Goal: Task Accomplishment & Management: Complete application form

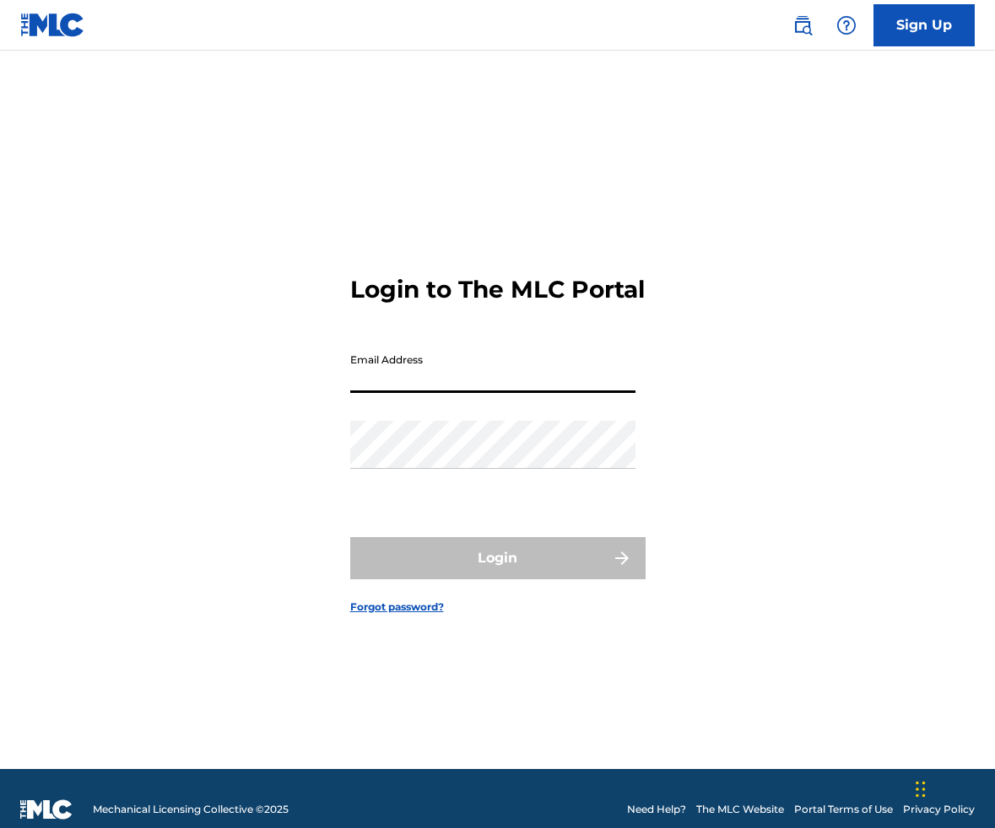
type input "[EMAIL_ADDRESS][DOMAIN_NAME]"
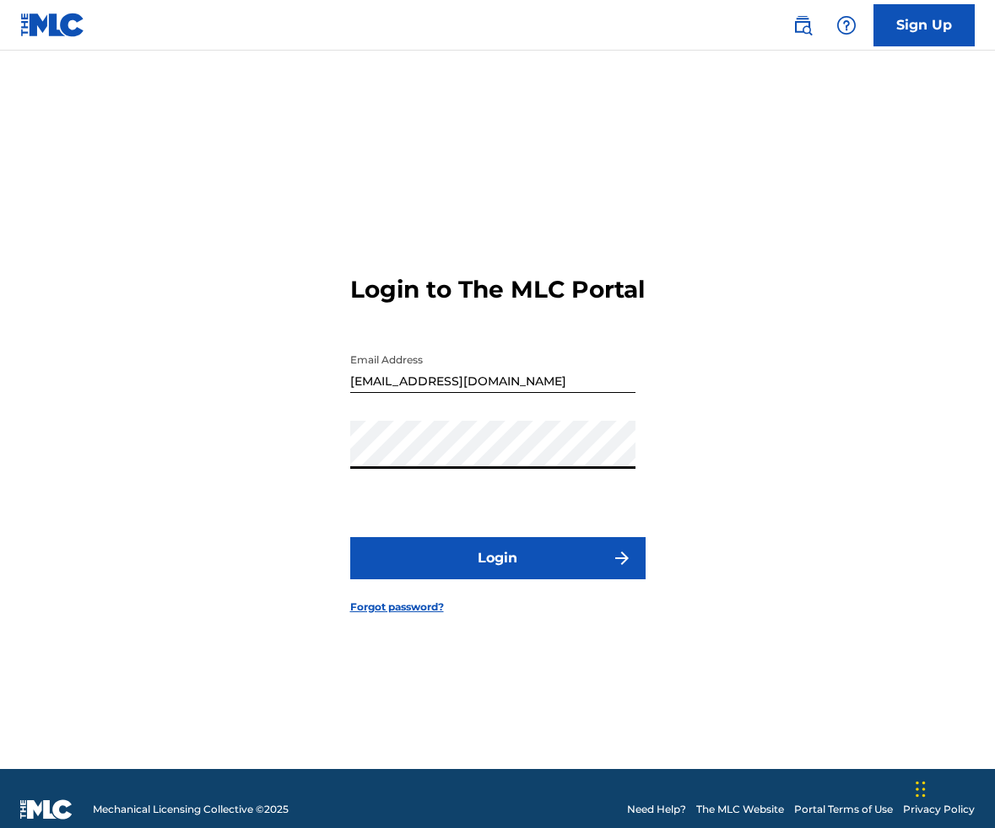
drag, startPoint x: 472, startPoint y: 601, endPoint x: 477, endPoint y: 572, distance: 30.0
click at [472, 600] on form "Login to The MLC Portal Email Address [EMAIL_ADDRESS][DOMAIN_NAME] Password Log…" at bounding box center [497, 431] width 295 height 677
click at [477, 572] on button "Login" at bounding box center [497, 558] width 295 height 42
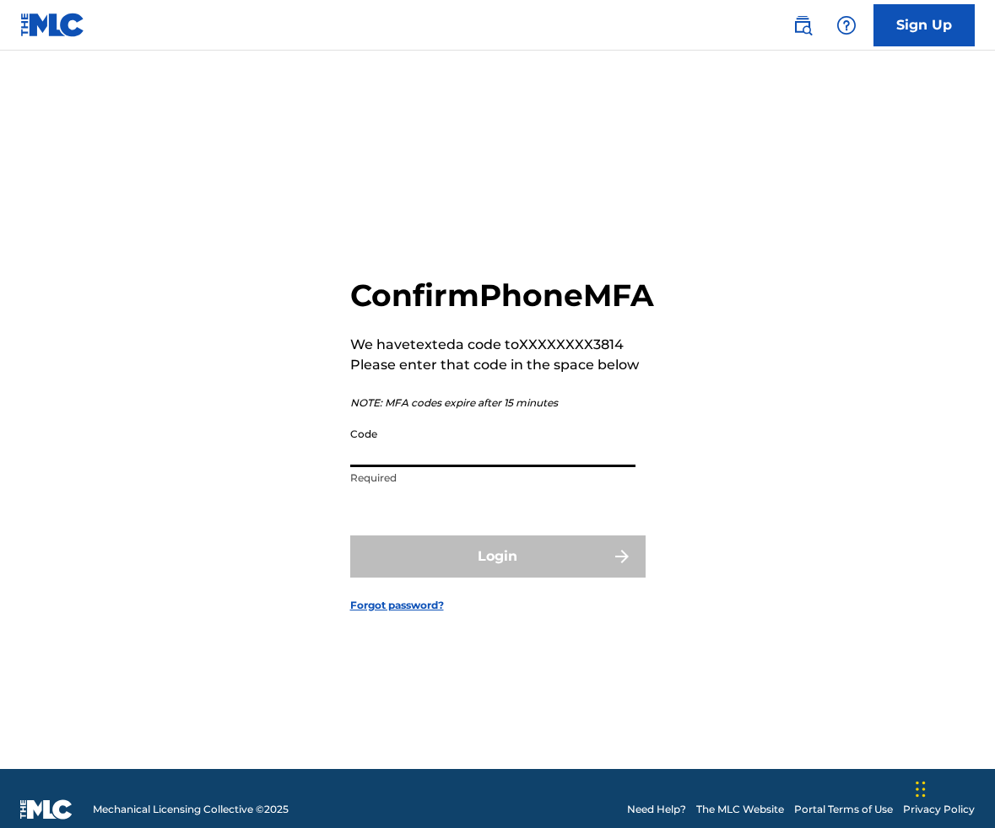
click at [445, 467] on input "Code" at bounding box center [492, 443] width 285 height 48
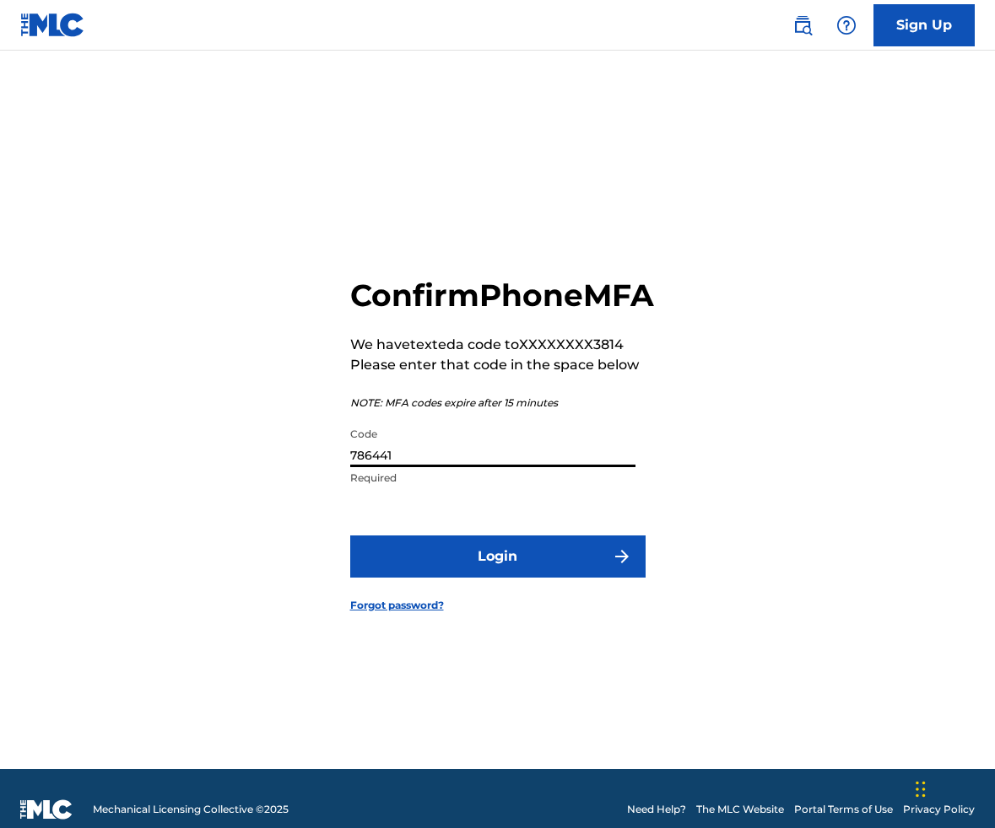
type input "786441"
click at [497, 575] on button "Login" at bounding box center [497, 557] width 295 height 42
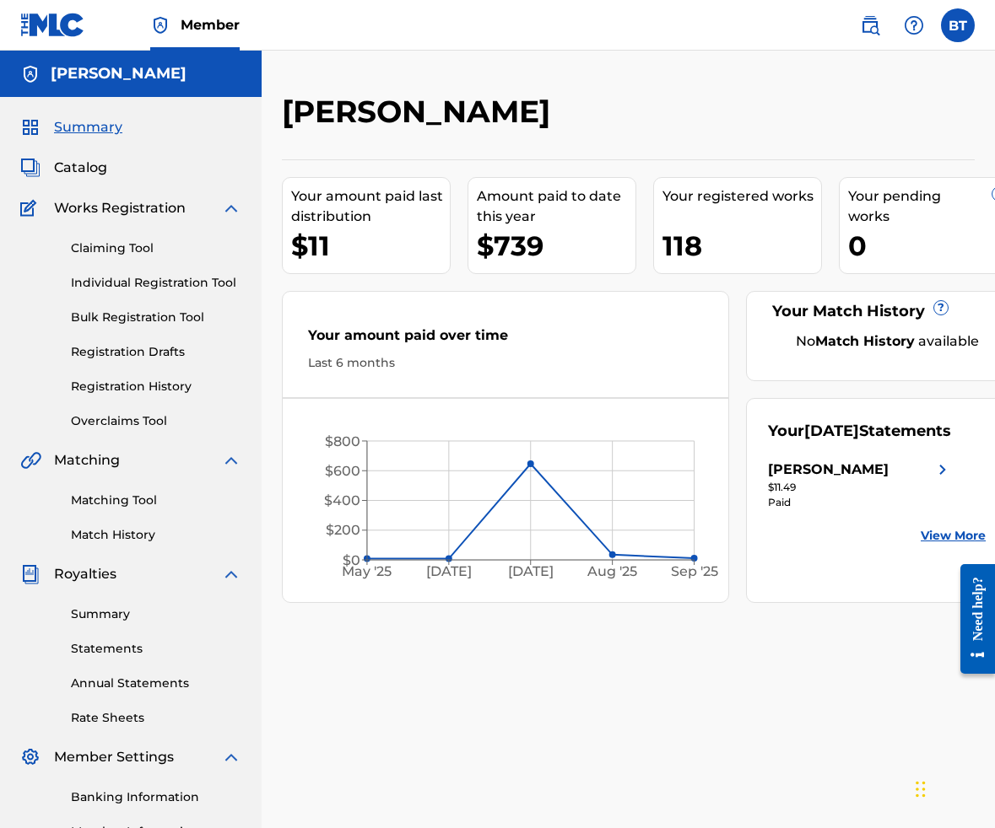
click at [109, 249] on link "Claiming Tool" at bounding box center [156, 249] width 170 height 18
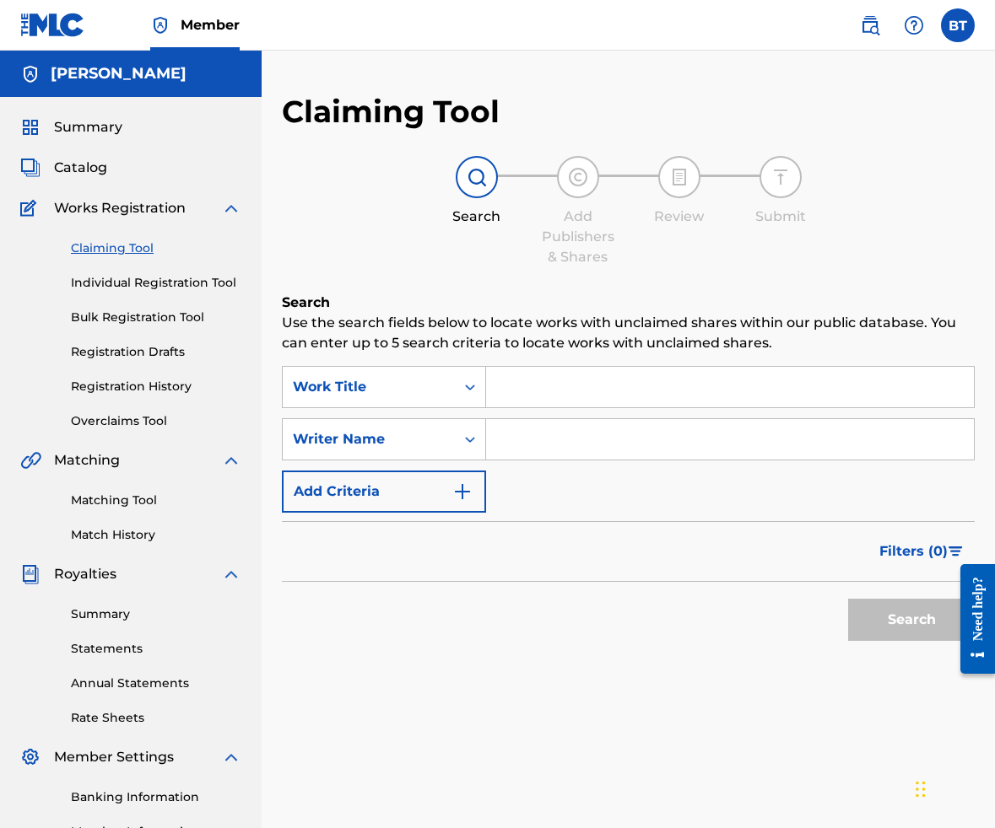
click at [505, 442] on input "Search Form" at bounding box center [730, 439] width 488 height 40
type input "[PERSON_NAME]"
click at [911, 620] on button "Search" at bounding box center [911, 620] width 127 height 42
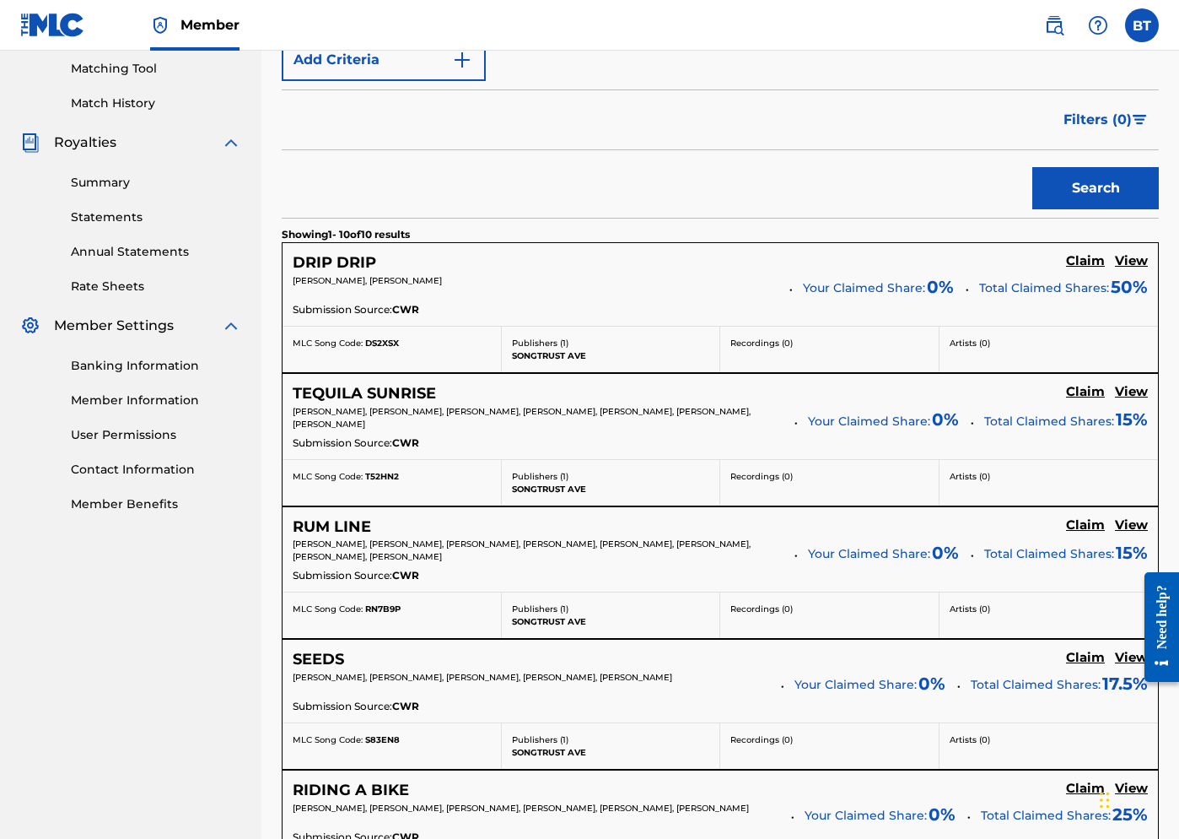
scroll to position [438, 0]
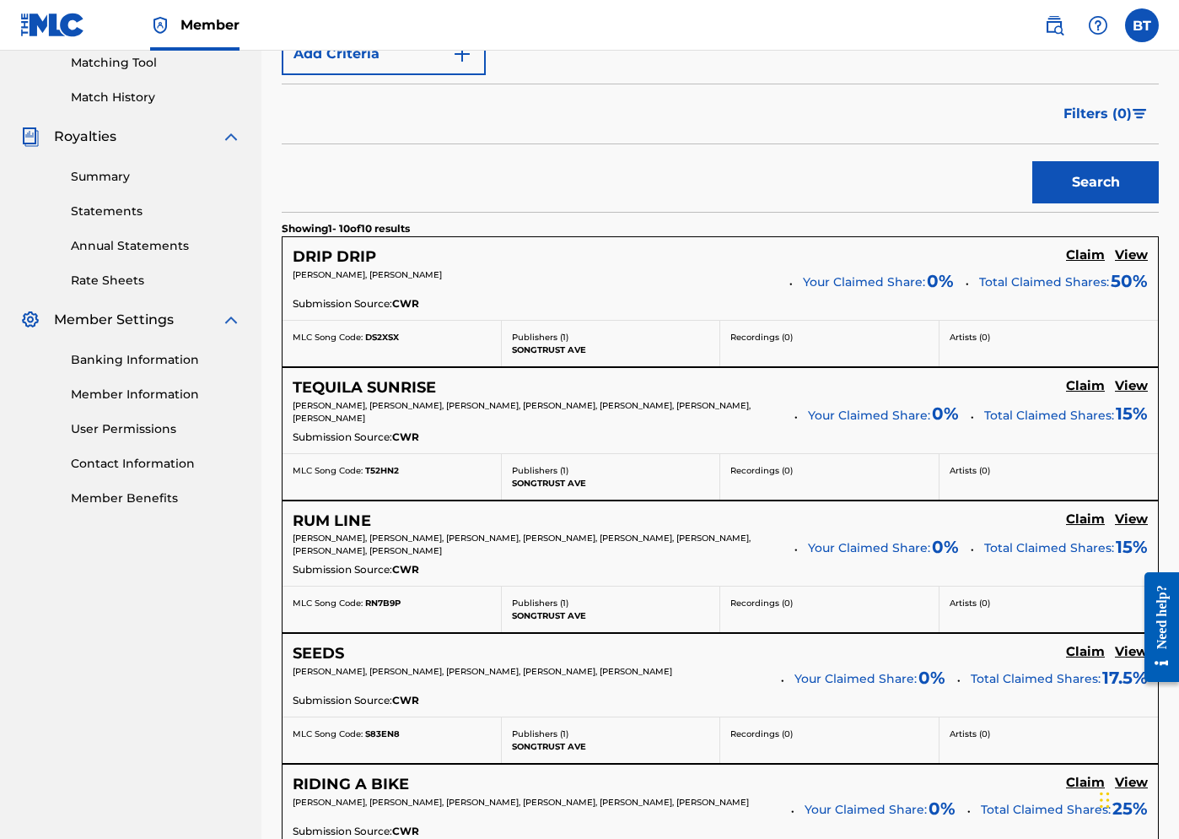
click at [994, 256] on h5 "Claim" at bounding box center [1085, 255] width 39 height 16
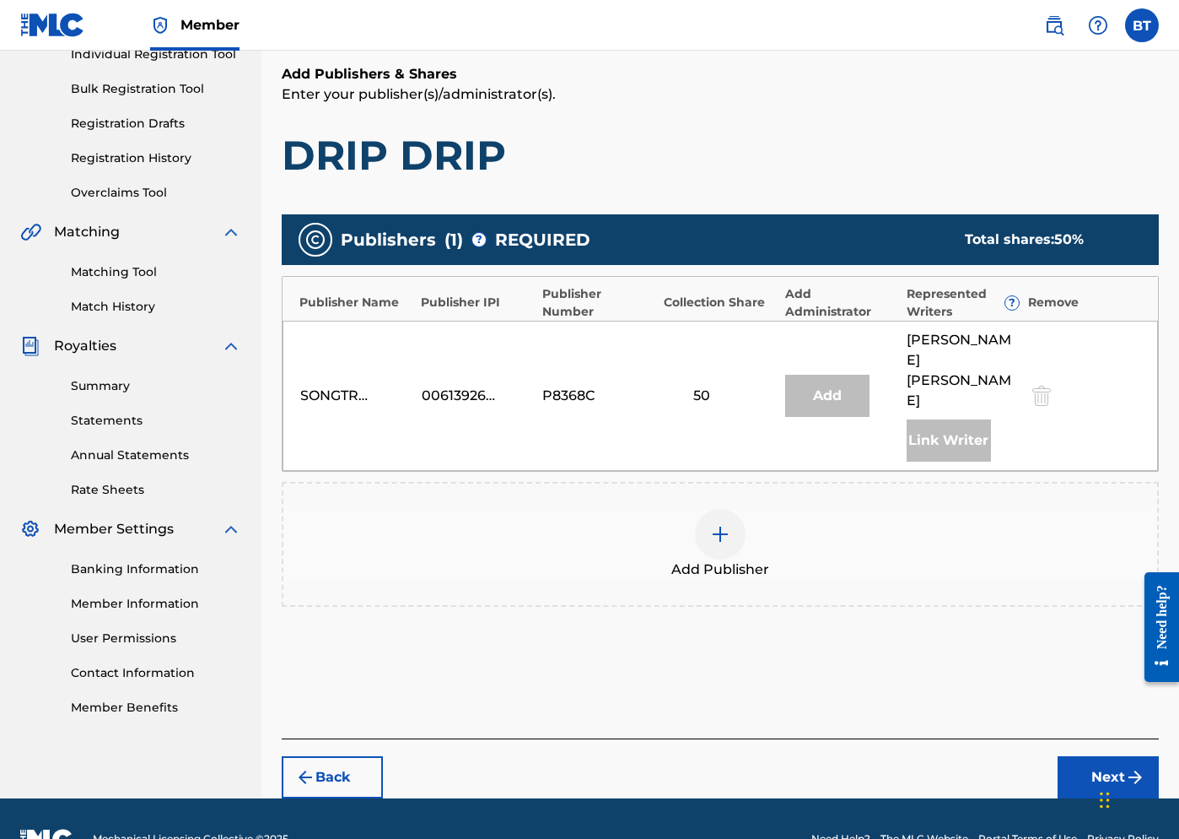
click at [818, 383] on div "Add" at bounding box center [827, 396] width 84 height 42
click at [722, 524] on img at bounding box center [720, 534] width 20 height 20
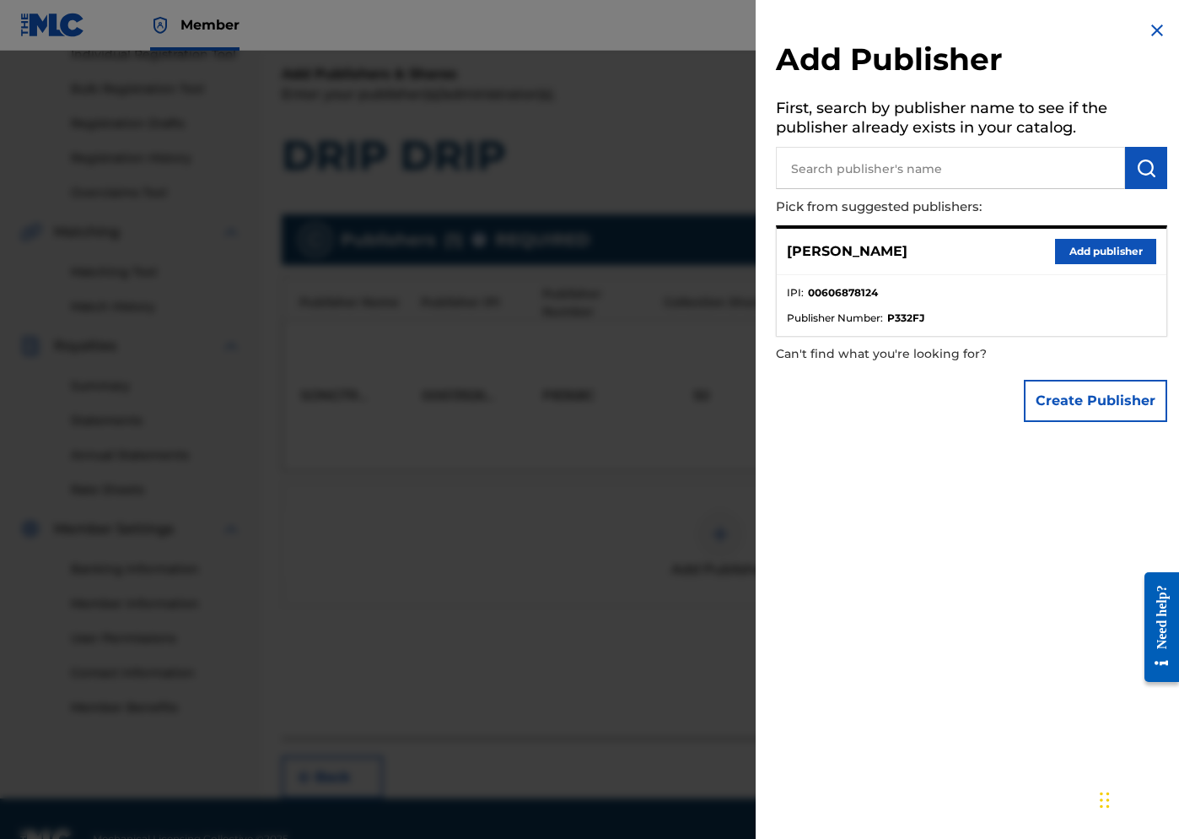
click at [994, 251] on button "Add publisher" at bounding box center [1105, 251] width 101 height 25
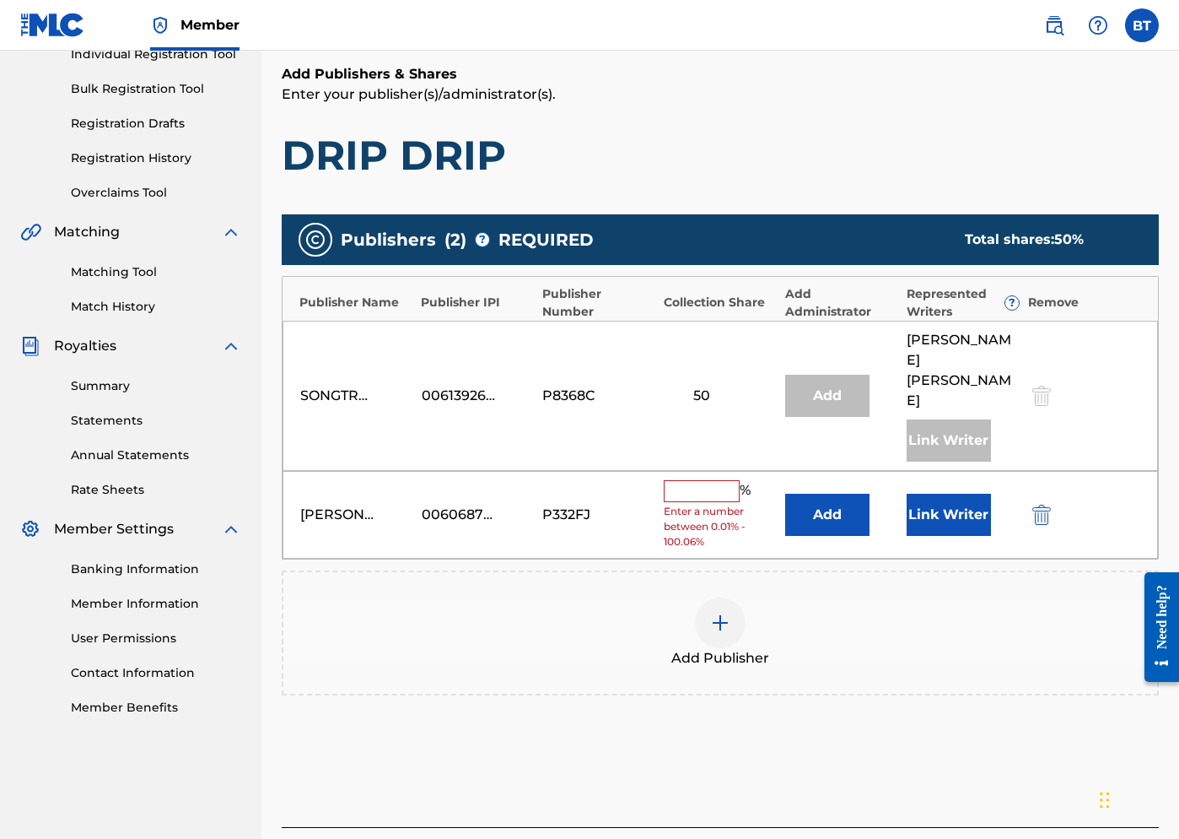
click at [711, 480] on input "text" at bounding box center [702, 491] width 76 height 22
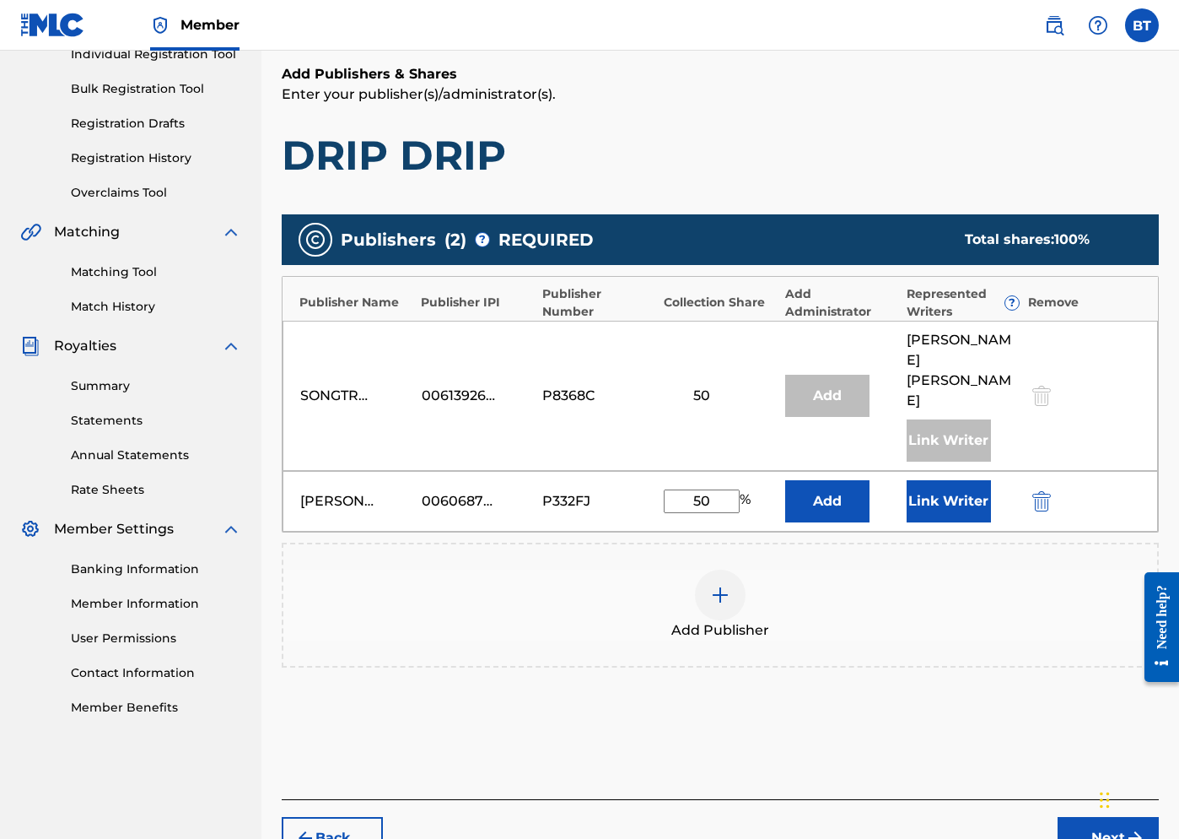
type input "50"
click at [851, 480] on button "Add" at bounding box center [827, 501] width 84 height 42
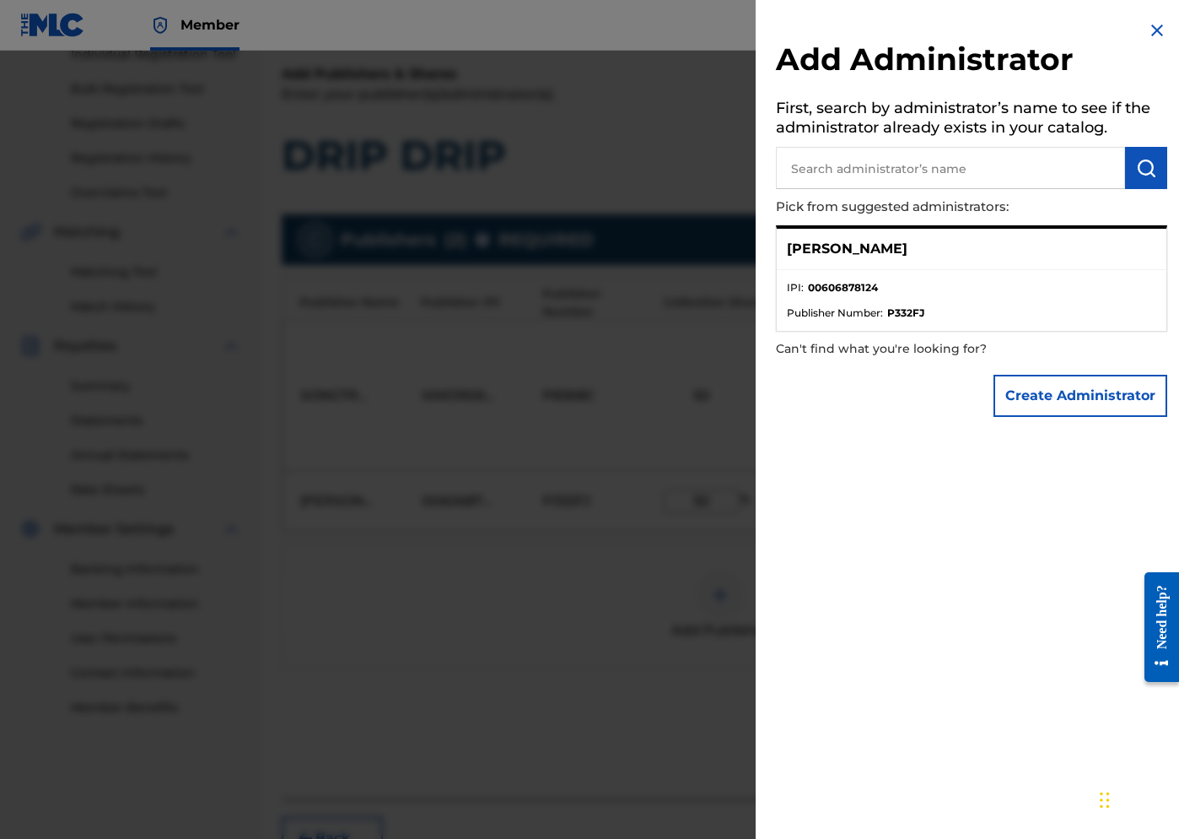
click at [845, 273] on ul "IPI : 00606878124 Publisher Number : P332FJ" at bounding box center [972, 300] width 390 height 61
drag, startPoint x: 855, startPoint y: 237, endPoint x: 967, endPoint y: 356, distance: 162.9
click at [857, 239] on p "[PERSON_NAME]" at bounding box center [847, 249] width 121 height 20
click at [882, 312] on span "Publisher Number :" at bounding box center [835, 312] width 96 height 15
click at [876, 316] on span "Publisher Number :" at bounding box center [835, 312] width 96 height 15
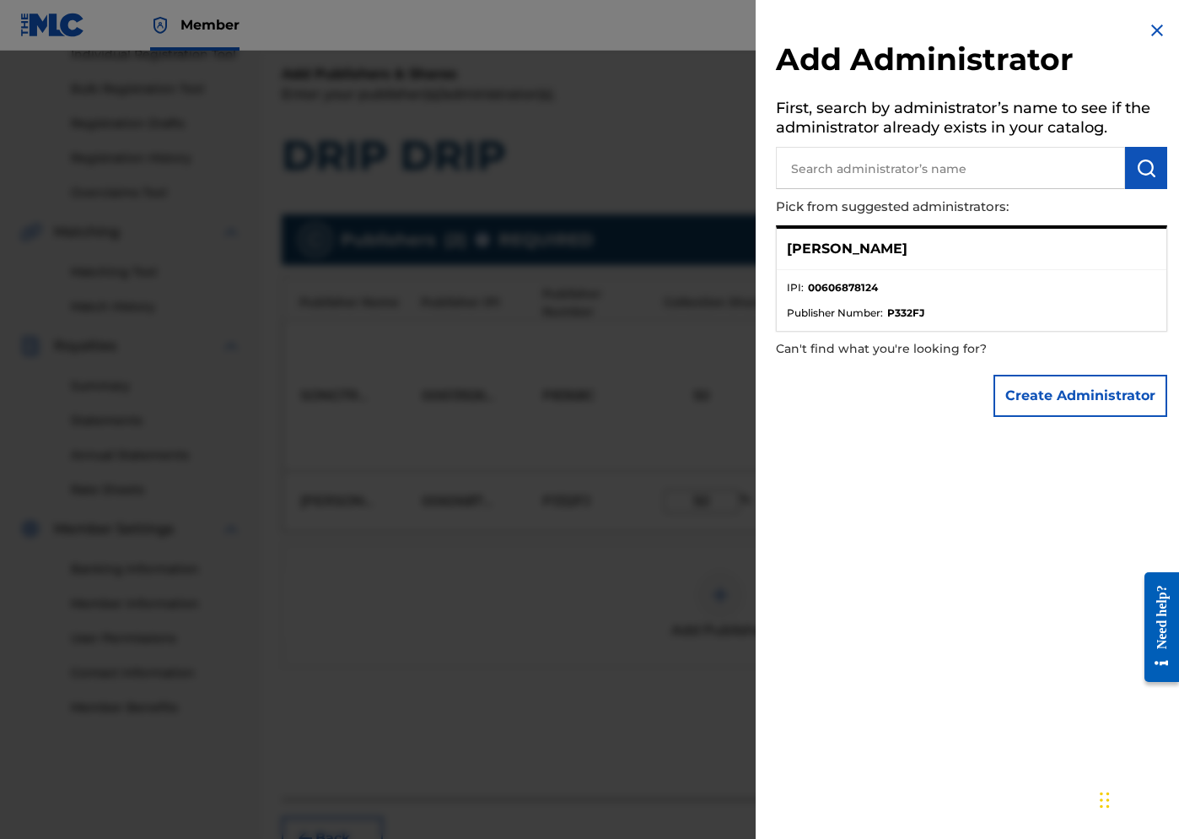
drag, startPoint x: 848, startPoint y: 335, endPoint x: 844, endPoint y: 345, distance: 10.7
click at [848, 336] on p "Can't find what you're looking for?" at bounding box center [923, 349] width 295 height 35
drag, startPoint x: 844, startPoint y: 351, endPoint x: 876, endPoint y: 342, distance: 34.2
click at [844, 352] on p "Can't find what you're looking for?" at bounding box center [923, 349] width 295 height 35
click at [882, 256] on p "[PERSON_NAME]" at bounding box center [847, 249] width 121 height 20
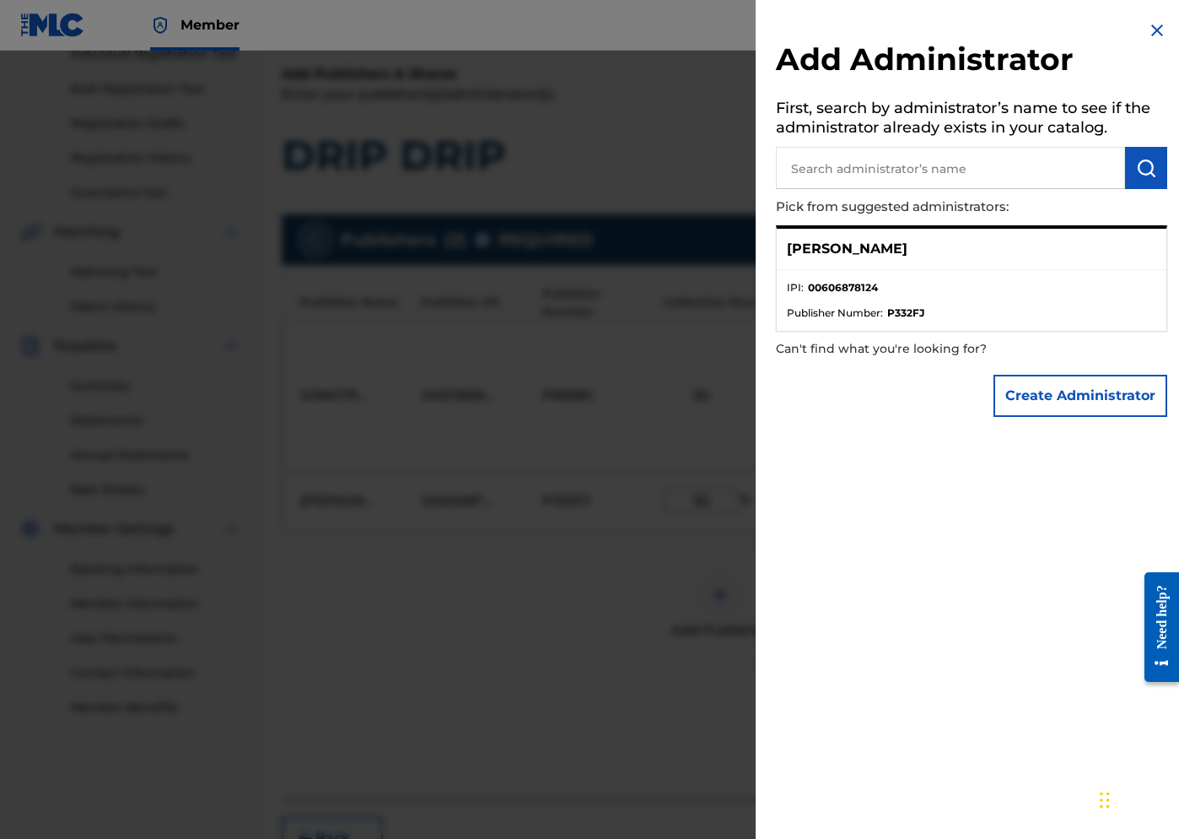
click at [855, 246] on p "[PERSON_NAME]" at bounding box center [847, 249] width 121 height 20
click at [855, 247] on p "[PERSON_NAME]" at bounding box center [847, 249] width 121 height 20
click at [857, 280] on strong "00606878124" at bounding box center [843, 287] width 70 height 15
drag, startPoint x: 855, startPoint y: 289, endPoint x: 961, endPoint y: 391, distance: 147.3
click at [855, 289] on strong "00606878124" at bounding box center [843, 287] width 70 height 15
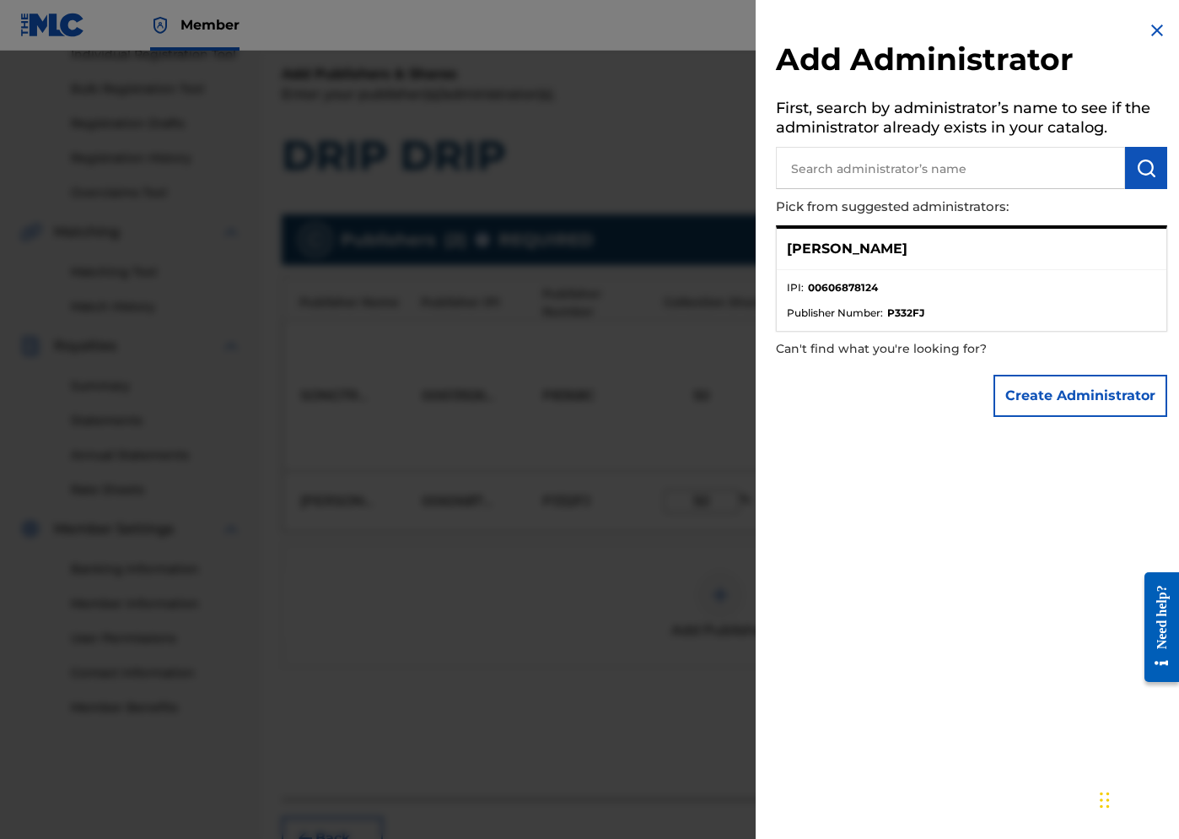
click at [994, 403] on button "Create Administrator" at bounding box center [1081, 396] width 174 height 42
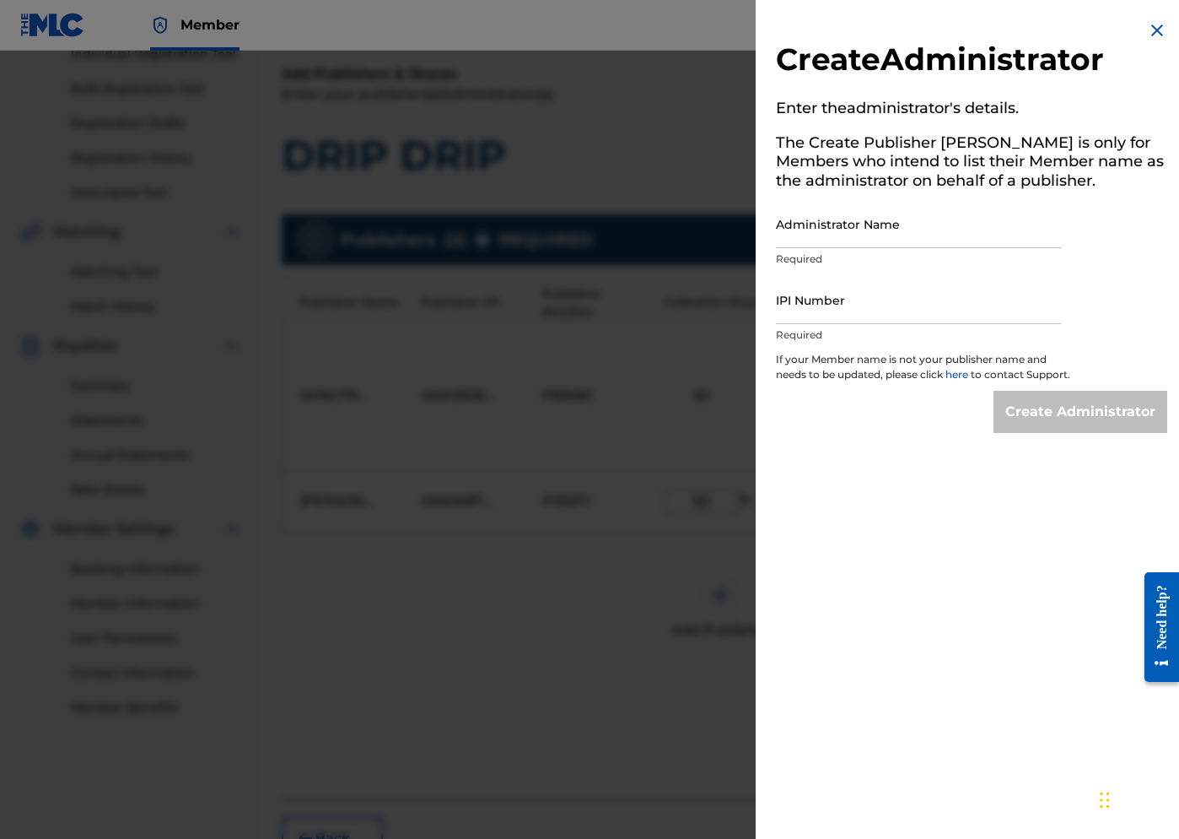
drag, startPoint x: 1147, startPoint y: 28, endPoint x: 1141, endPoint y: 46, distance: 19.5
click at [994, 28] on img at bounding box center [1157, 30] width 20 height 20
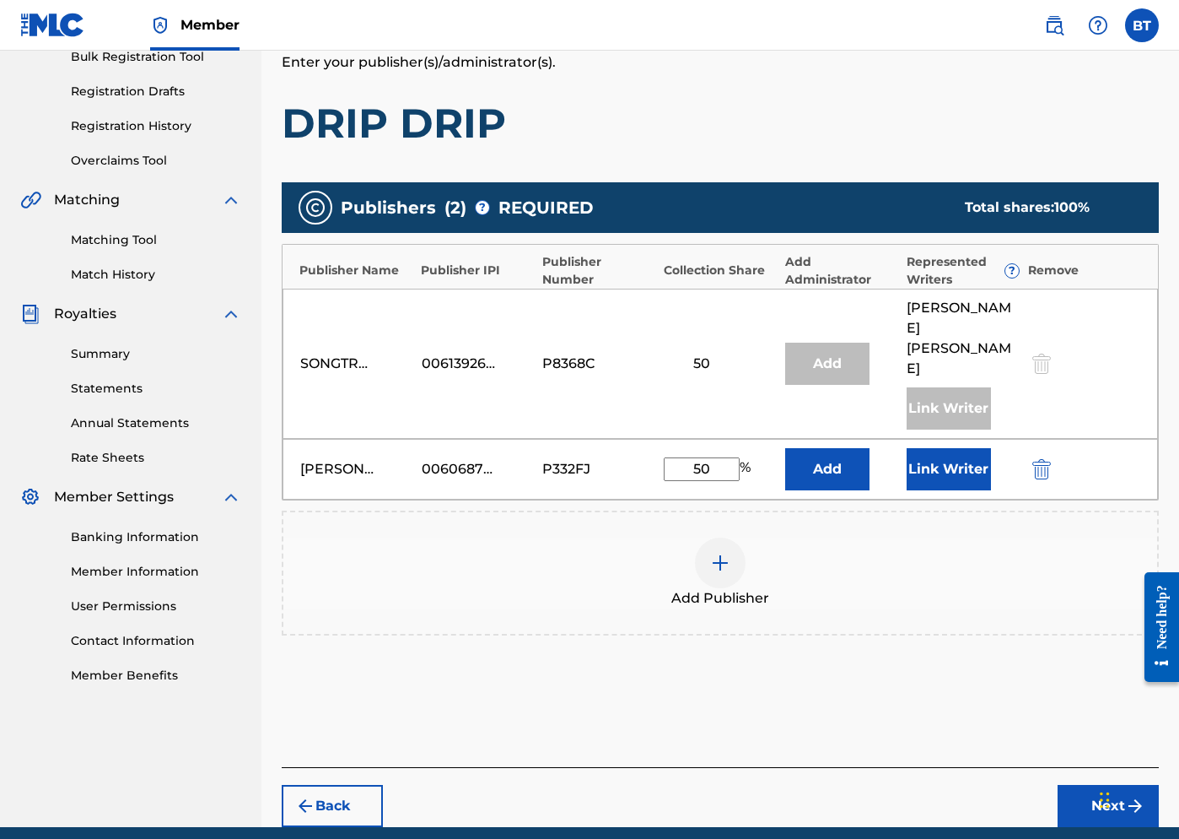
scroll to position [289, 0]
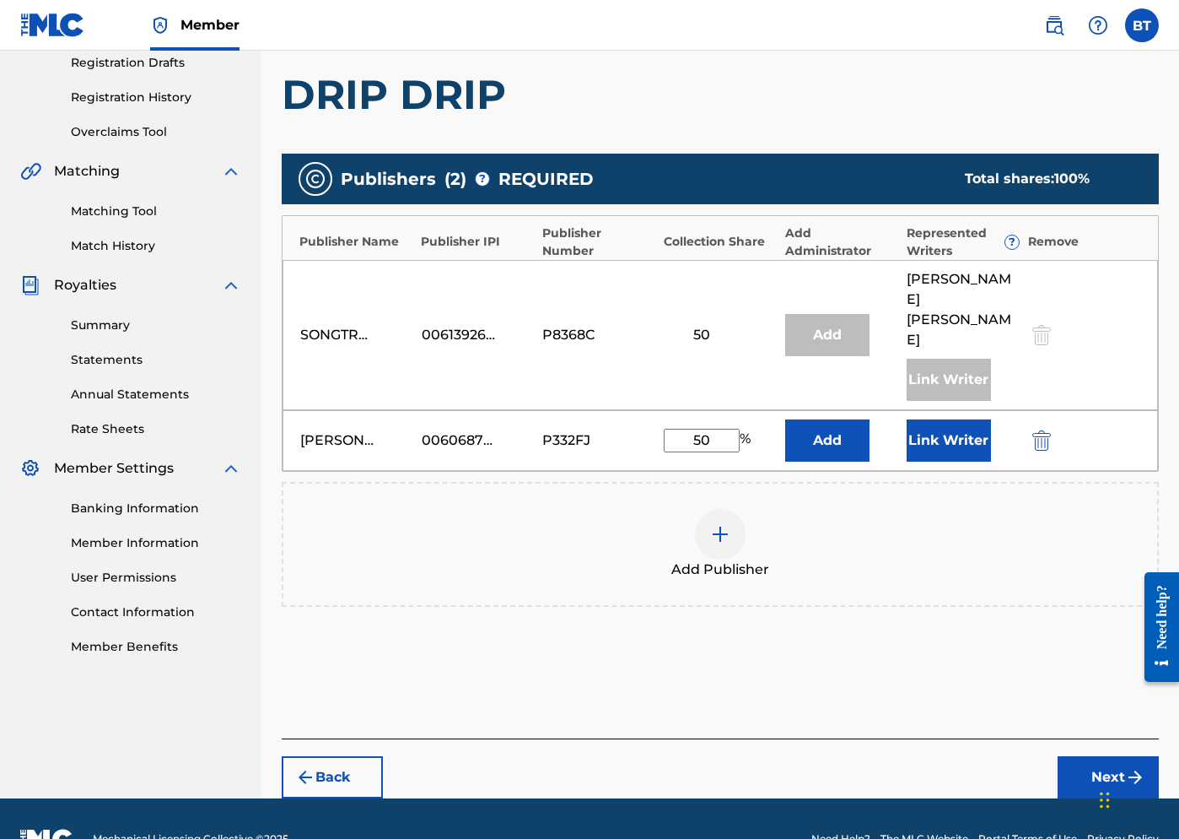
click at [994, 756] on button "Next" at bounding box center [1108, 777] width 101 height 42
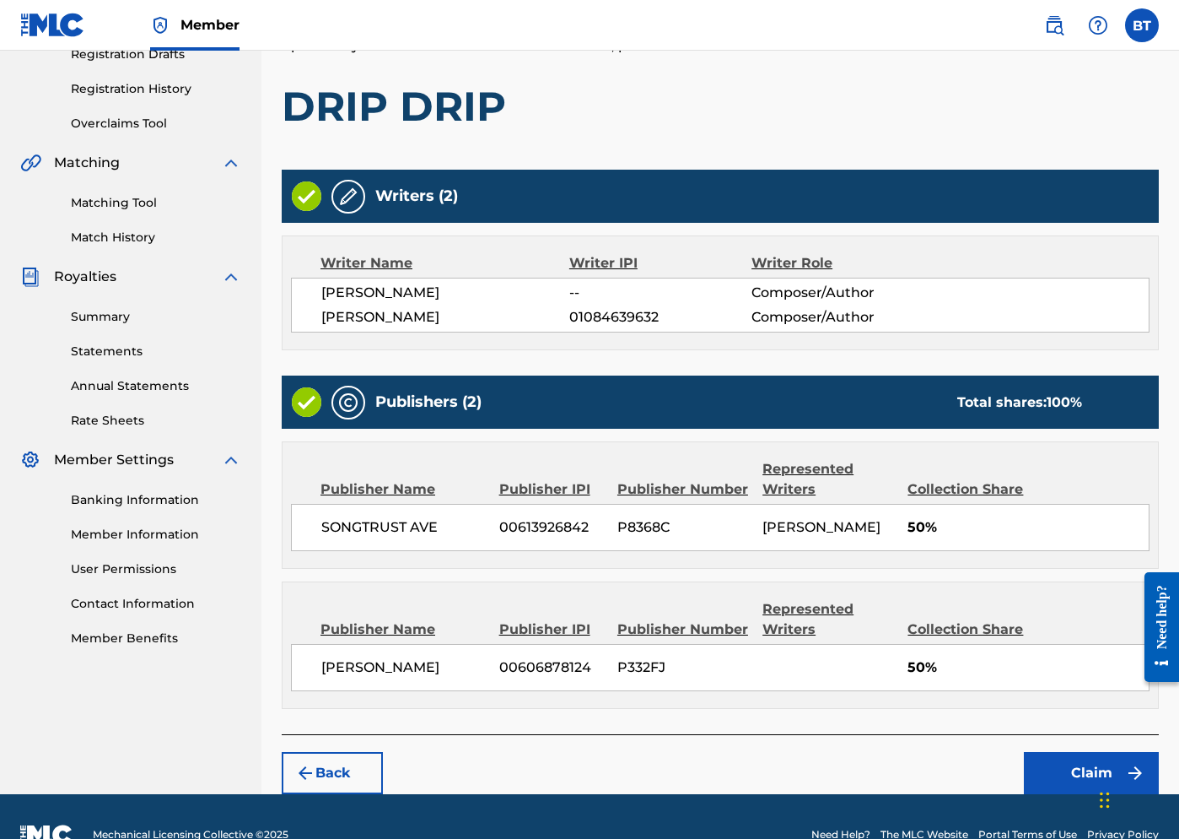
scroll to position [334, 0]
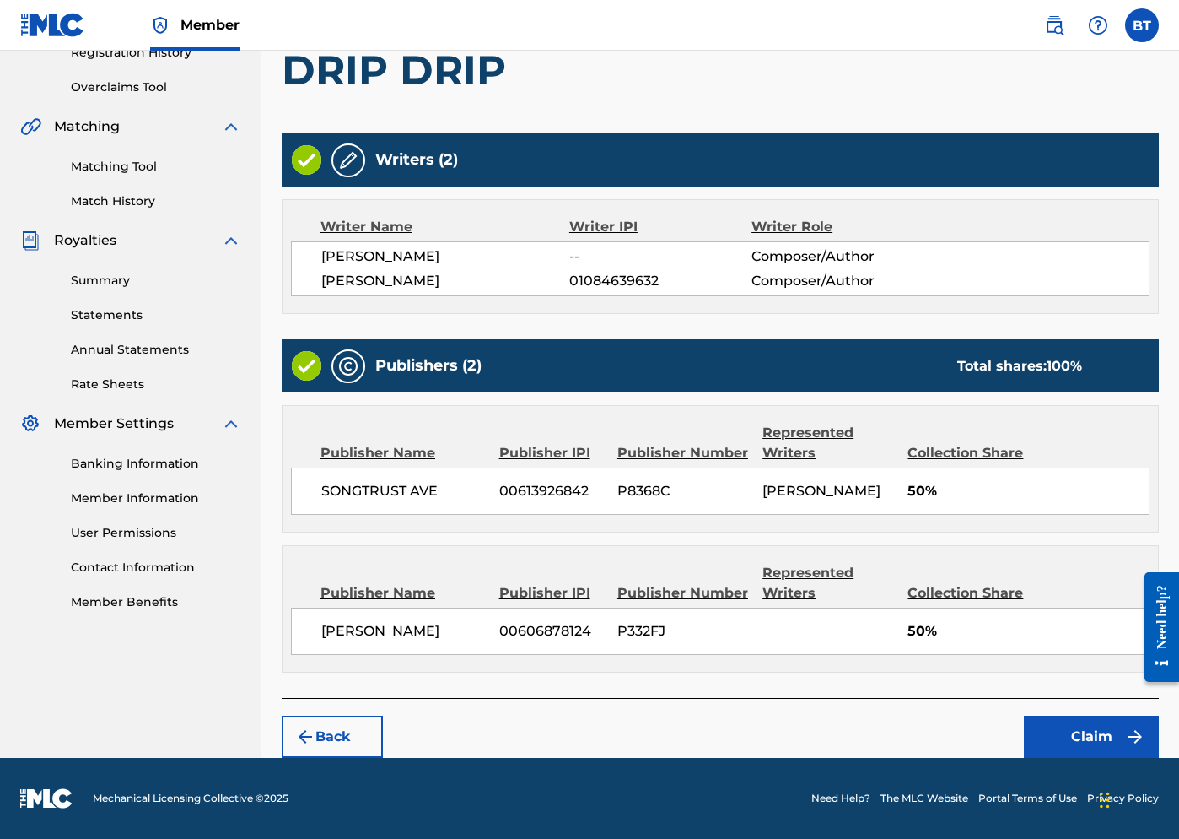
click at [994, 720] on button "Claim" at bounding box center [1091, 736] width 135 height 42
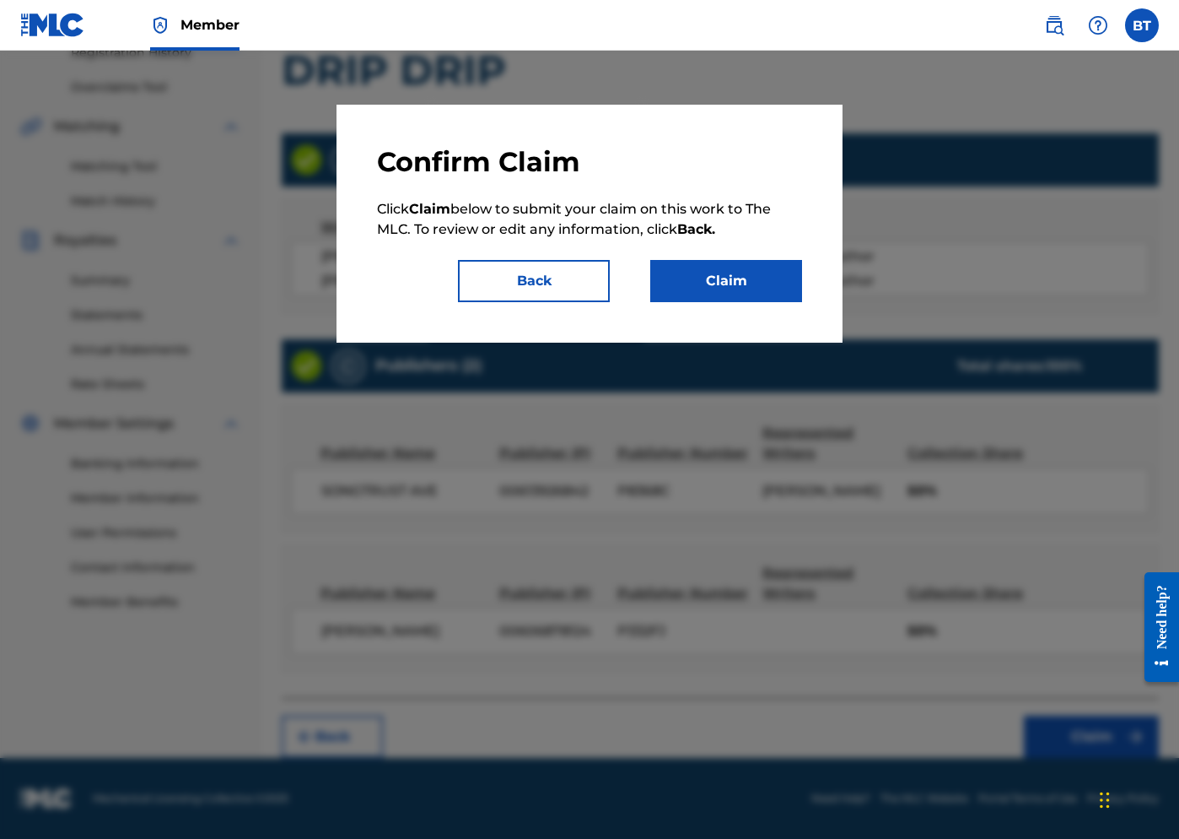
click at [695, 280] on button "Claim" at bounding box center [726, 281] width 152 height 42
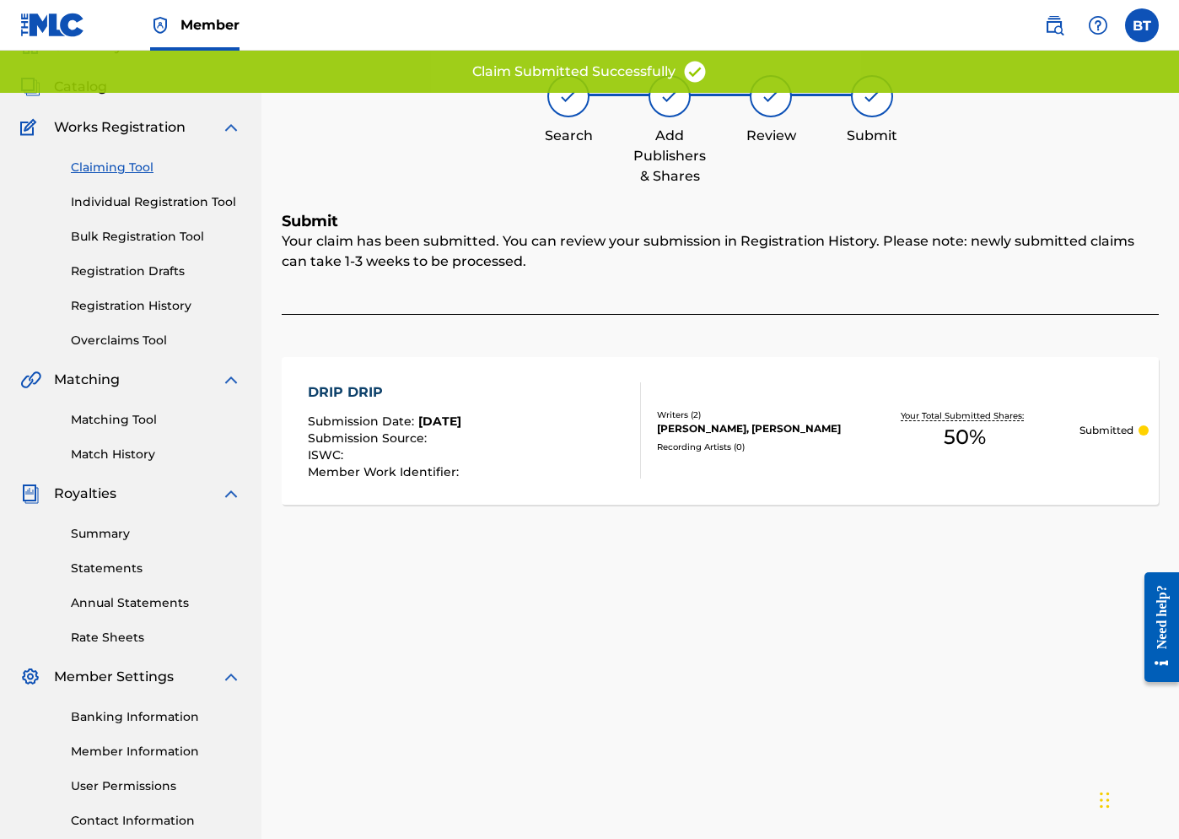
scroll to position [0, 0]
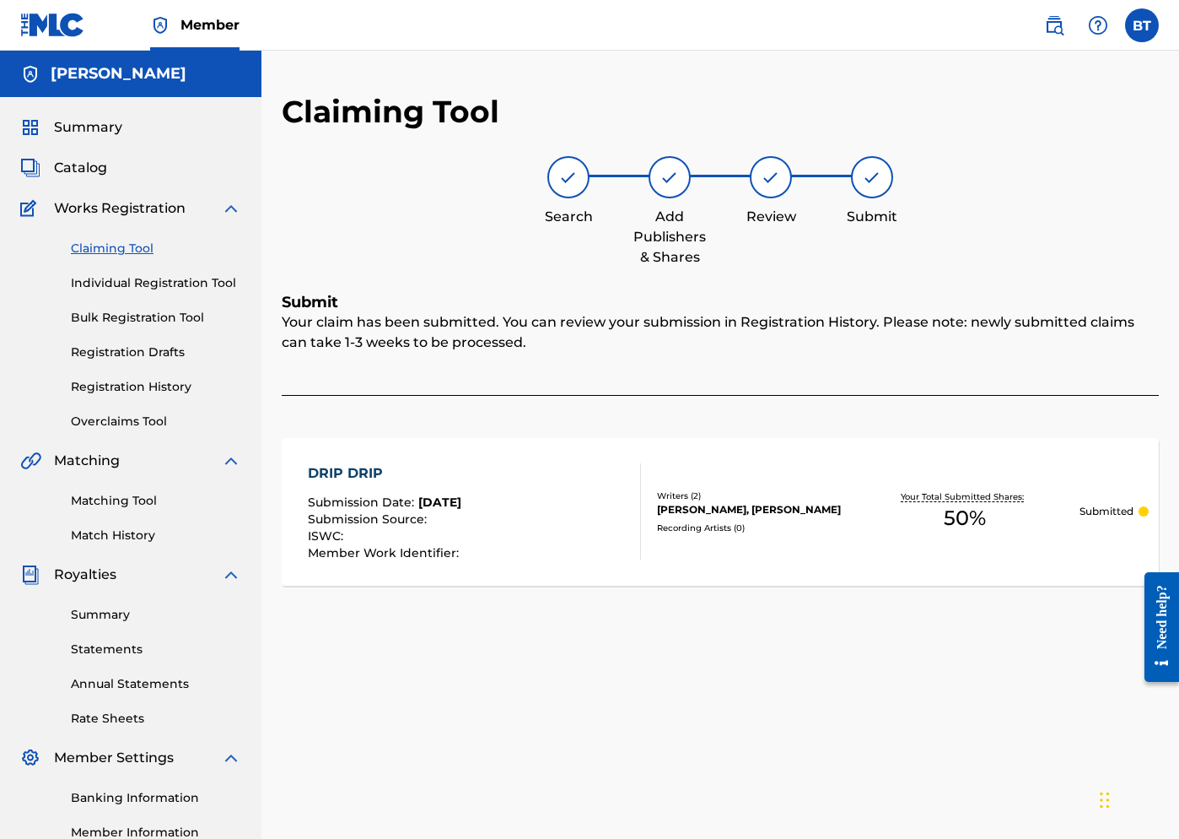
click at [116, 246] on link "Claiming Tool" at bounding box center [156, 249] width 170 height 18
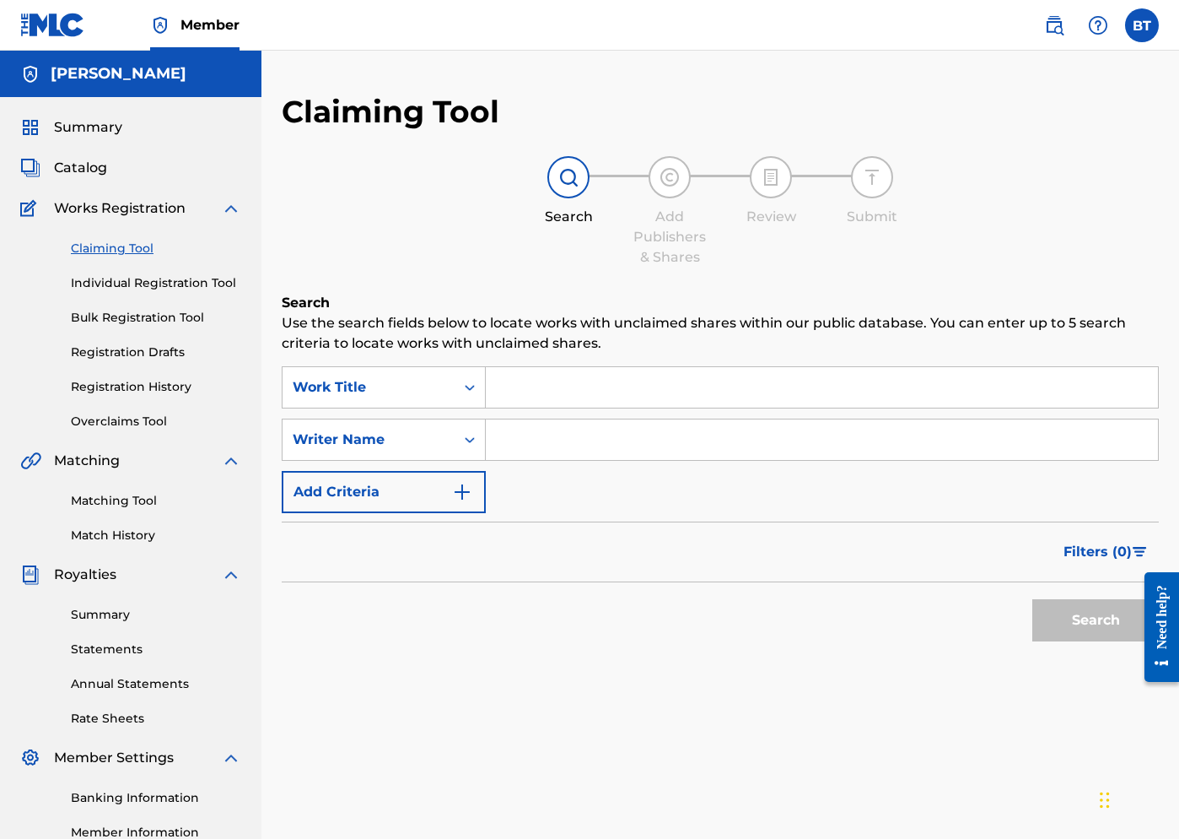
click at [545, 439] on input "Search Form" at bounding box center [822, 439] width 672 height 40
type input "[PERSON_NAME]"
click at [994, 620] on button "Search" at bounding box center [1096, 620] width 127 height 42
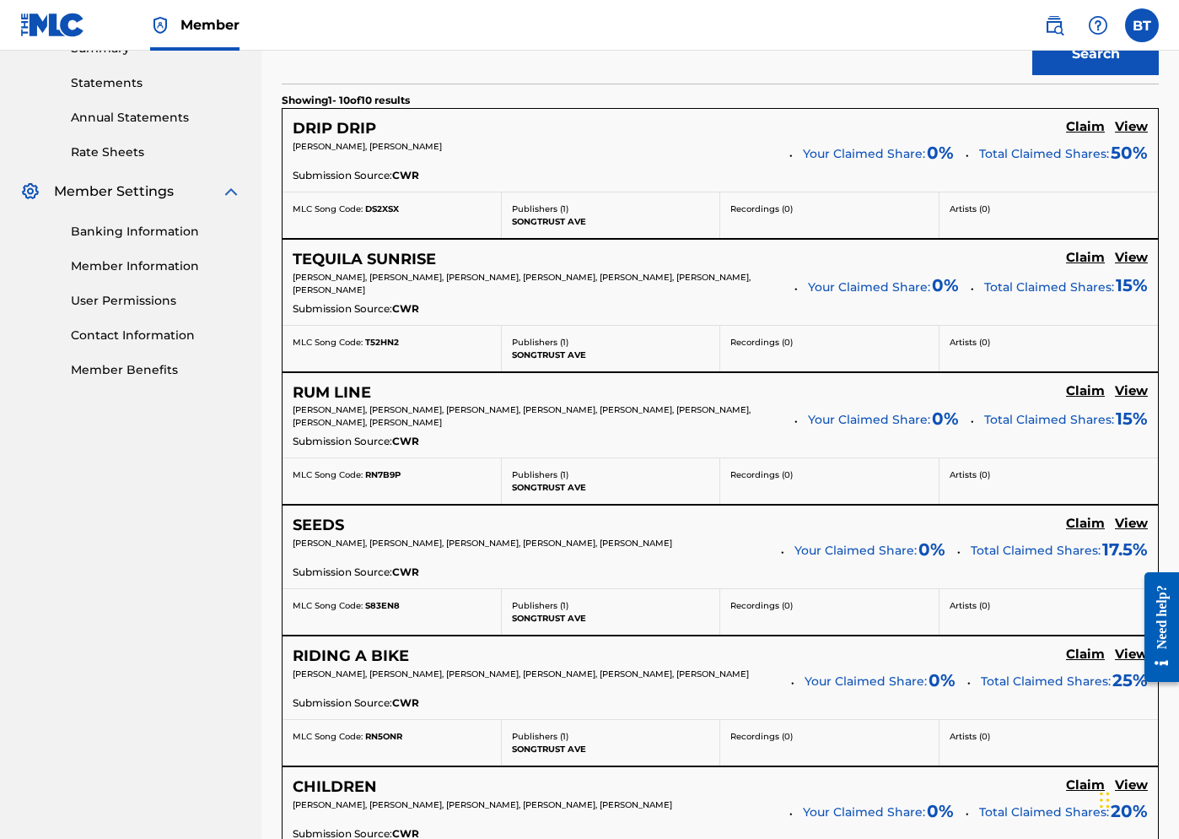
scroll to position [563, 0]
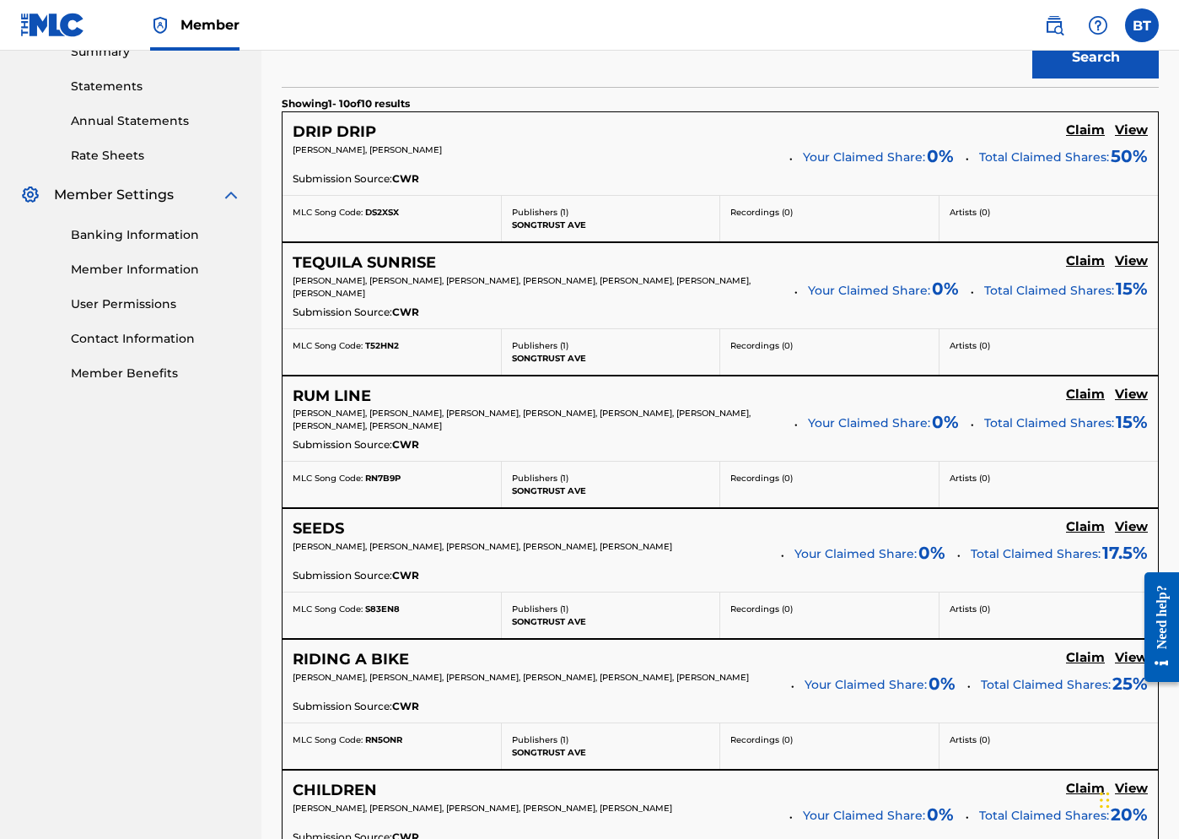
click at [994, 261] on h5 "Claim" at bounding box center [1085, 261] width 39 height 16
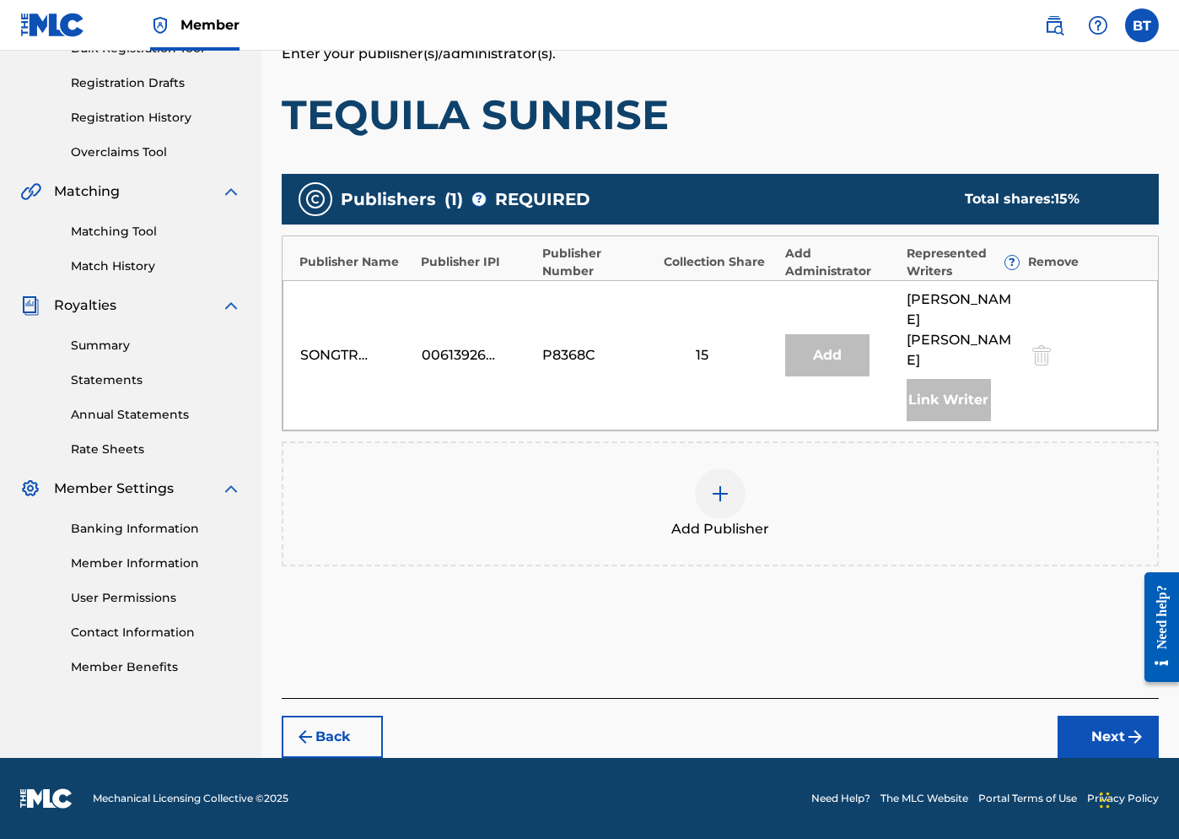
scroll to position [229, 0]
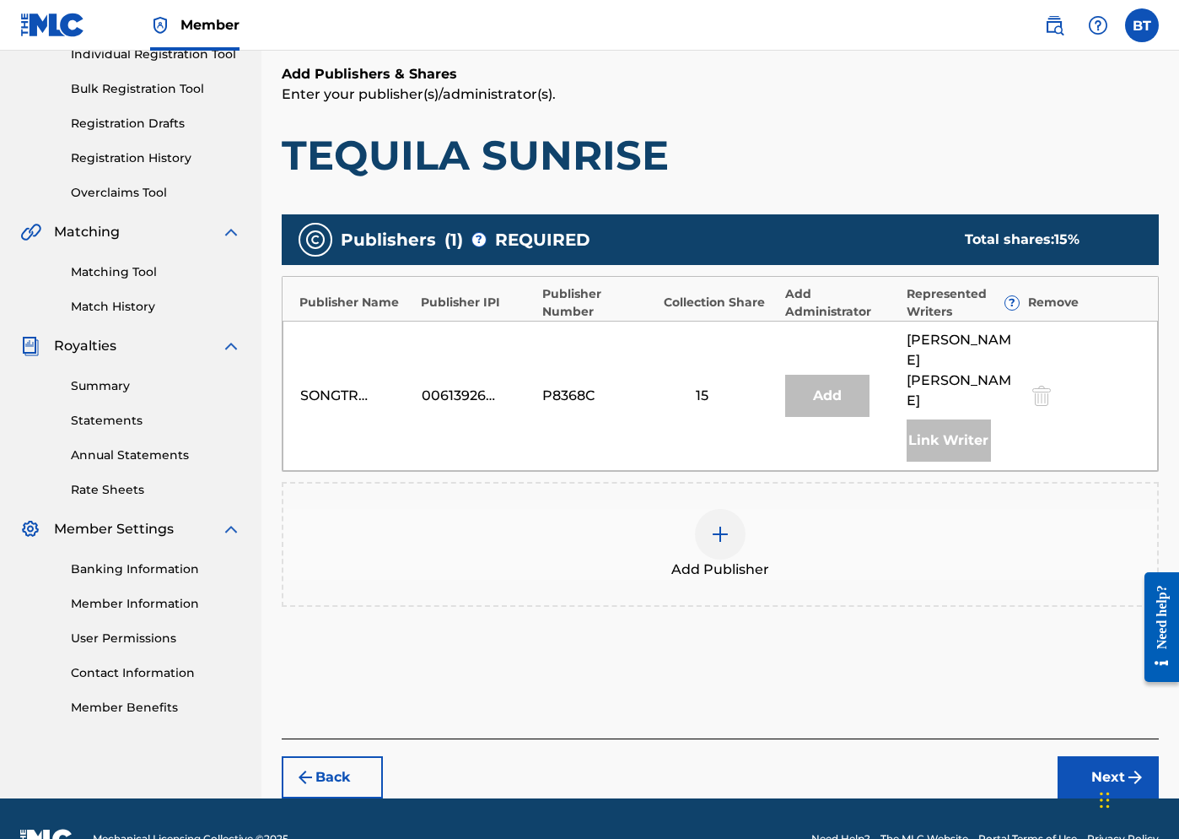
click at [445, 281] on div "Publisher Name Publisher IPI Publisher Number Collection Share Add Administrato…" at bounding box center [721, 299] width 876 height 44
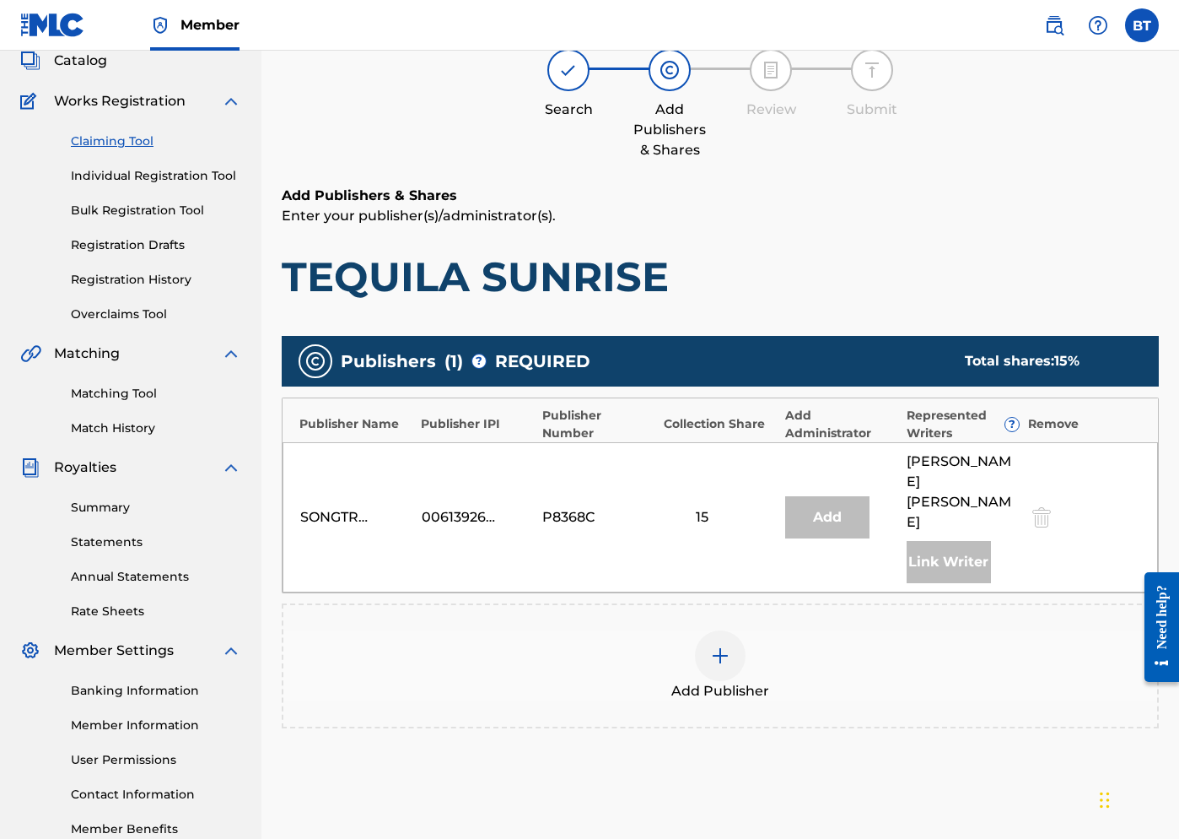
scroll to position [171, 0]
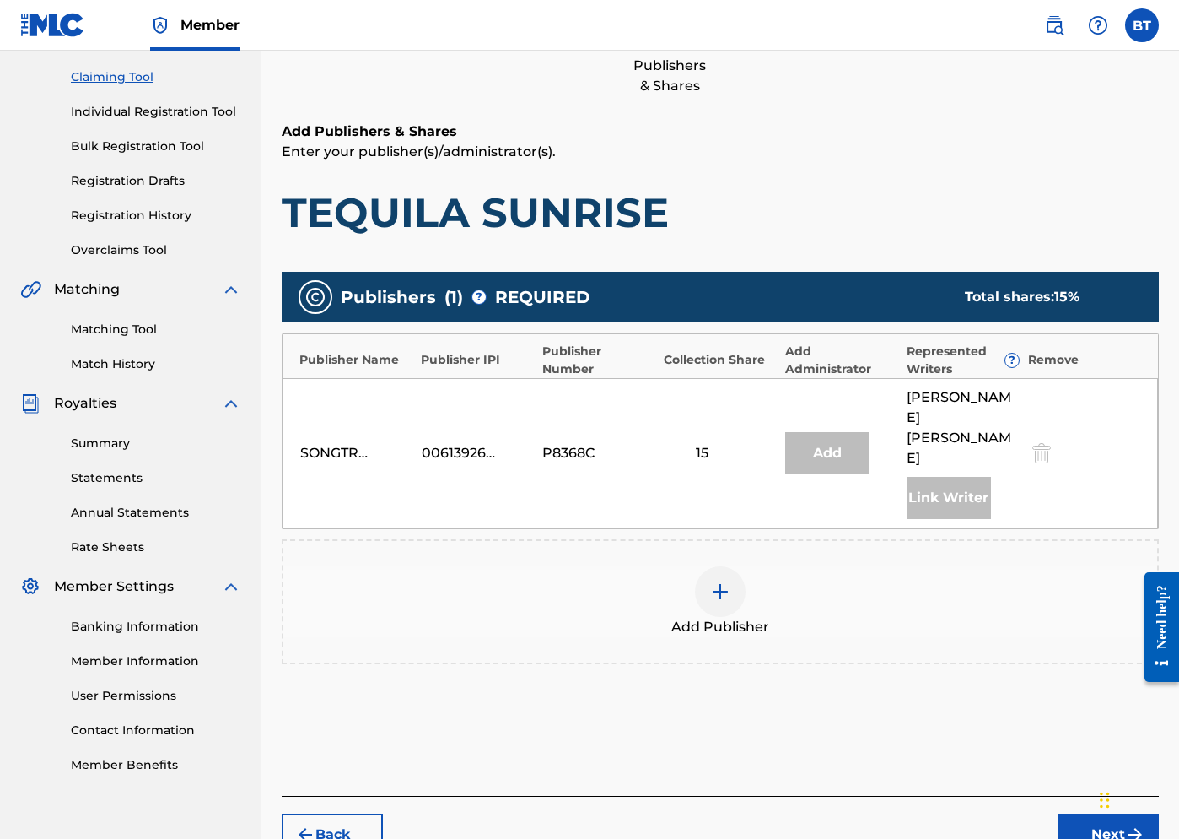
click at [729, 581] on img at bounding box center [720, 591] width 20 height 20
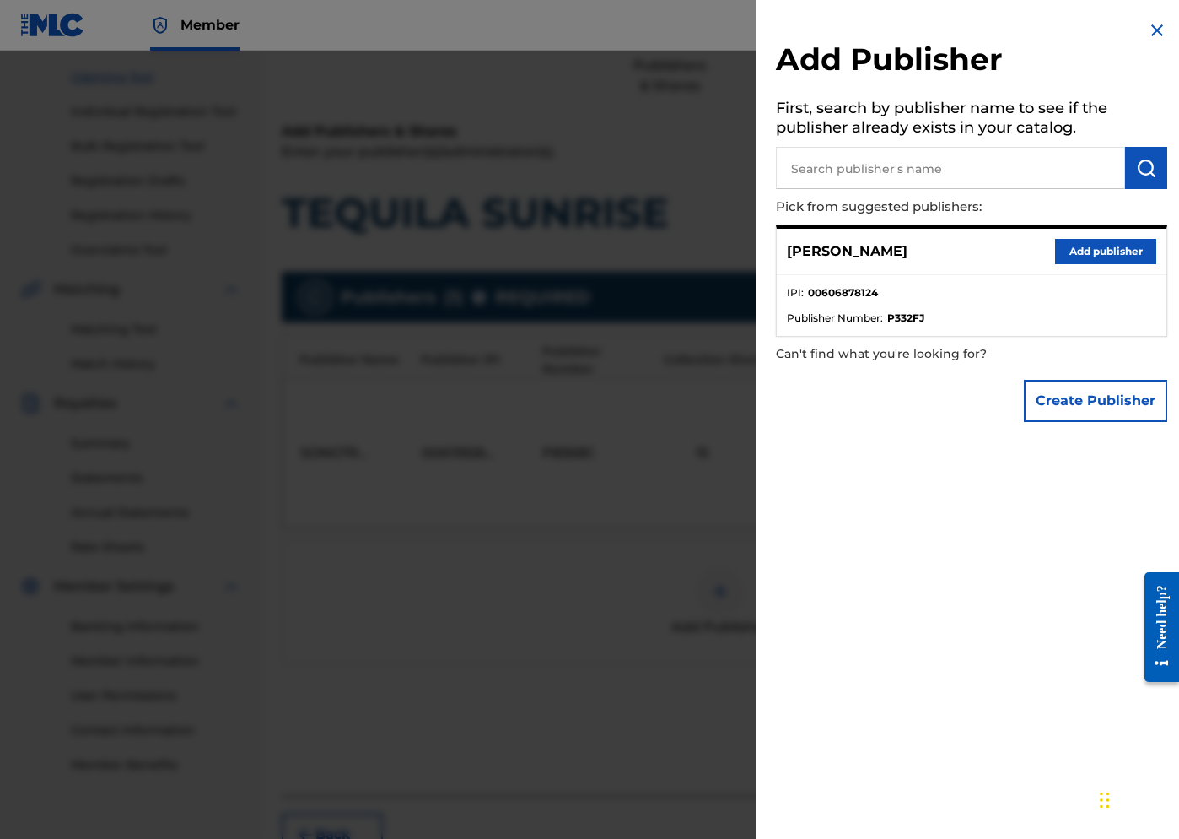
click at [994, 251] on button "Add publisher" at bounding box center [1105, 251] width 101 height 25
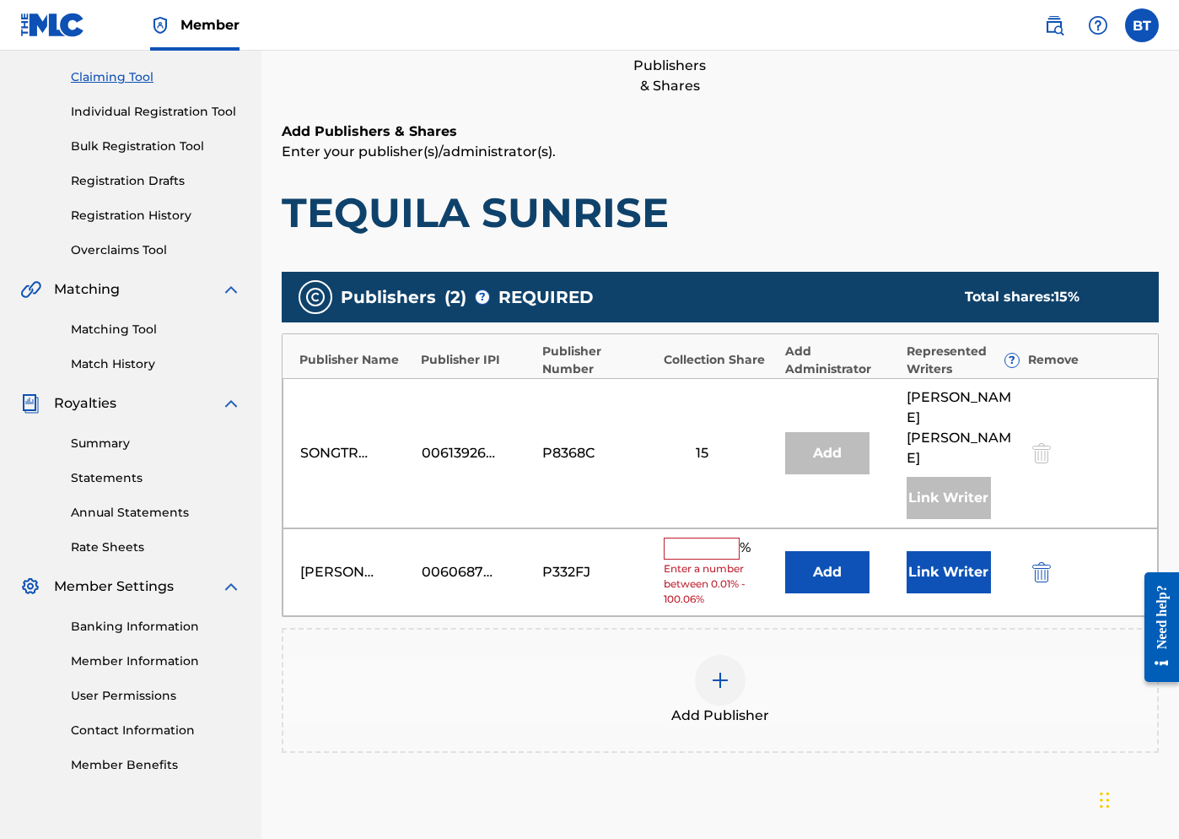
click at [716, 537] on input "text" at bounding box center [702, 548] width 76 height 22
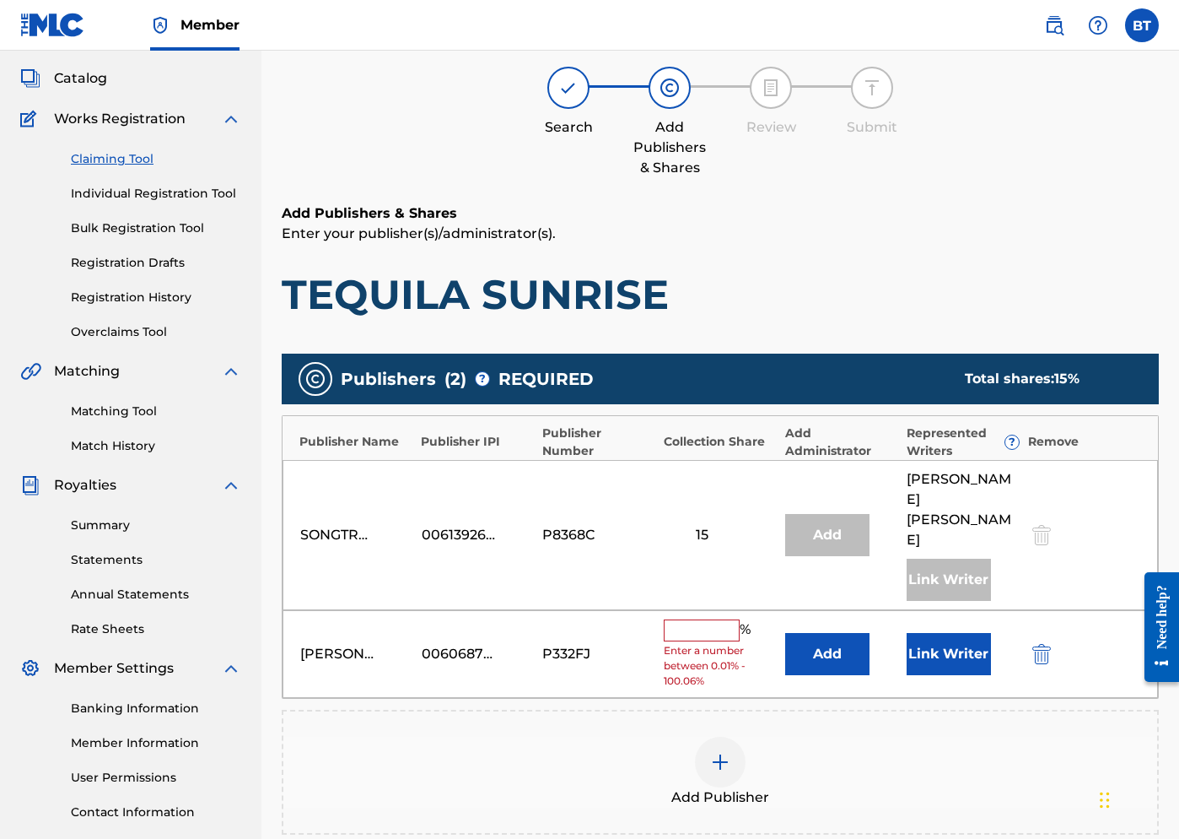
scroll to position [119, 0]
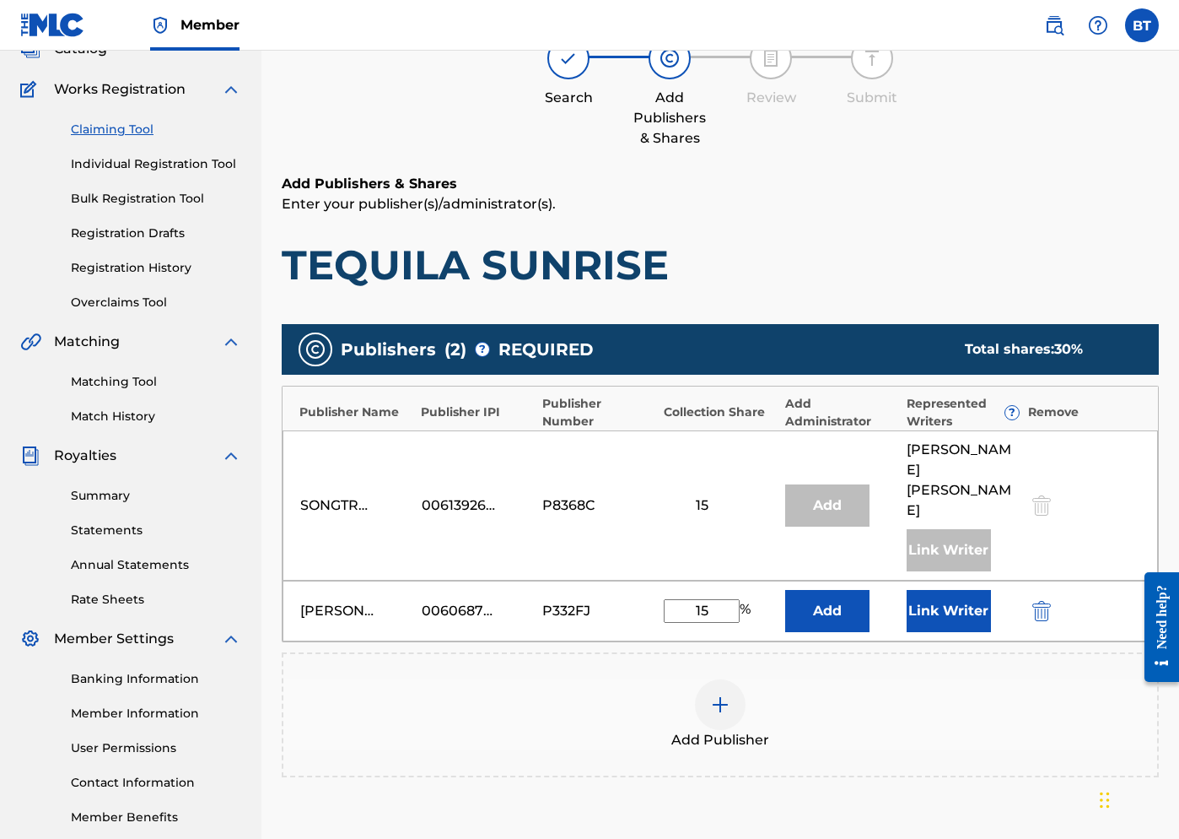
type input "15"
click at [846, 590] on button "Add" at bounding box center [827, 611] width 84 height 42
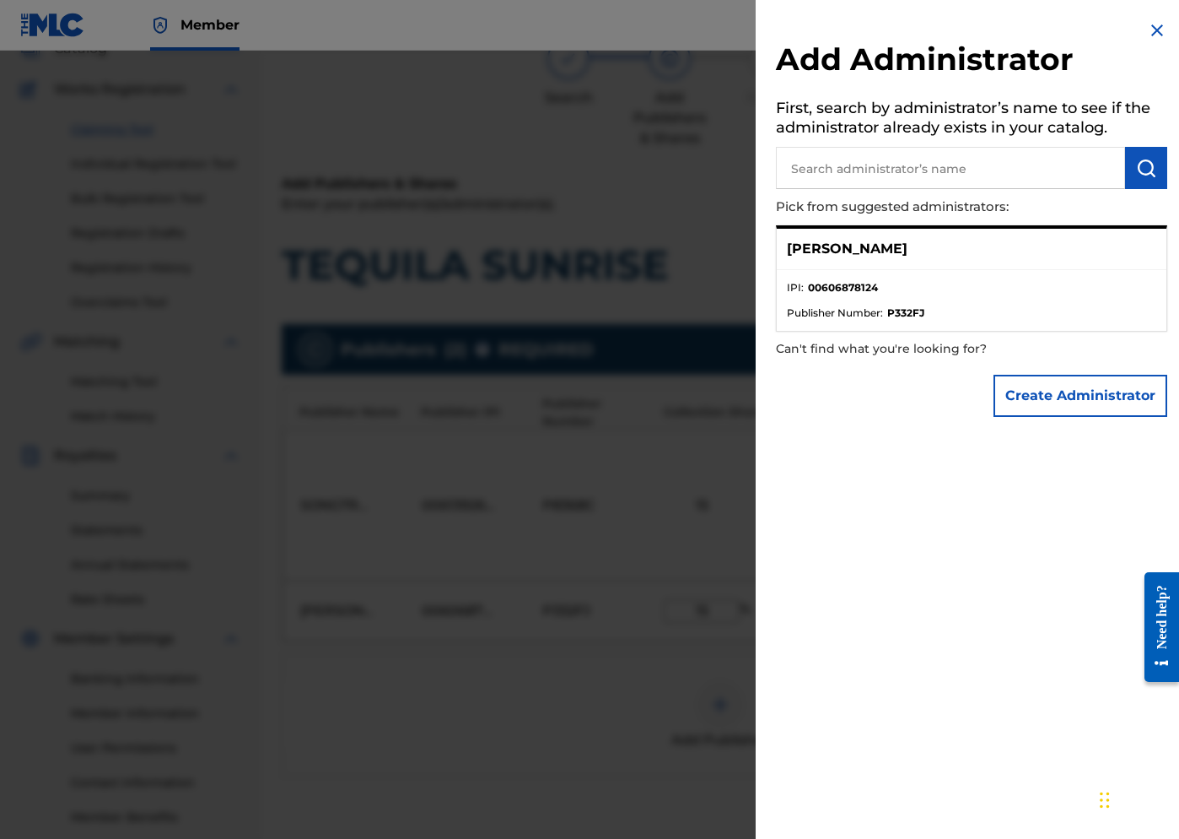
click at [909, 283] on li "IPI : 00606878124" at bounding box center [971, 292] width 369 height 25
click at [994, 25] on img at bounding box center [1157, 30] width 20 height 20
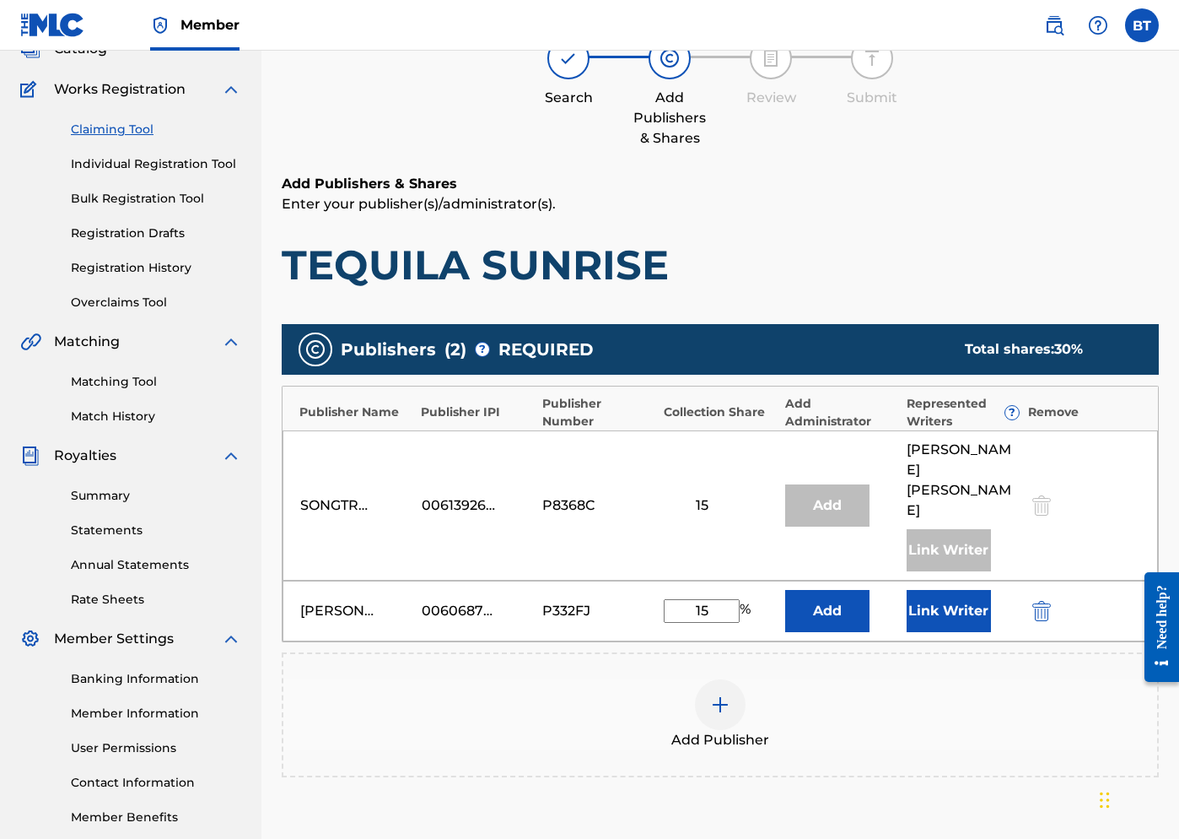
click at [936, 590] on button "Link Writer" at bounding box center [949, 611] width 84 height 42
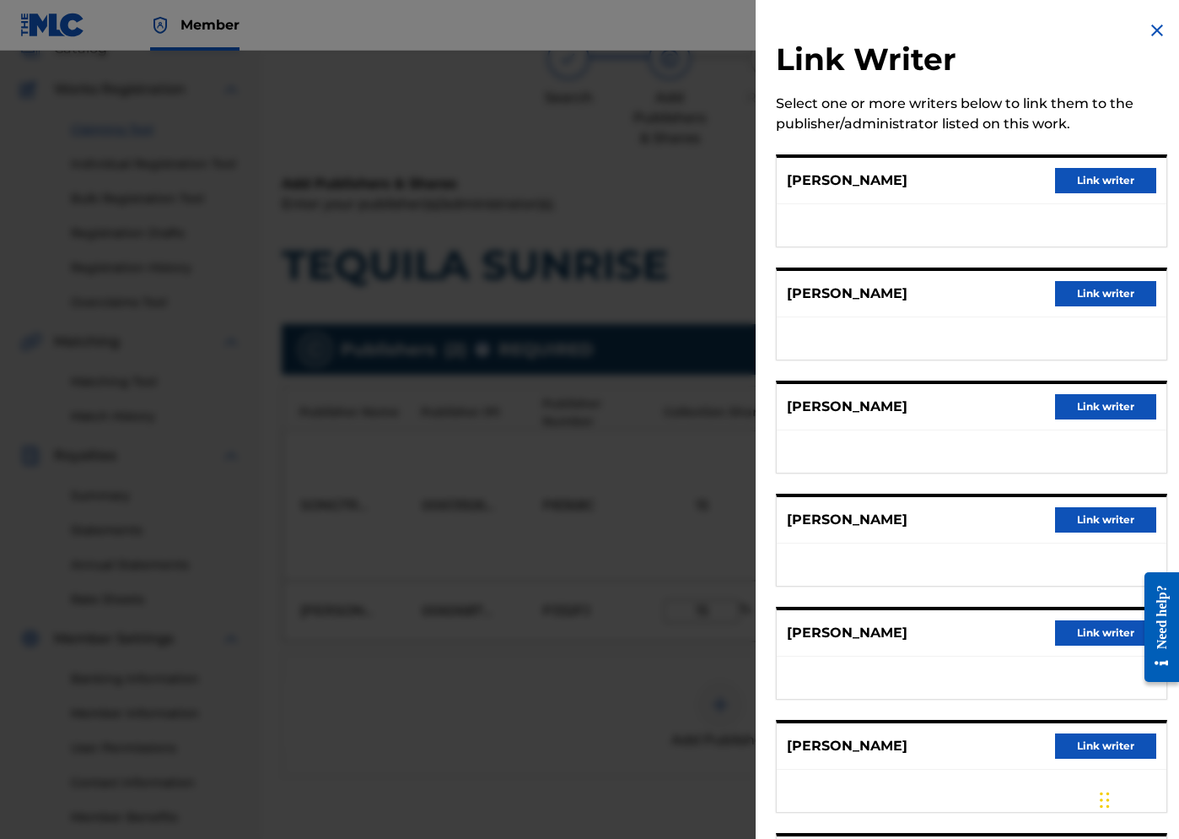
click at [994, 181] on button "Link writer" at bounding box center [1105, 180] width 101 height 25
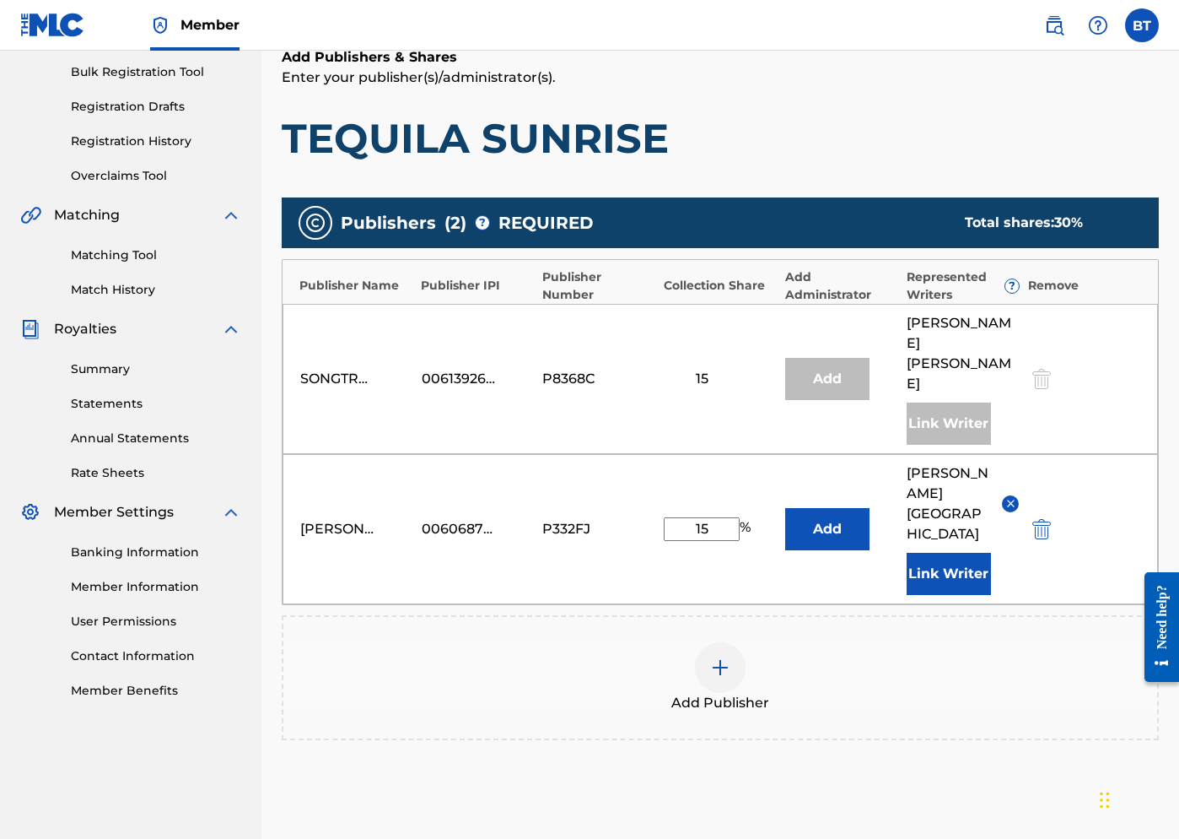
scroll to position [332, 0]
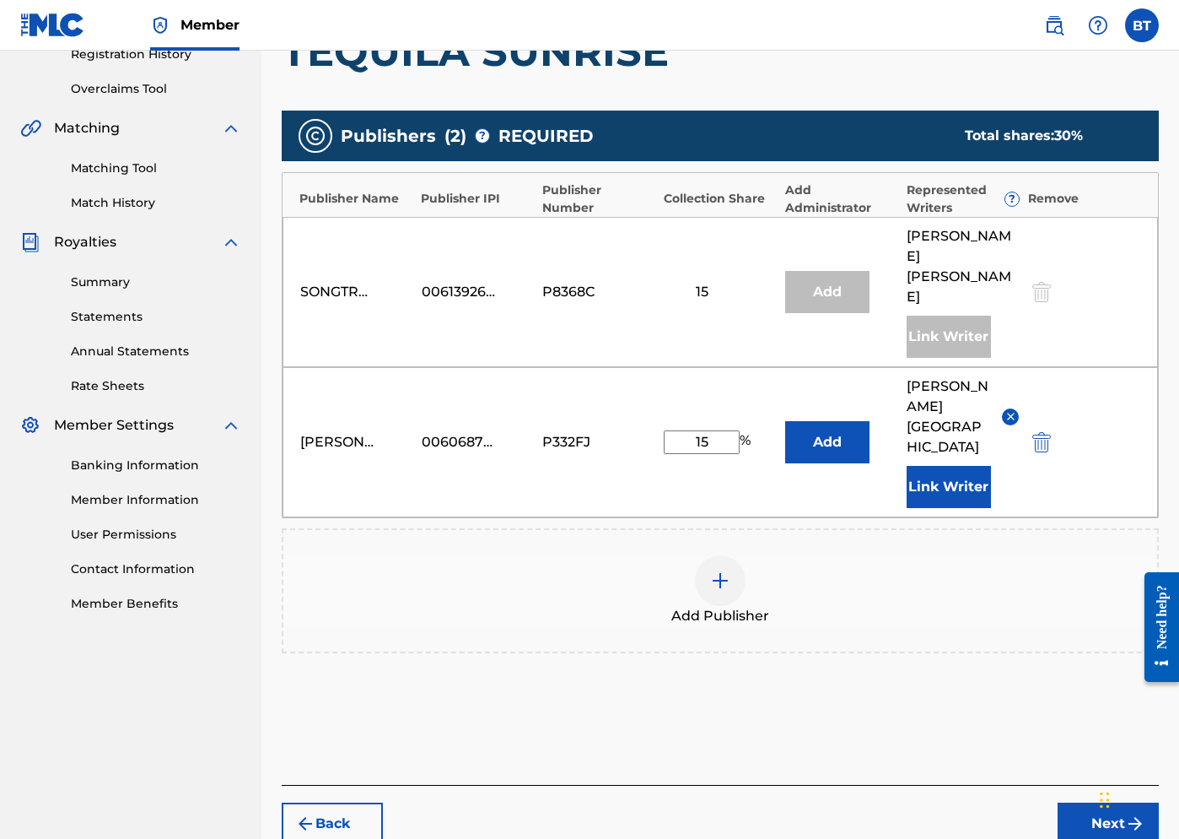
click at [994, 802] on button "Next" at bounding box center [1108, 823] width 101 height 42
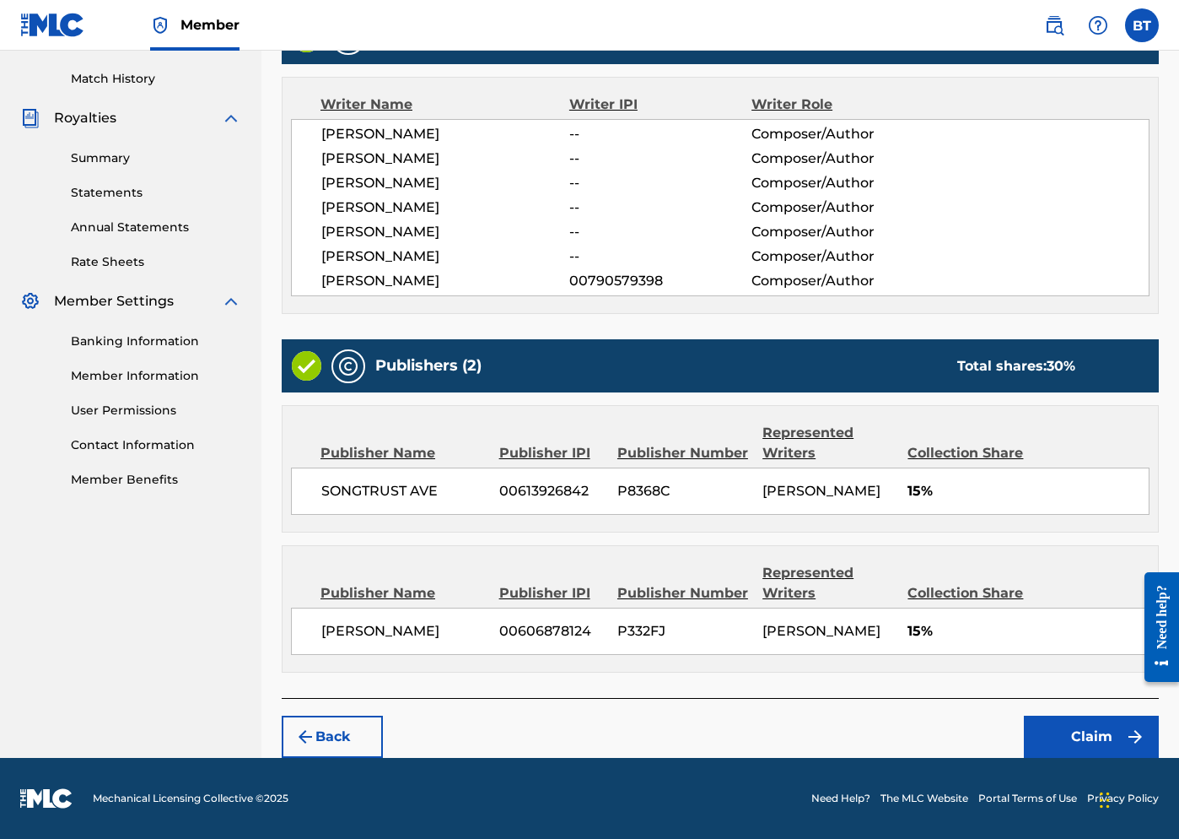
scroll to position [497, 0]
click at [994, 736] on button "Claim" at bounding box center [1091, 736] width 135 height 42
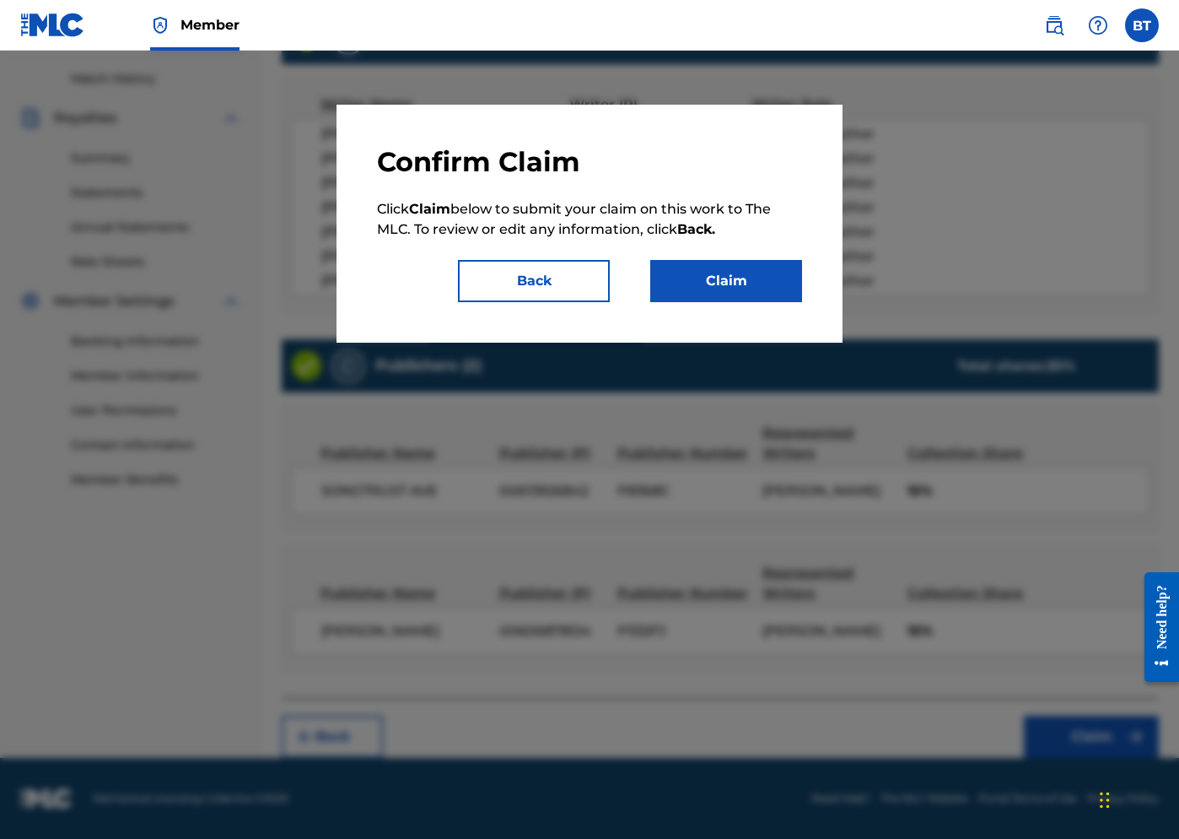
click at [740, 296] on button "Claim" at bounding box center [726, 281] width 152 height 42
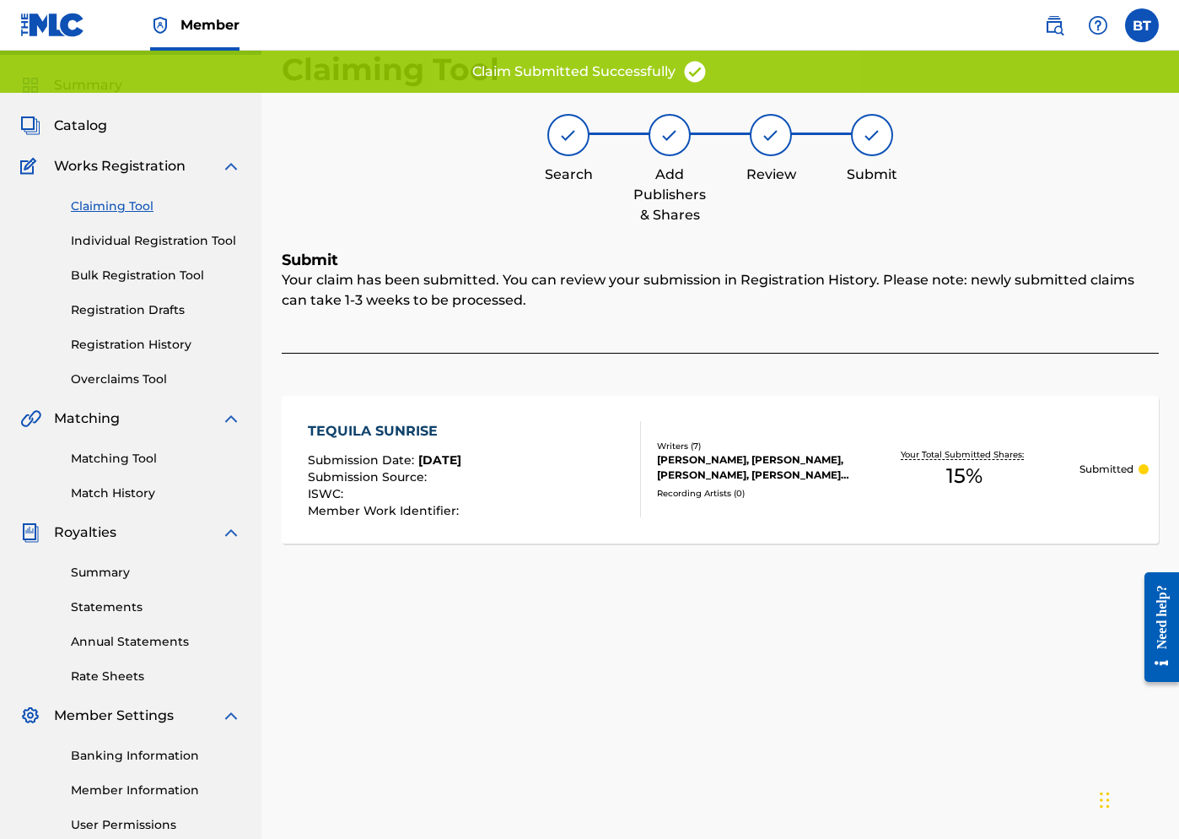
scroll to position [0, 0]
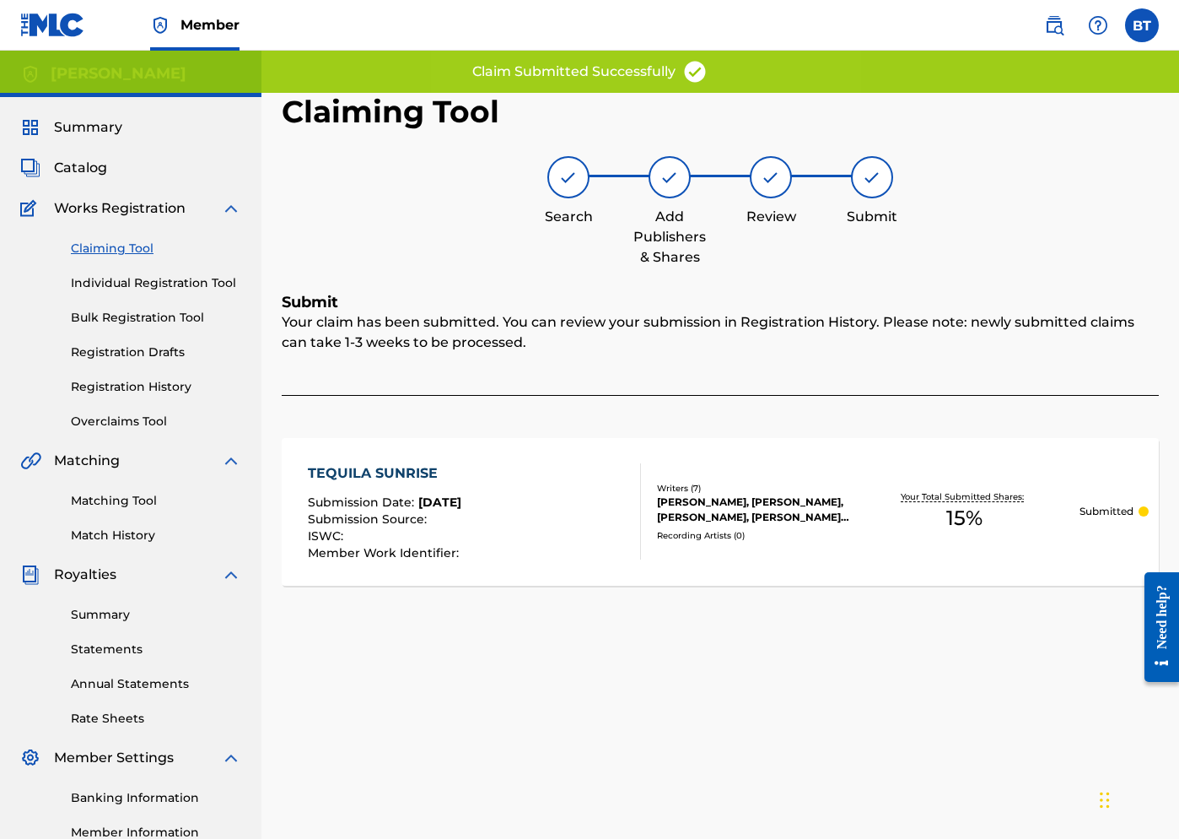
click at [108, 250] on link "Claiming Tool" at bounding box center [156, 249] width 170 height 18
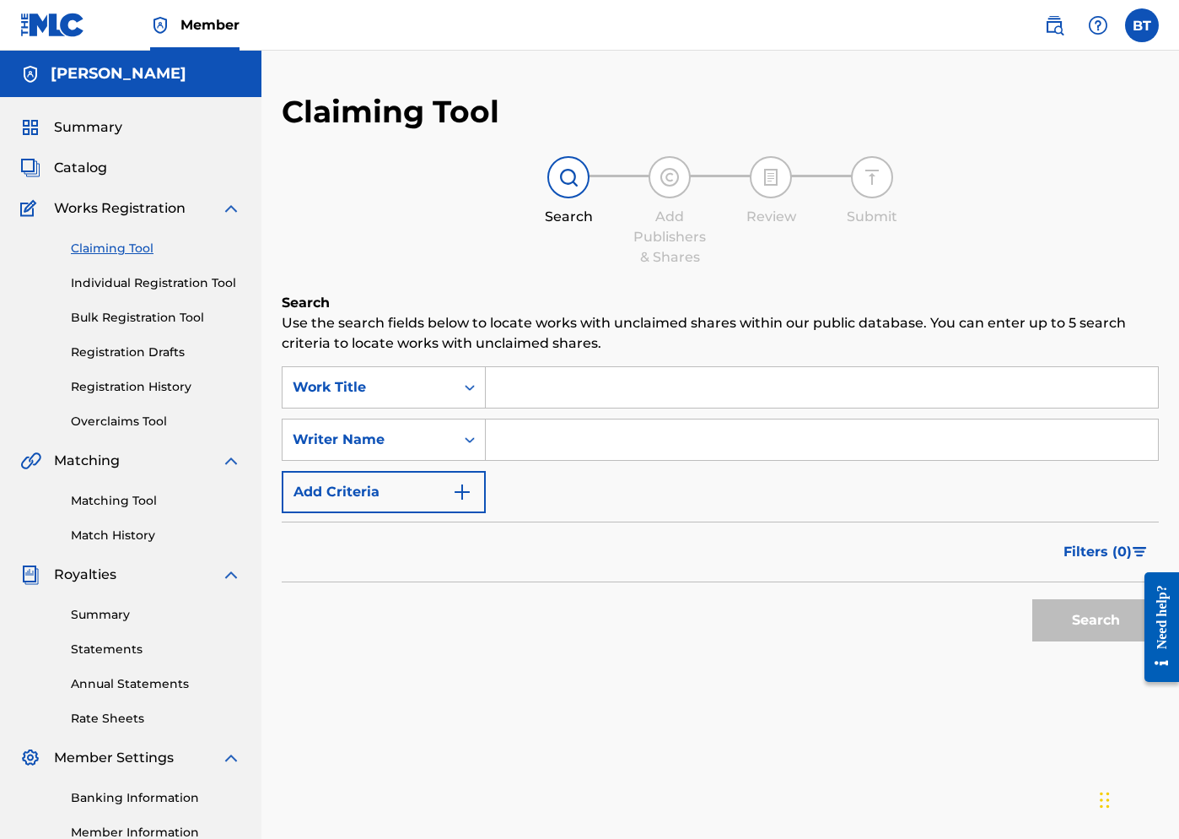
click at [526, 435] on input "Search Form" at bounding box center [822, 439] width 672 height 40
type input "[PERSON_NAME]"
click at [994, 628] on button "Search" at bounding box center [1096, 620] width 127 height 42
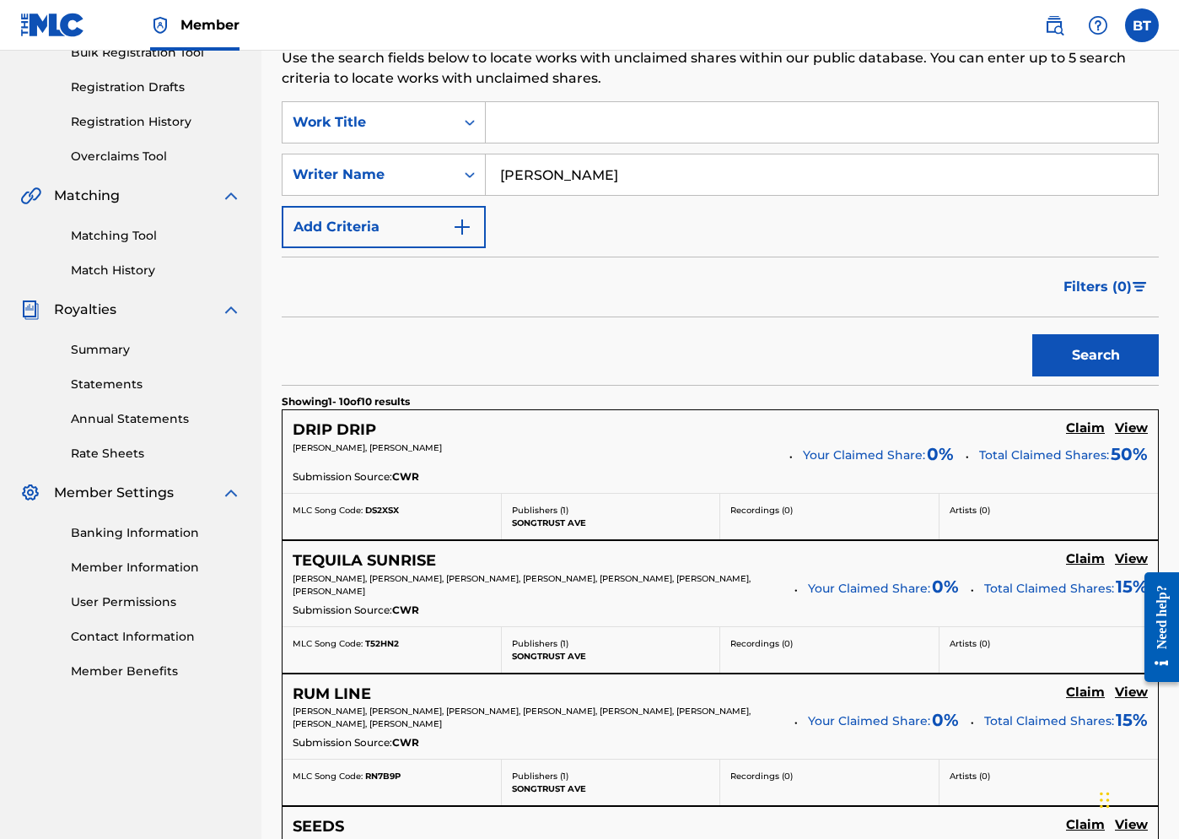
scroll to position [297, 0]
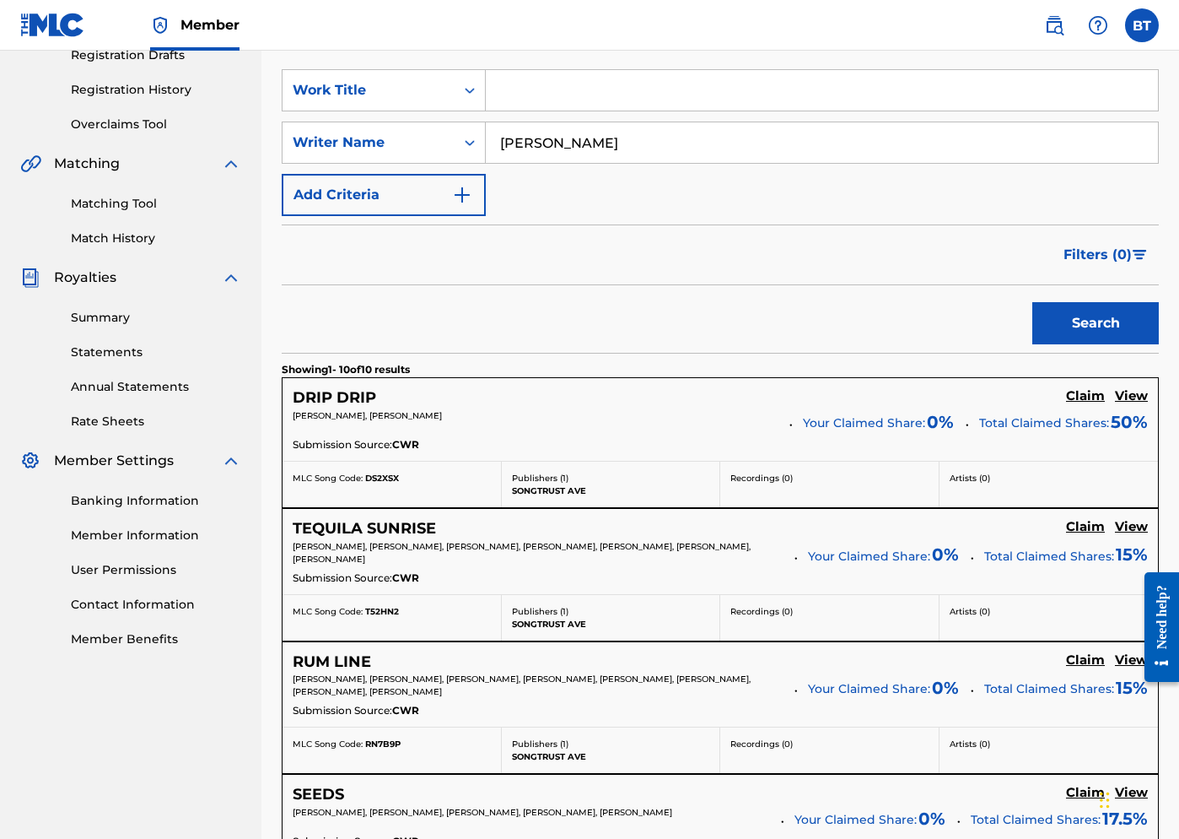
click at [994, 396] on h5 "Claim" at bounding box center [1085, 396] width 39 height 16
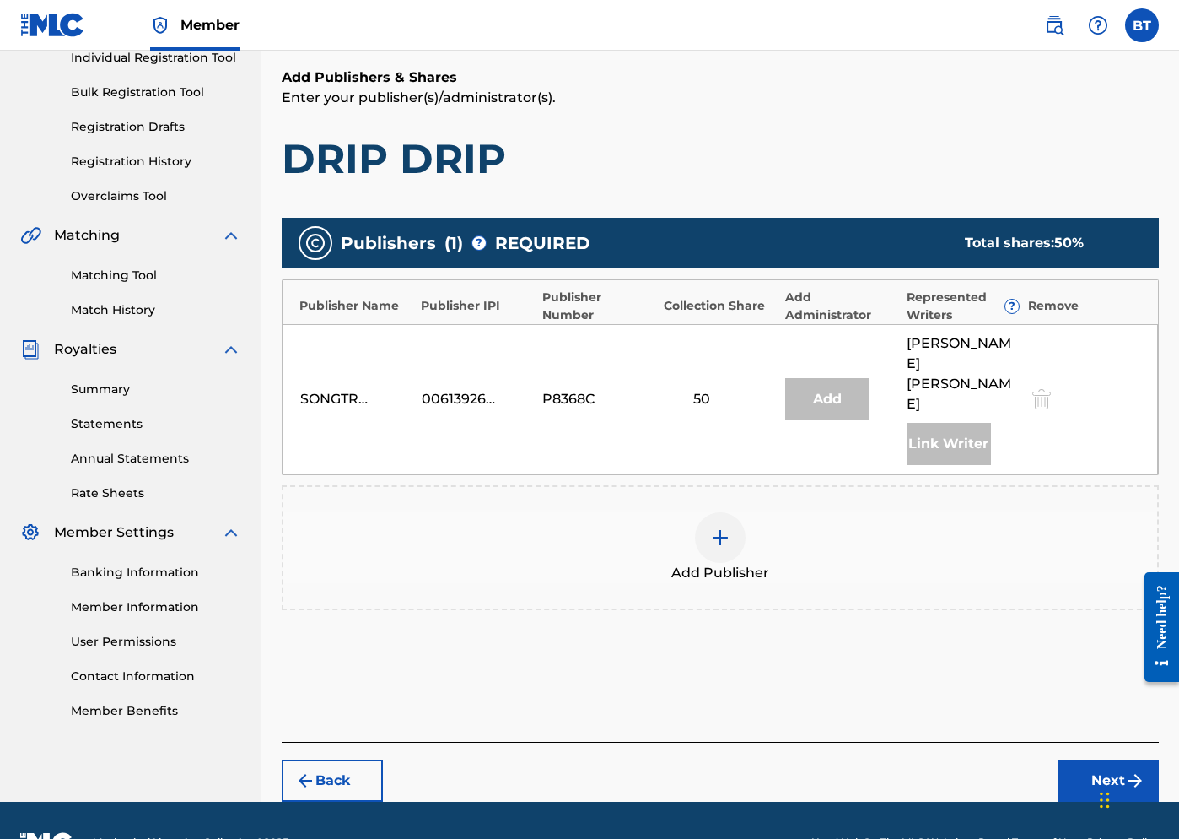
scroll to position [98, 0]
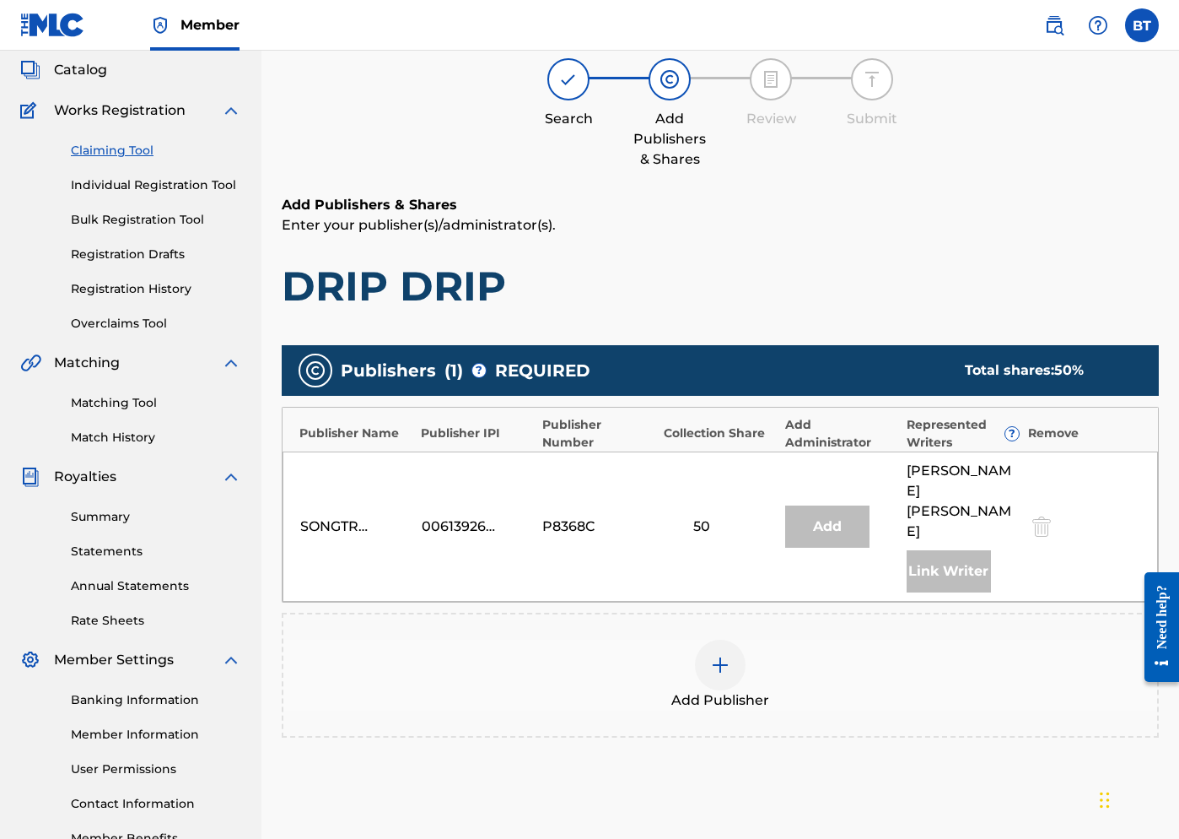
click at [108, 250] on link "Registration Drafts" at bounding box center [156, 254] width 170 height 18
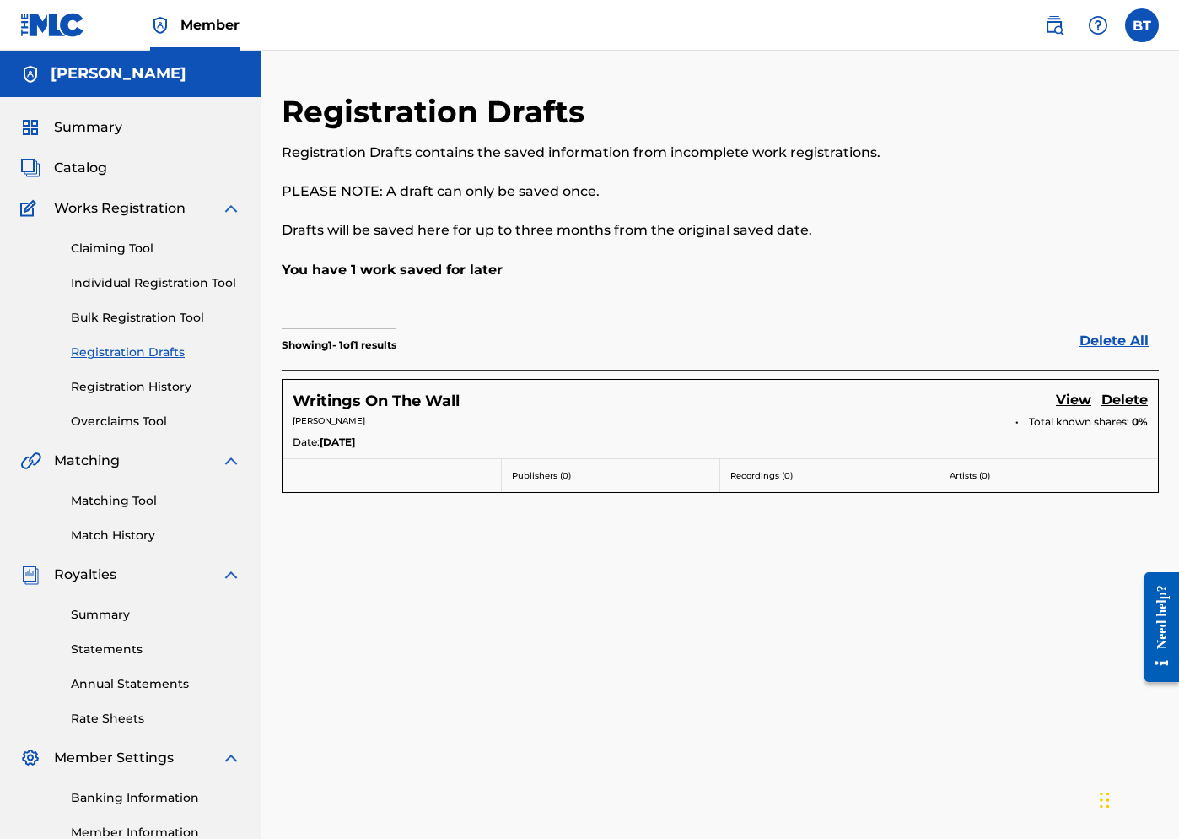
click at [97, 424] on link "Overclaims Tool" at bounding box center [156, 422] width 170 height 18
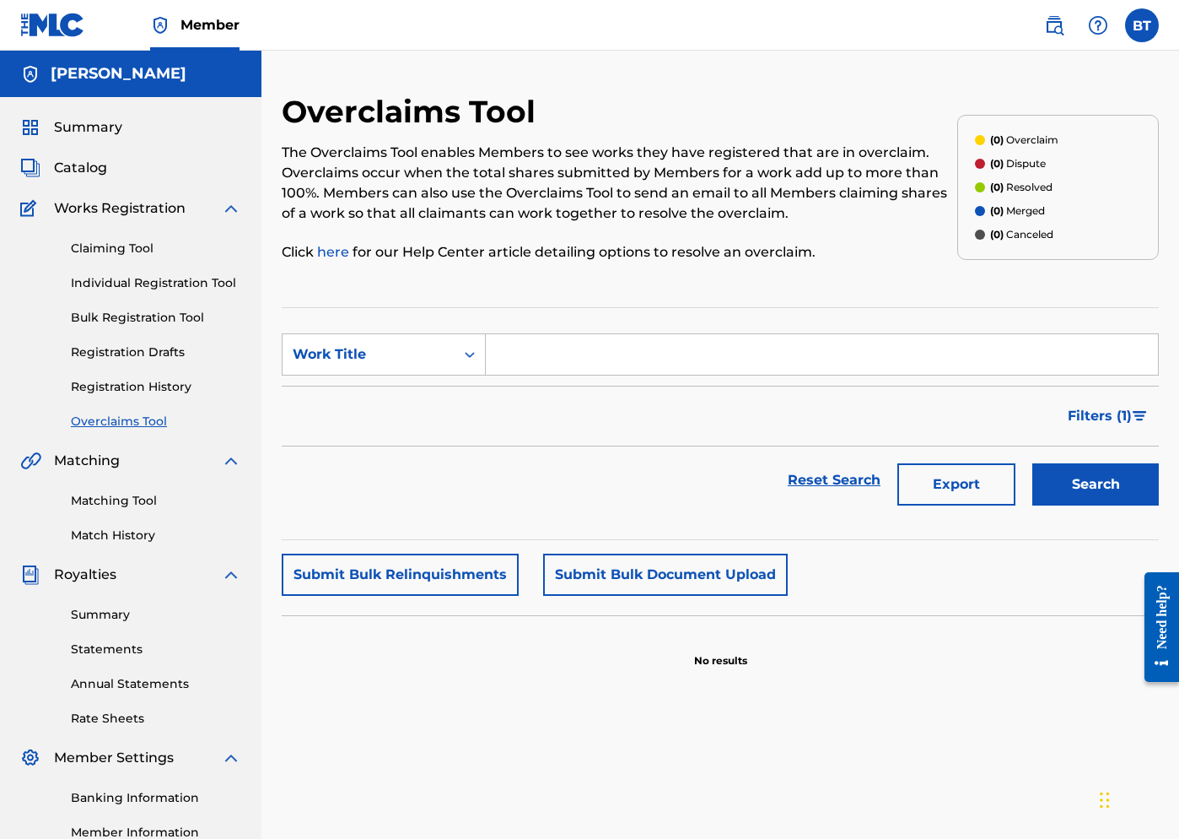
click at [127, 330] on div "Claiming Tool Individual Registration Tool Bulk Registration Tool Registration …" at bounding box center [130, 324] width 221 height 212
click at [132, 279] on link "Individual Registration Tool" at bounding box center [156, 283] width 170 height 18
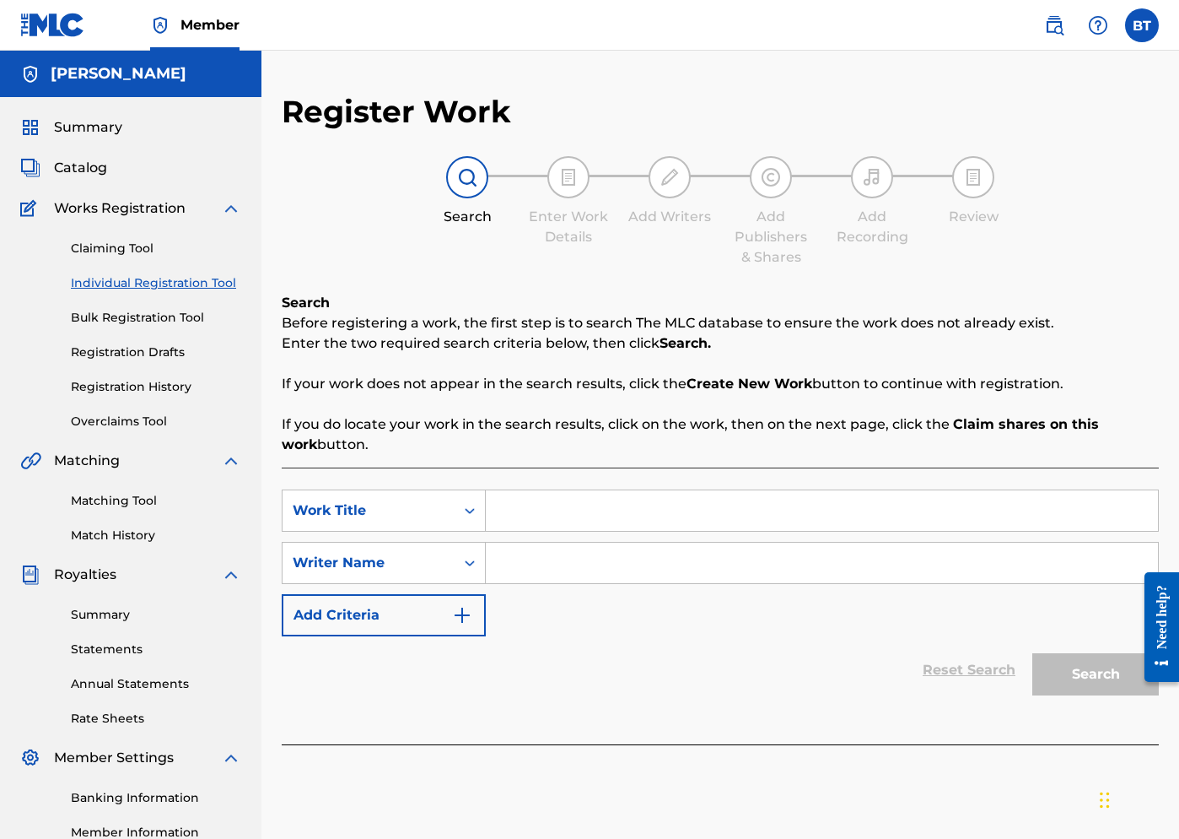
click at [124, 310] on link "Bulk Registration Tool" at bounding box center [156, 318] width 170 height 18
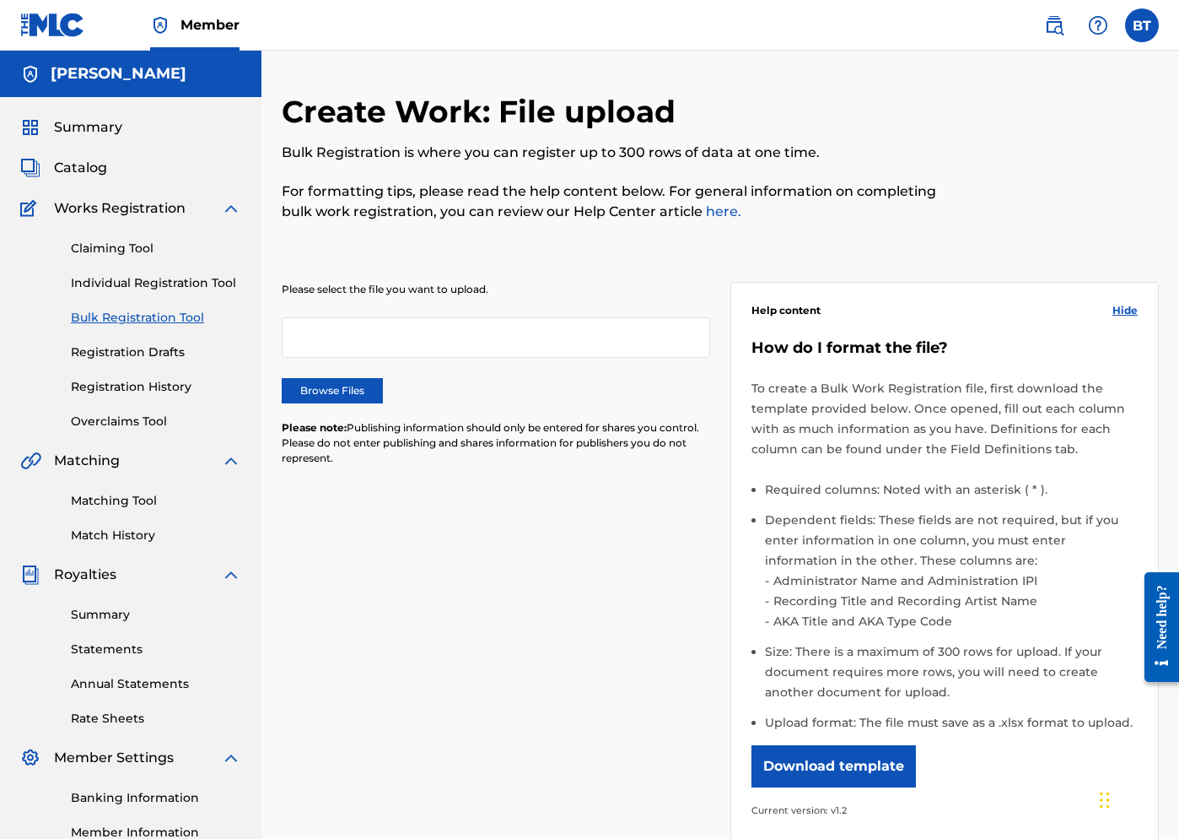
click at [129, 255] on link "Claiming Tool" at bounding box center [156, 249] width 170 height 18
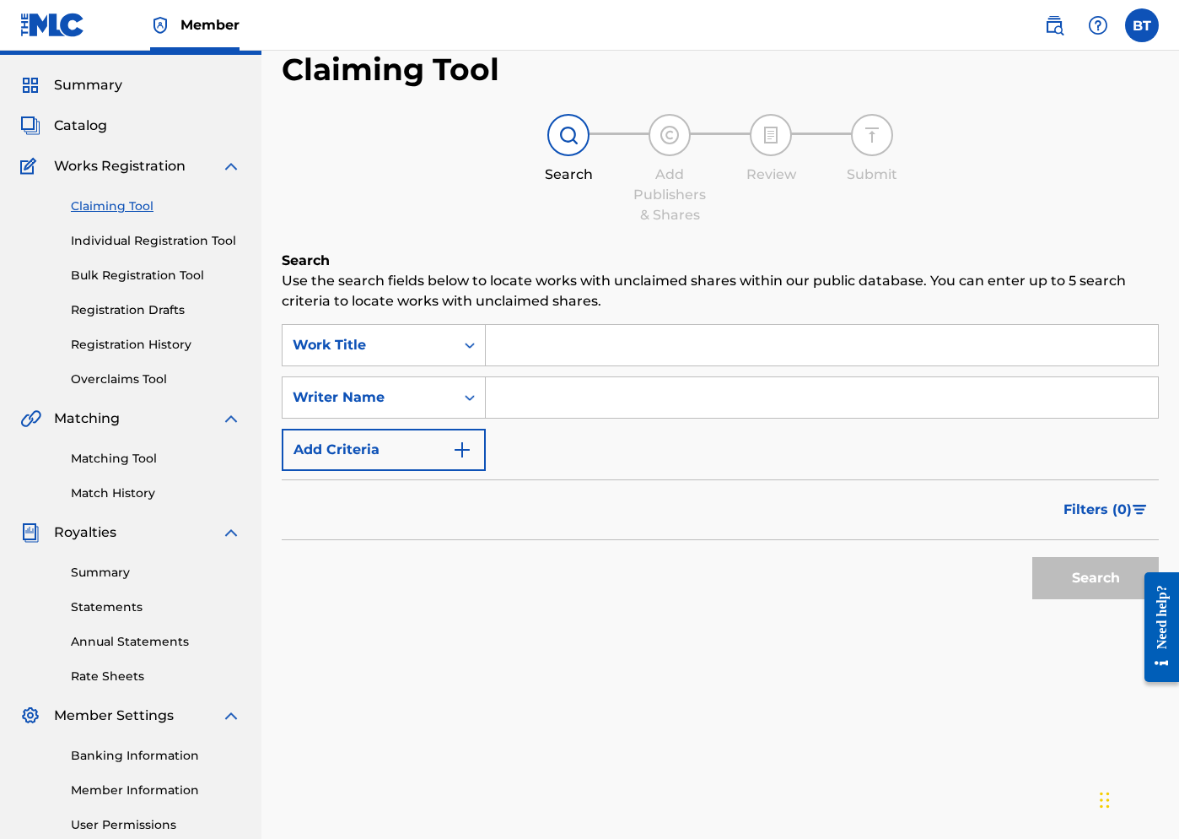
scroll to position [8, 0]
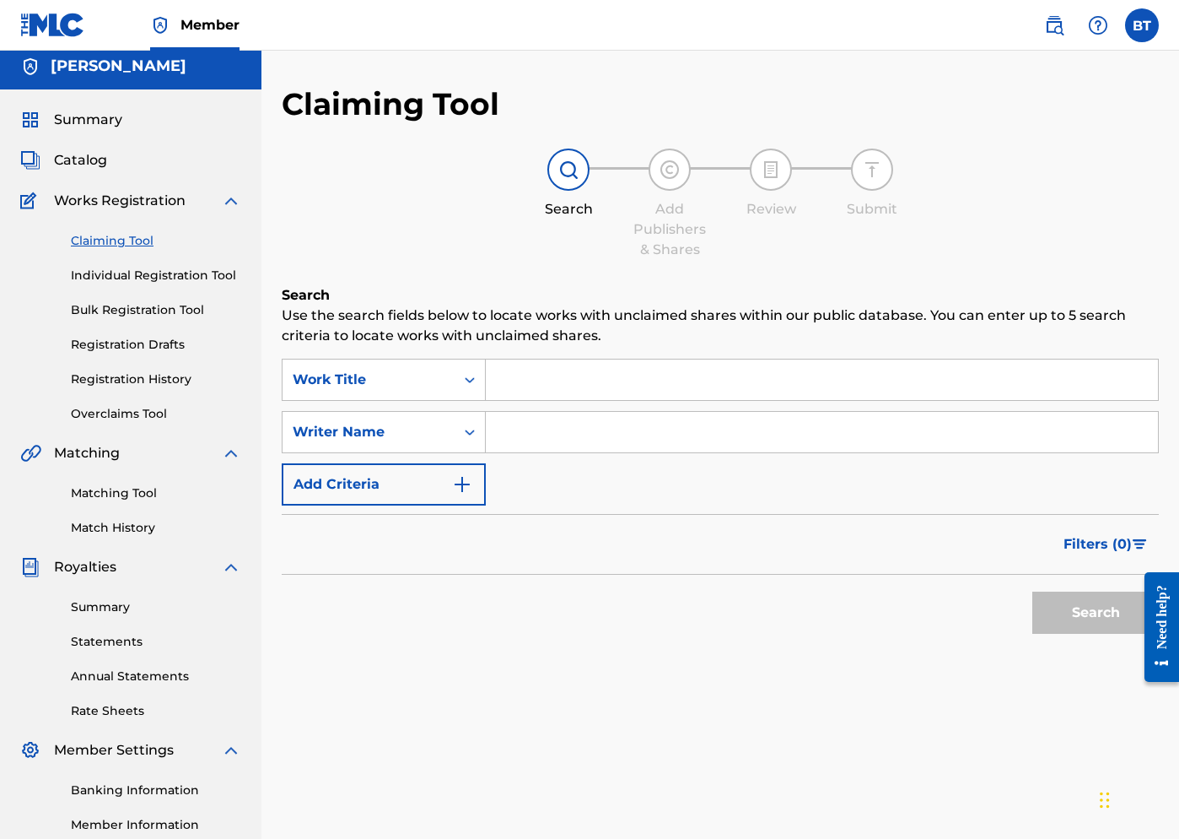
click at [515, 428] on input "Search Form" at bounding box center [822, 432] width 672 height 40
type input "[PERSON_NAME]"
click at [994, 617] on button "Search" at bounding box center [1096, 612] width 127 height 42
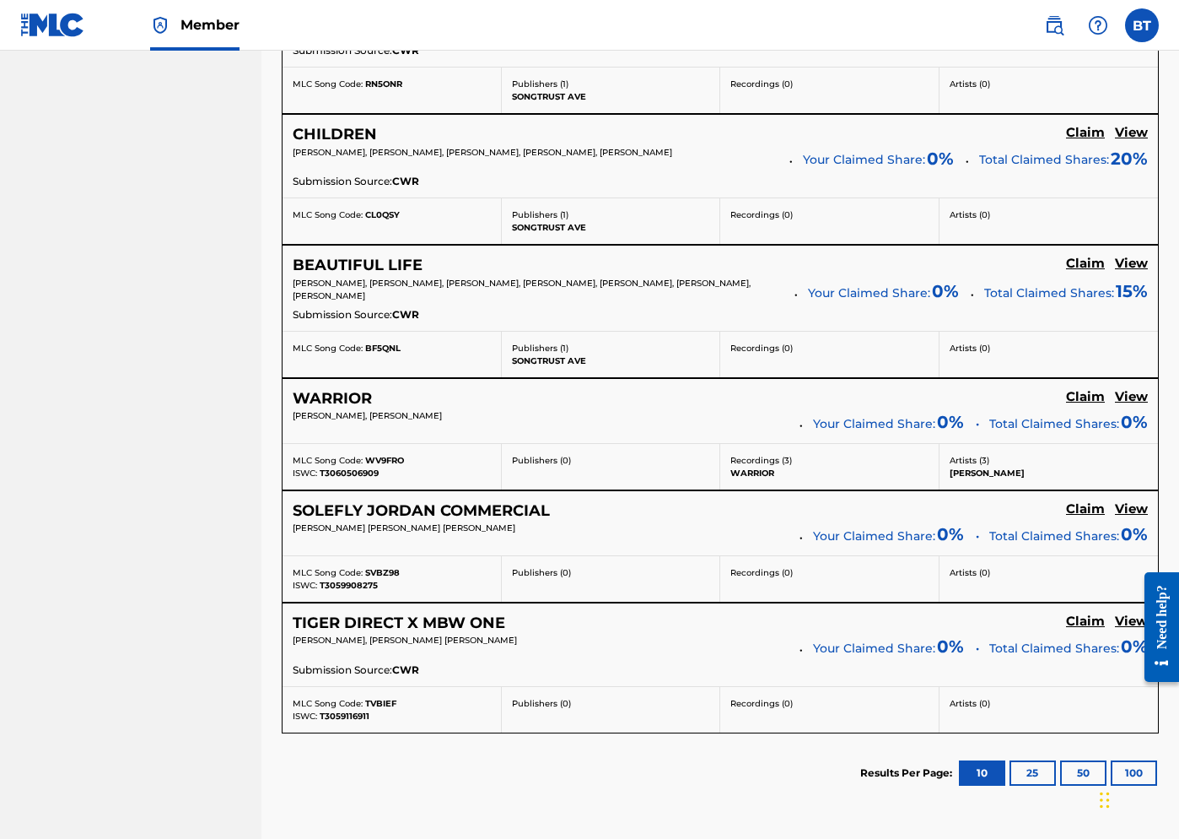
scroll to position [1355, 0]
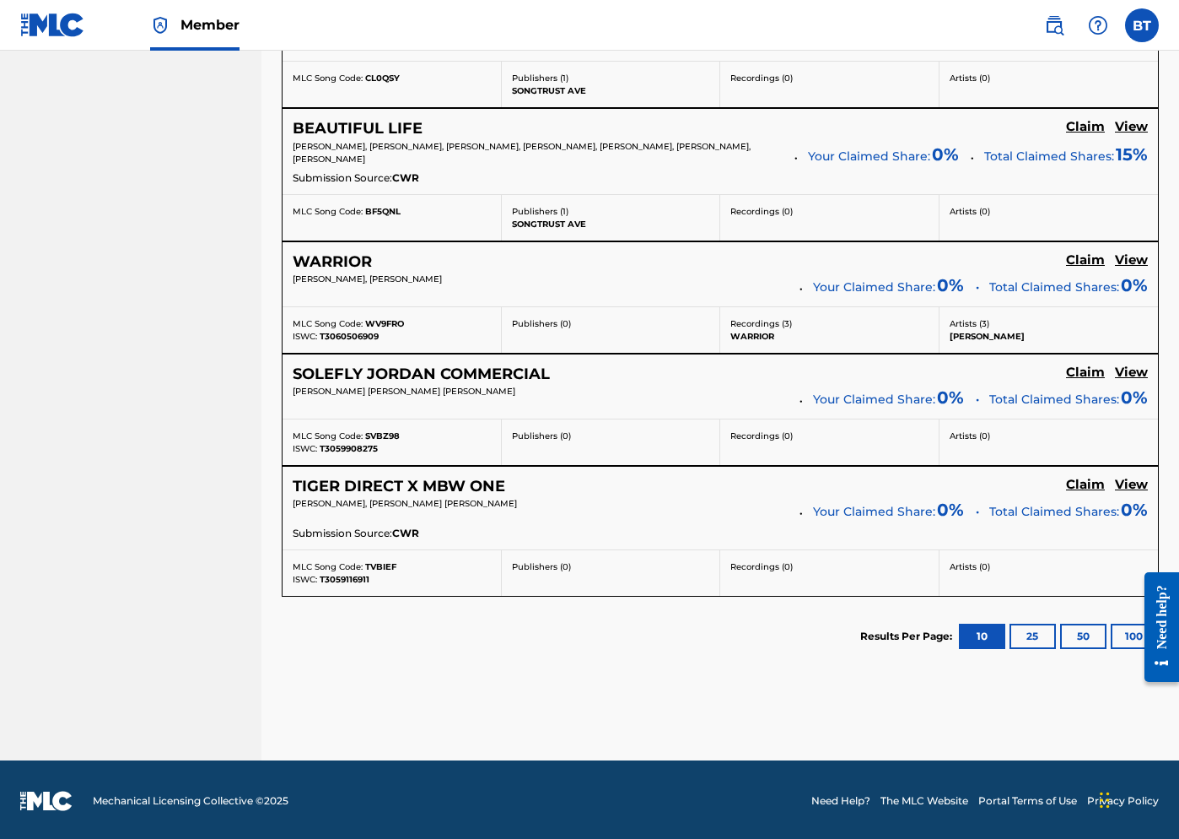
click at [994, 639] on button "100" at bounding box center [1134, 635] width 46 height 25
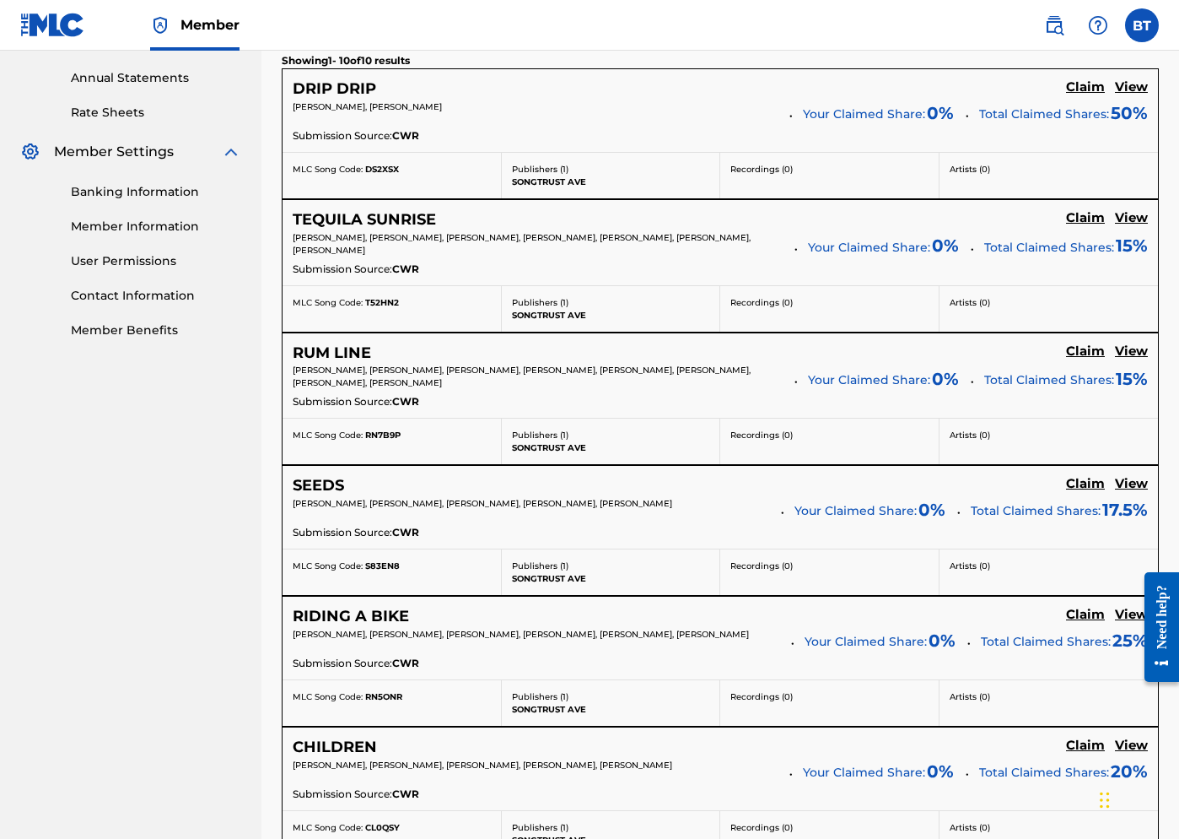
scroll to position [581, 0]
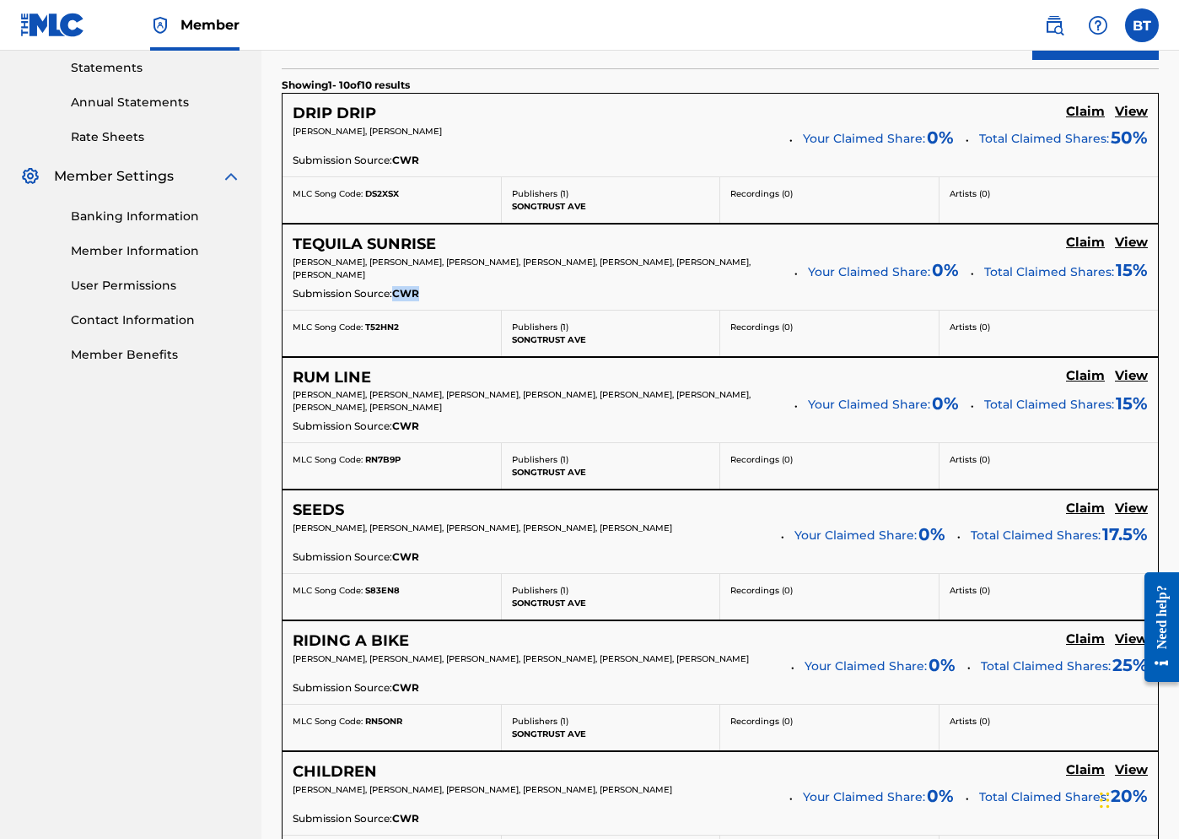
drag, startPoint x: 419, startPoint y: 292, endPoint x: 394, endPoint y: 292, distance: 25.3
click at [394, 292] on p "Submission Source: CWR" at bounding box center [356, 293] width 127 height 15
click at [402, 293] on span "CWR" at bounding box center [405, 293] width 27 height 15
click at [994, 375] on h5 "Claim" at bounding box center [1085, 376] width 39 height 16
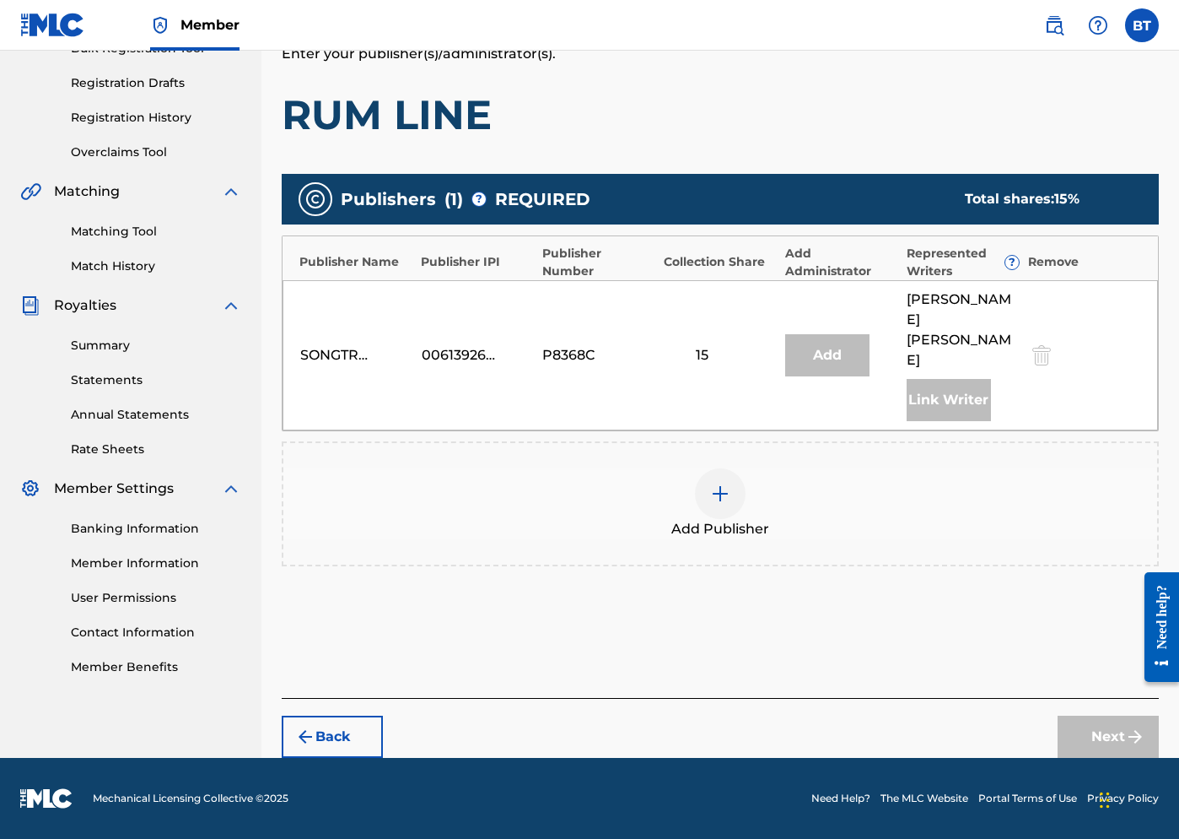
scroll to position [229, 0]
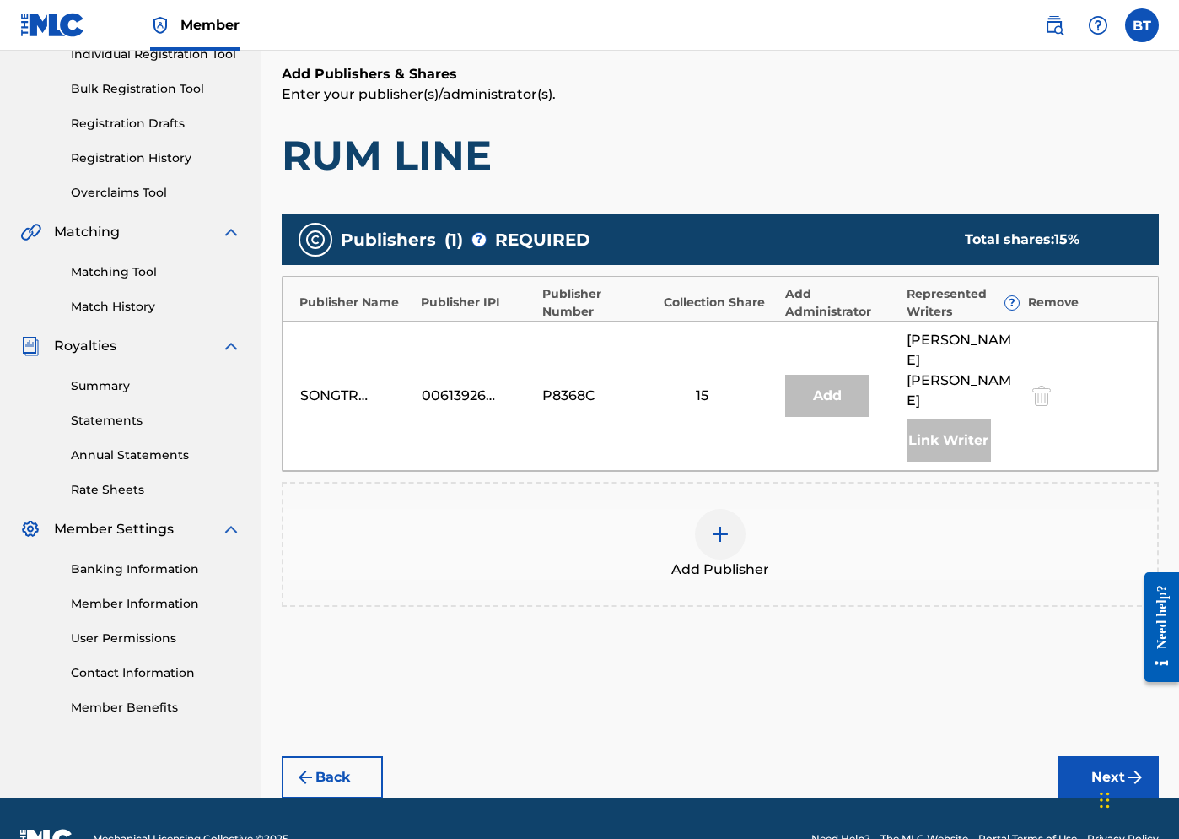
click at [812, 381] on div "Add" at bounding box center [827, 396] width 84 height 42
click at [729, 509] on div at bounding box center [720, 534] width 51 height 51
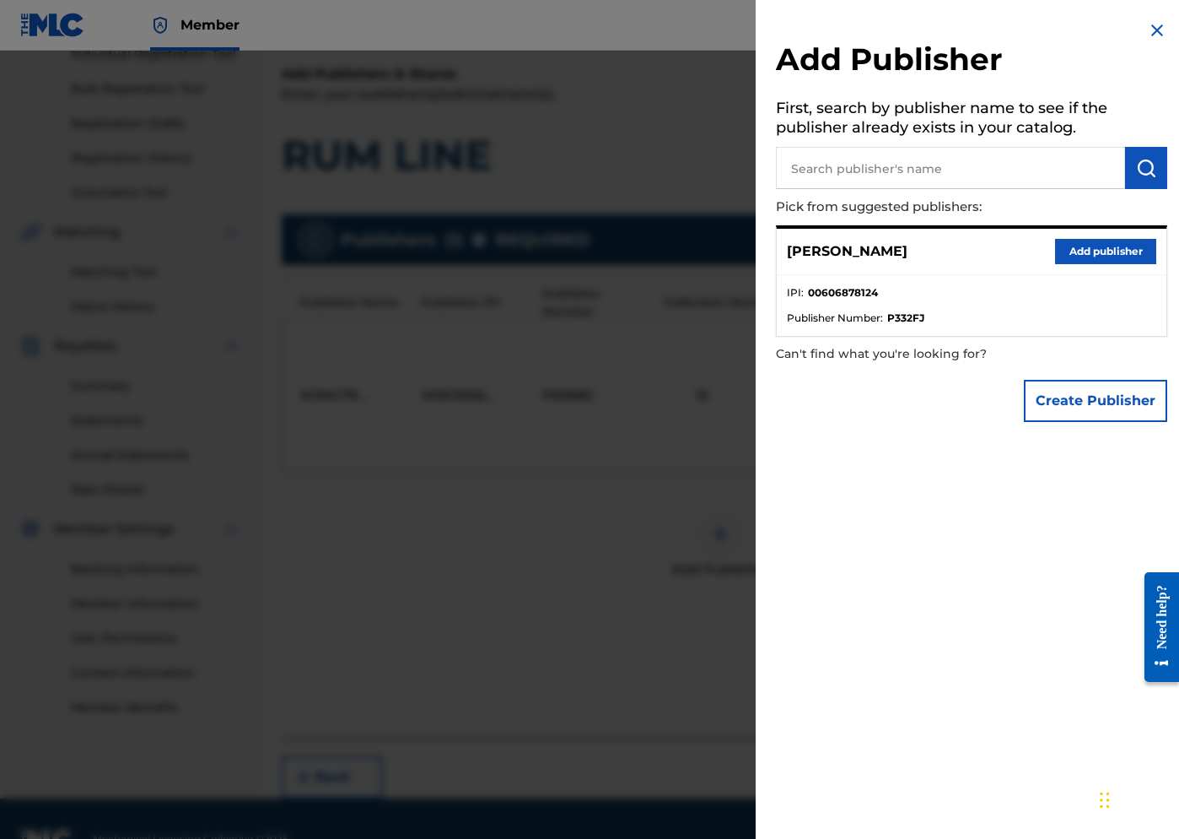
click at [994, 250] on button "Add publisher" at bounding box center [1105, 251] width 101 height 25
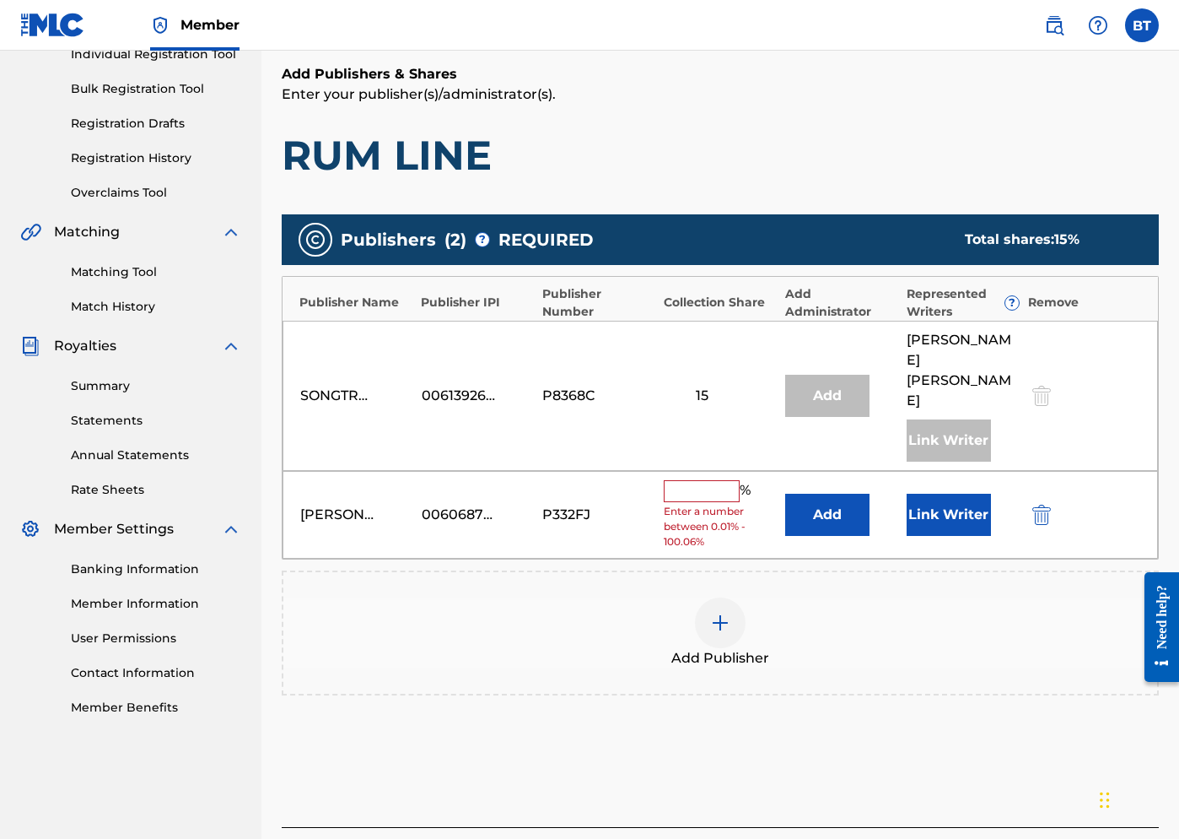
click at [720, 480] on input "text" at bounding box center [702, 491] width 76 height 22
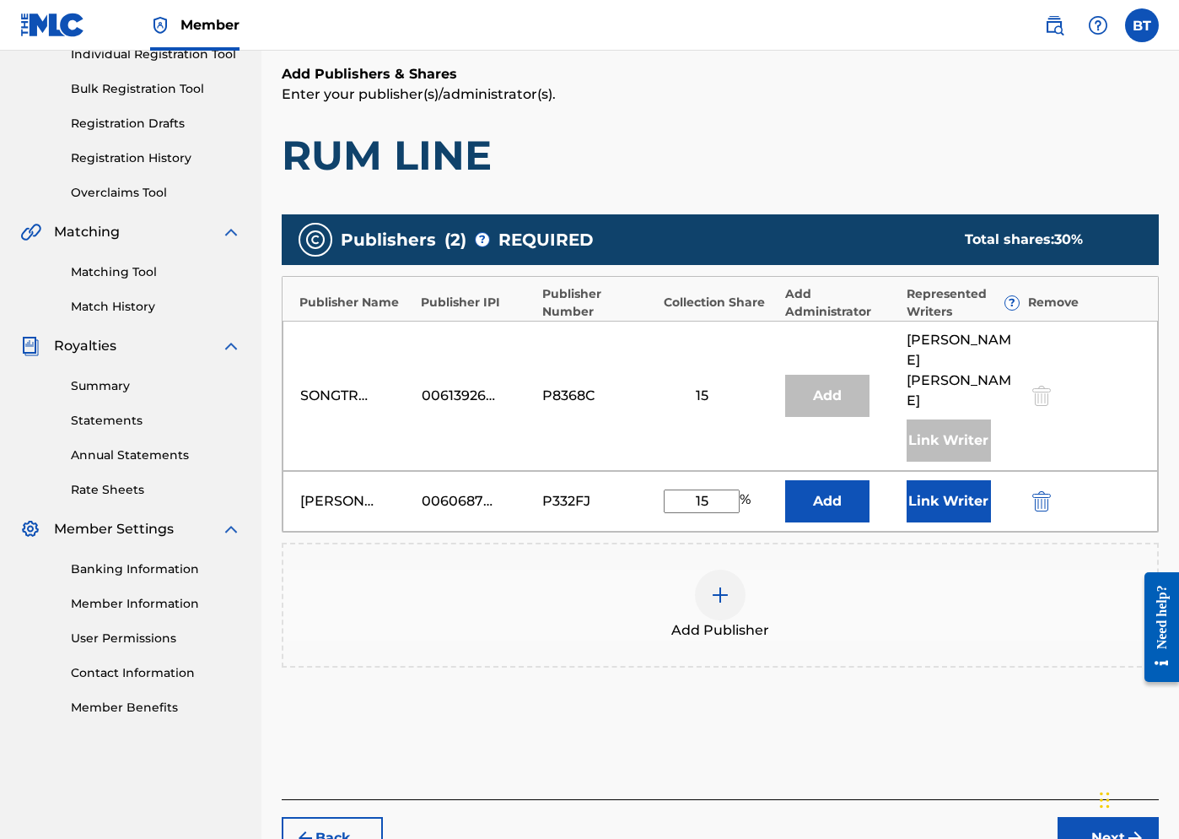
type input "15"
click at [941, 480] on button "Link Writer" at bounding box center [949, 501] width 84 height 42
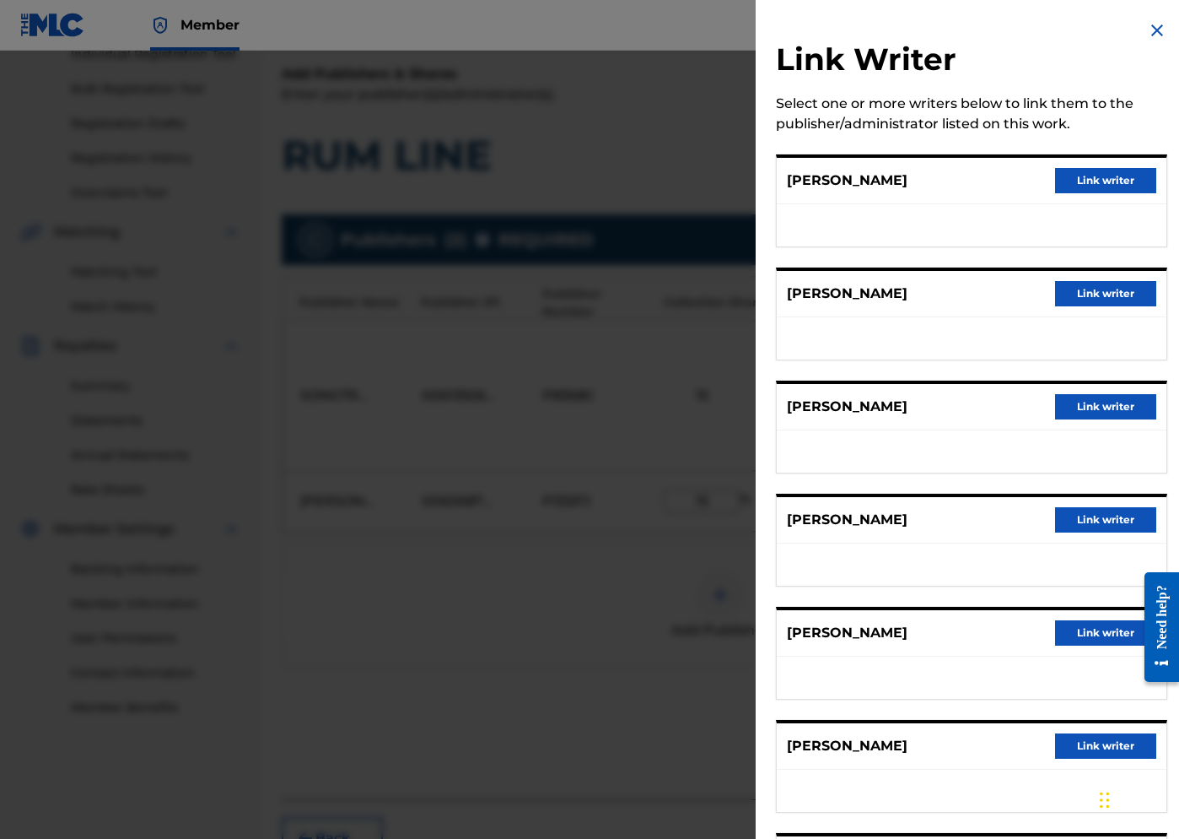
click at [994, 177] on button "Link writer" at bounding box center [1105, 180] width 101 height 25
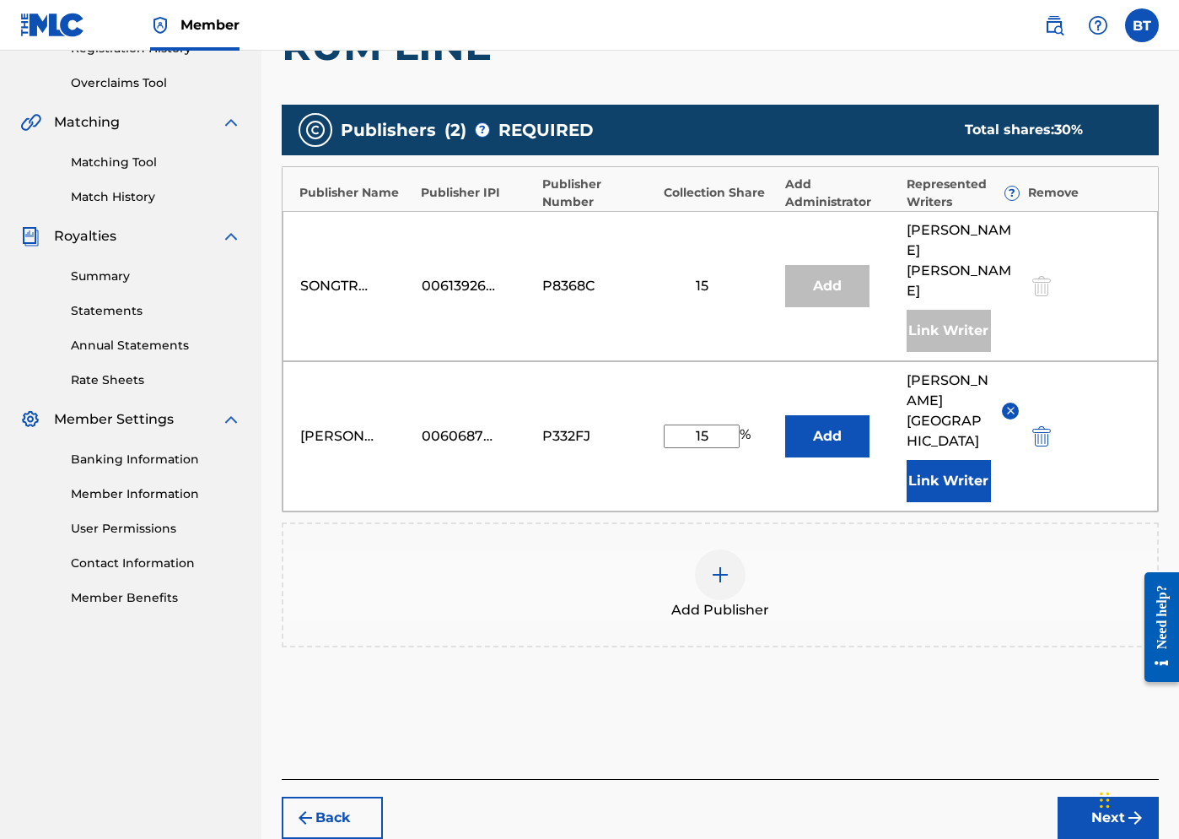
click at [994, 796] on button "Next" at bounding box center [1108, 817] width 101 height 42
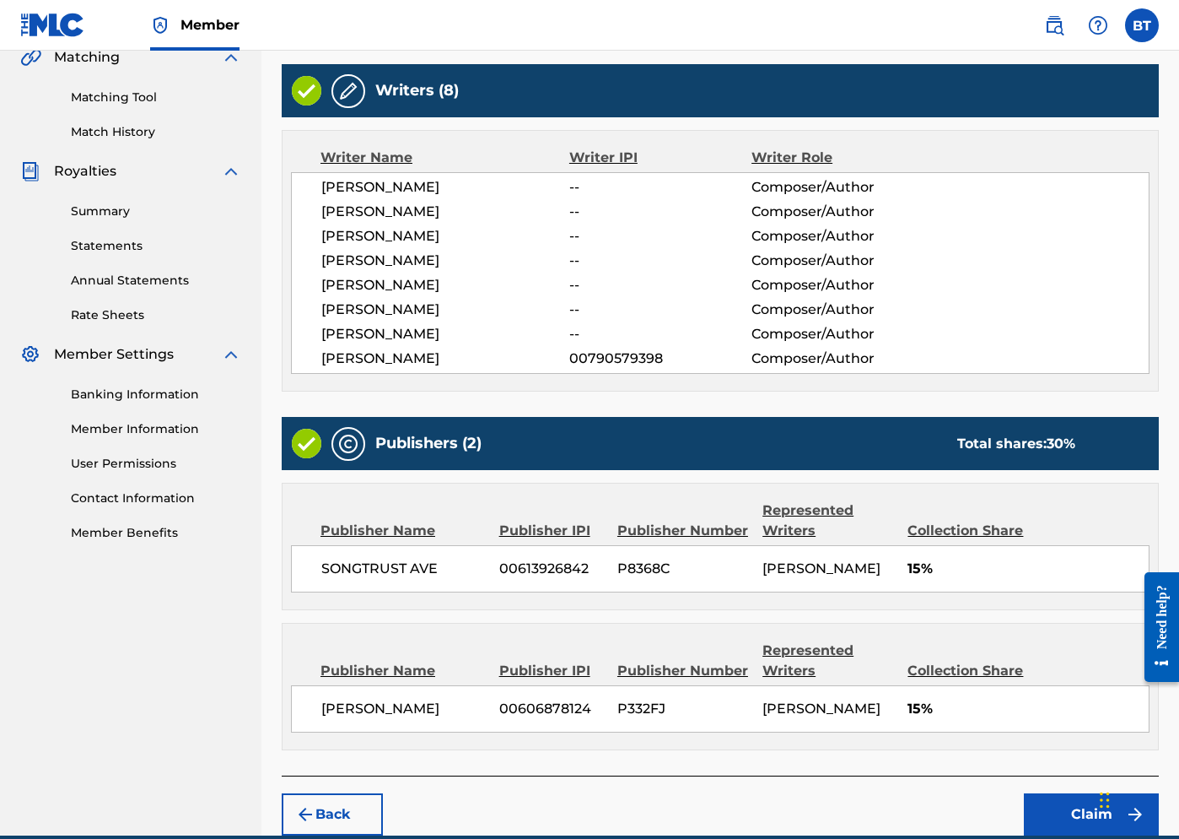
scroll to position [521, 0]
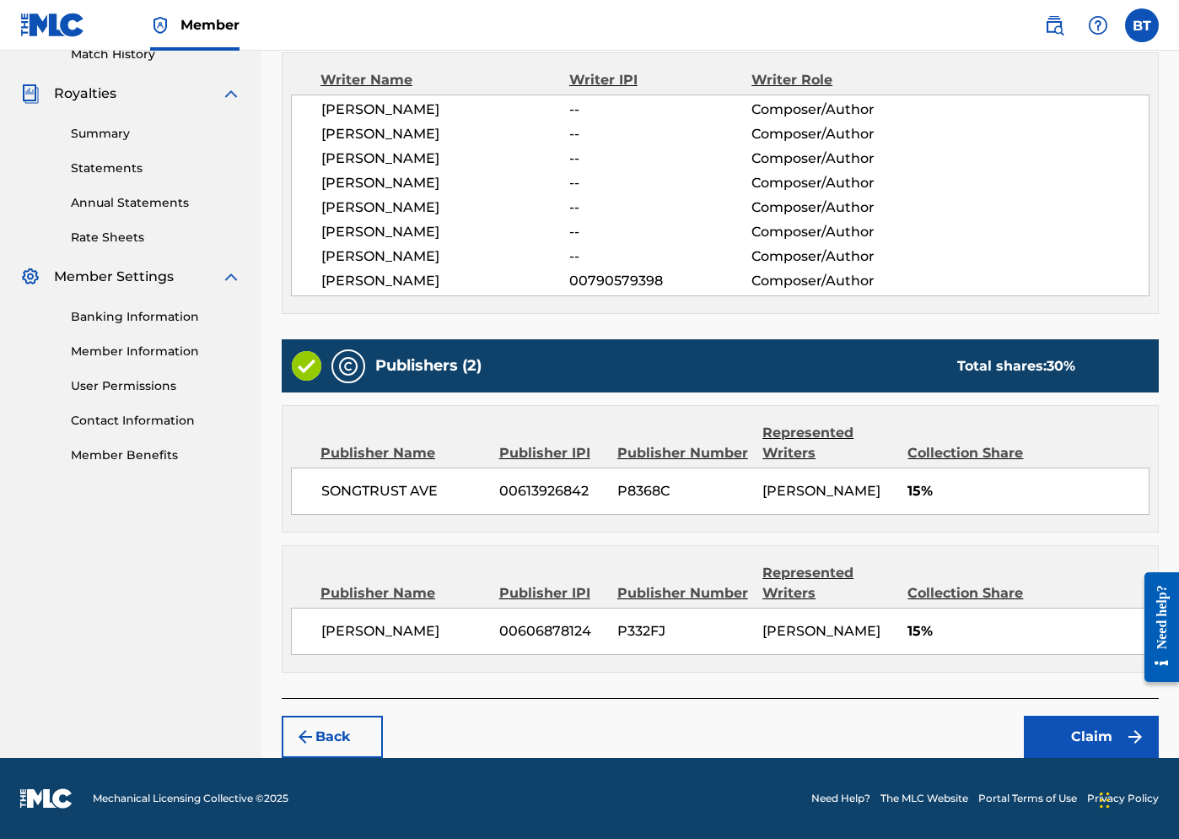
click at [994, 737] on button "Claim" at bounding box center [1091, 736] width 135 height 42
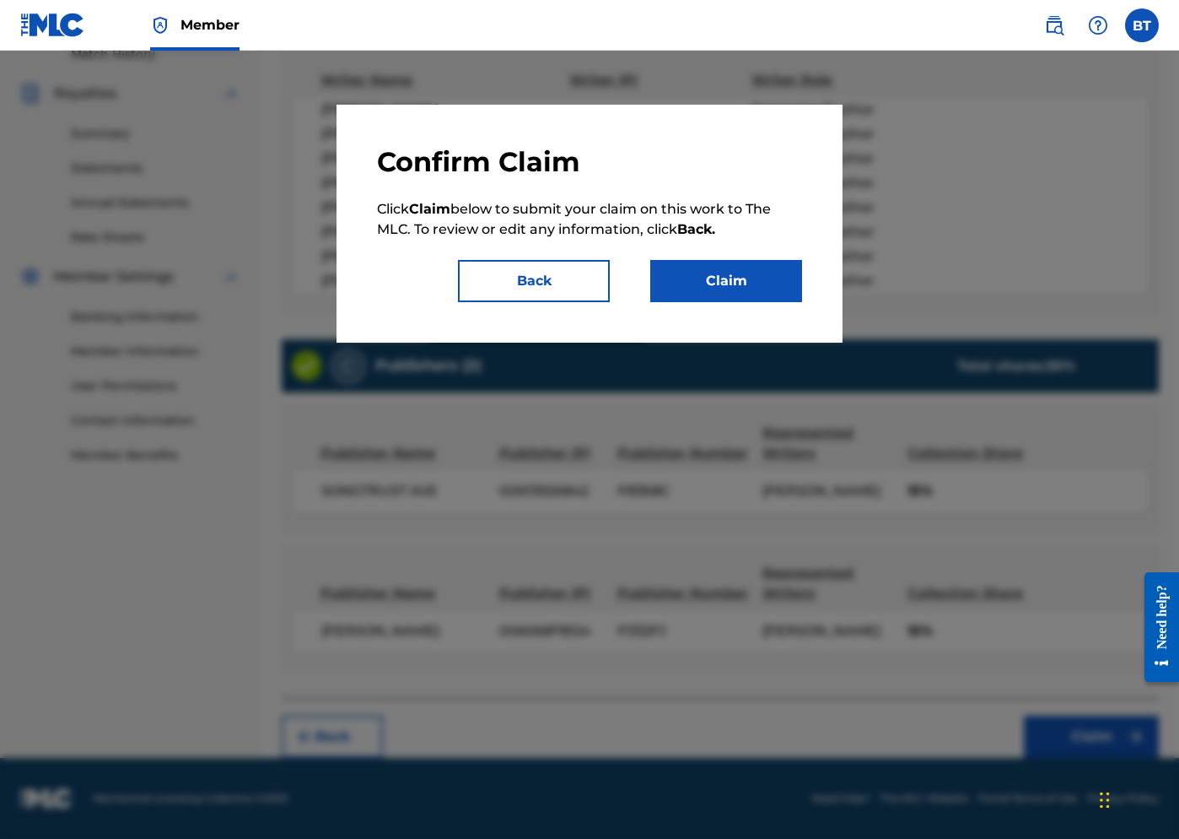
click at [704, 277] on button "Claim" at bounding box center [726, 281] width 152 height 42
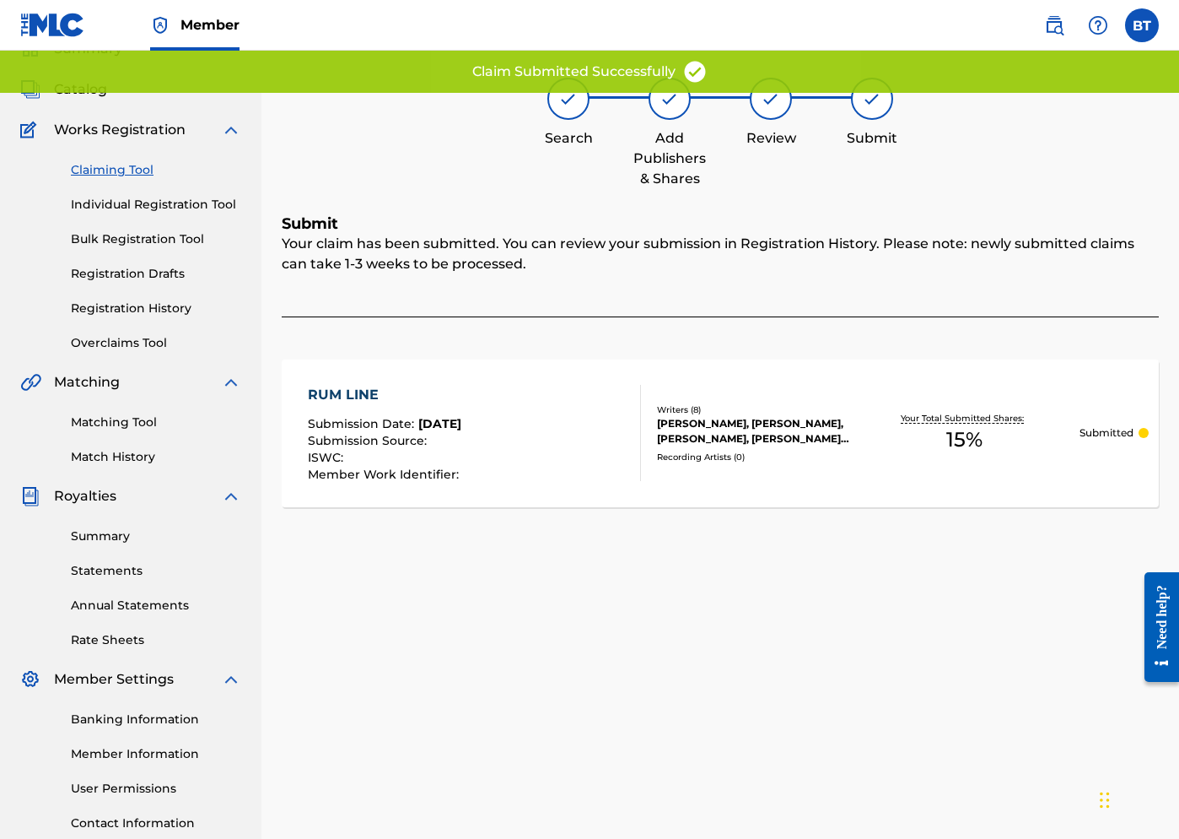
scroll to position [0, 0]
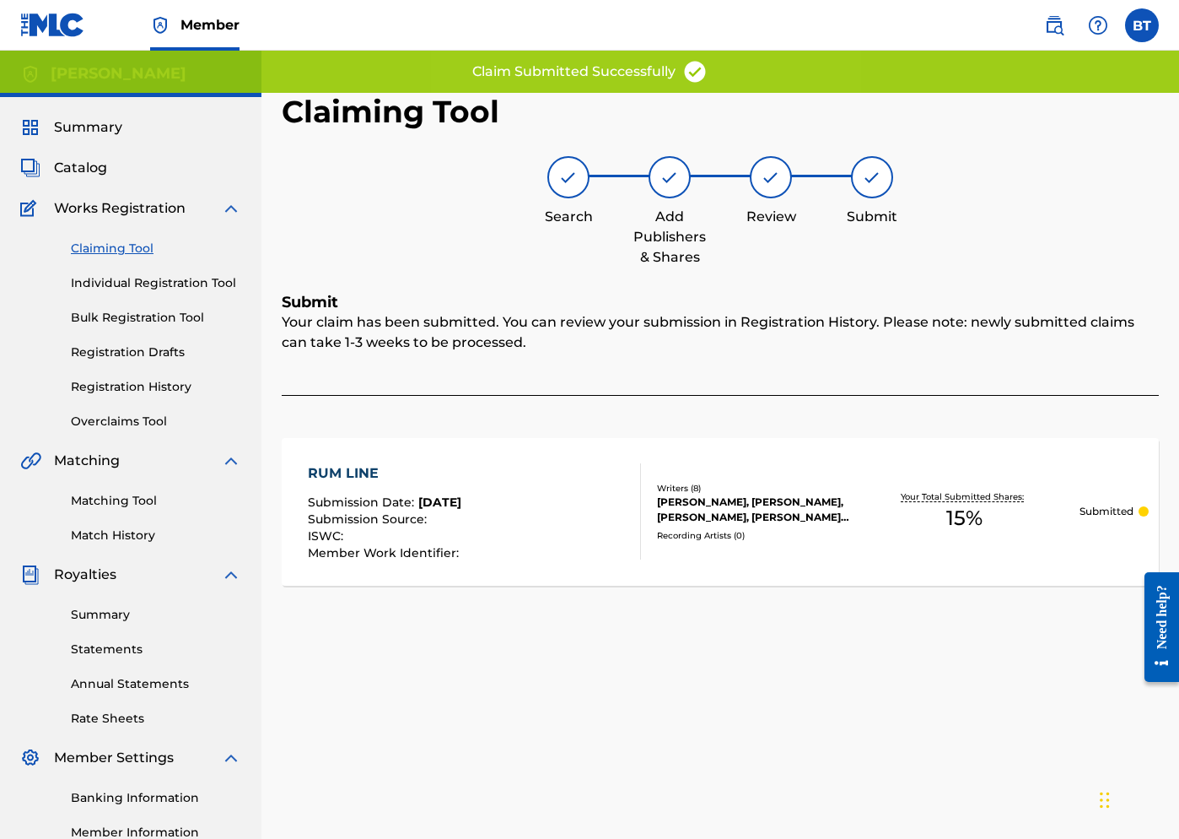
click at [105, 251] on link "Claiming Tool" at bounding box center [156, 249] width 170 height 18
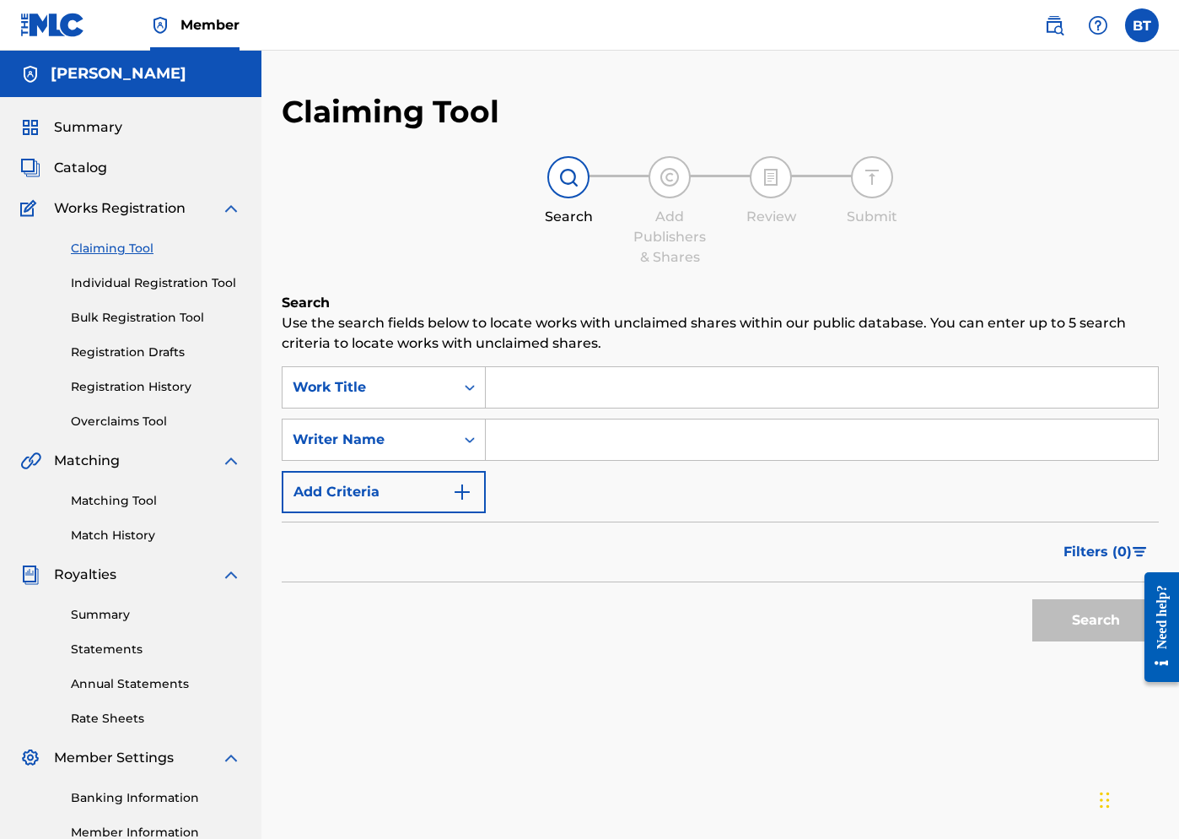
click at [526, 437] on input "Search Form" at bounding box center [822, 439] width 672 height 40
type input "[PERSON_NAME]"
click at [994, 622] on button "Search" at bounding box center [1096, 620] width 127 height 42
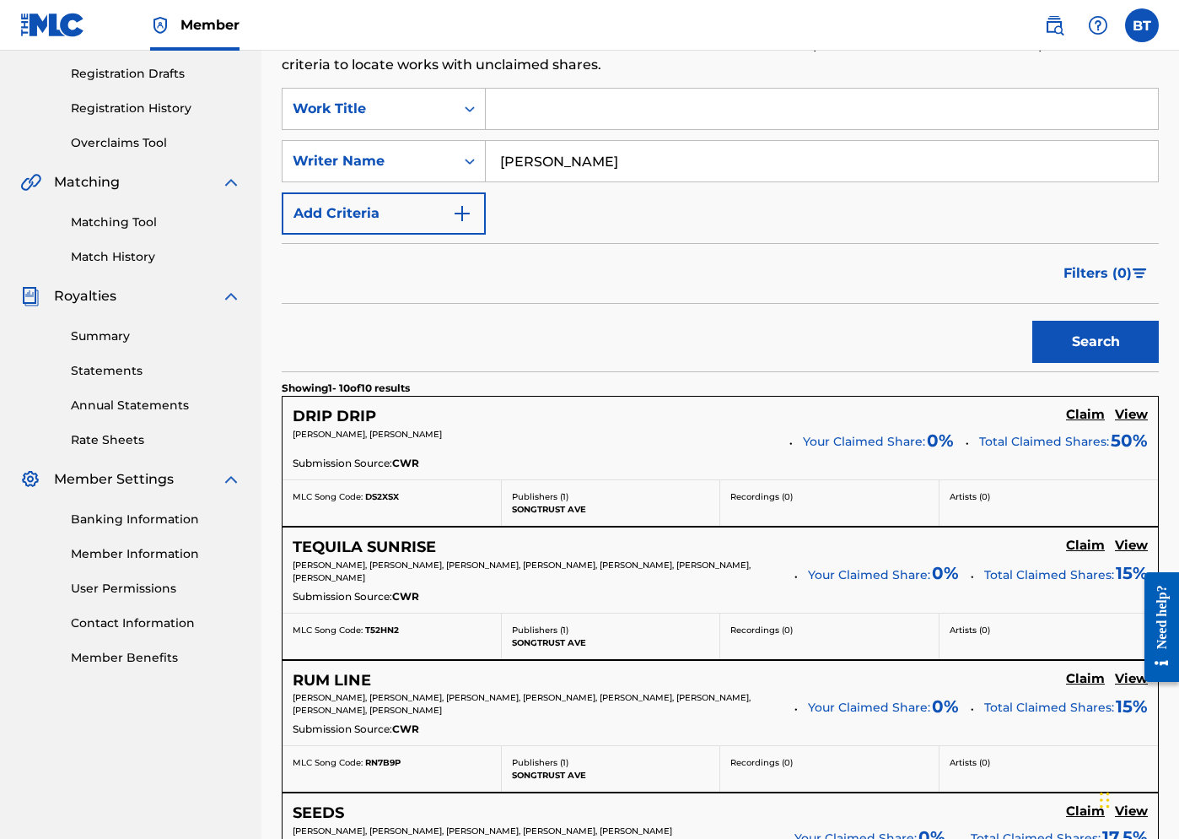
scroll to position [612, 0]
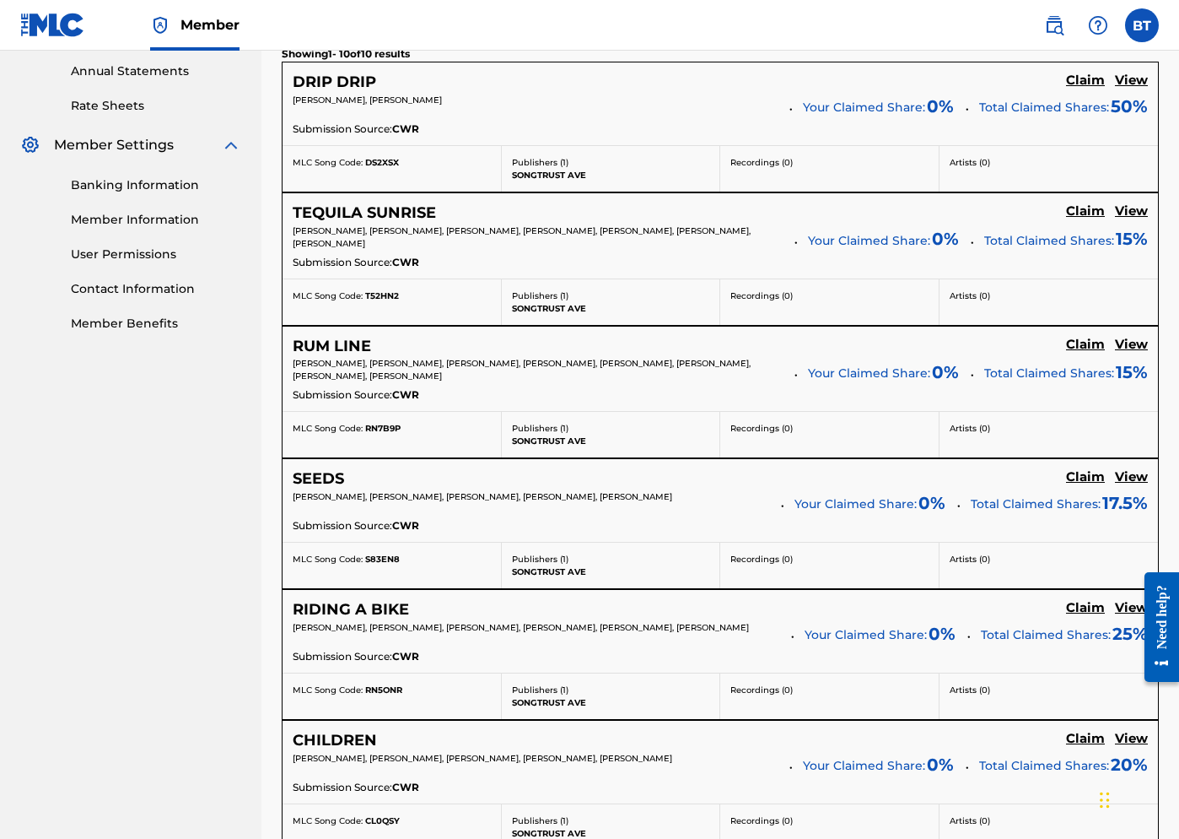
click at [994, 84] on h5 "Claim" at bounding box center [1085, 81] width 39 height 16
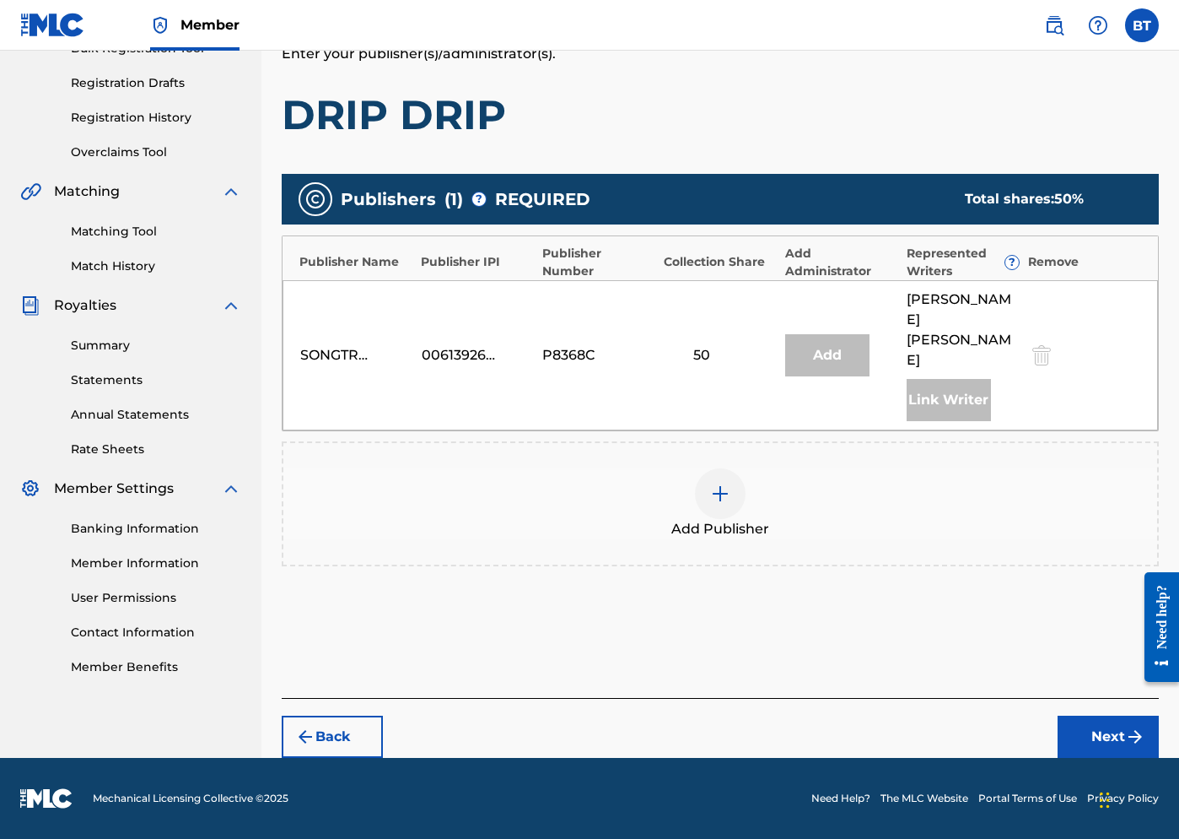
scroll to position [229, 0]
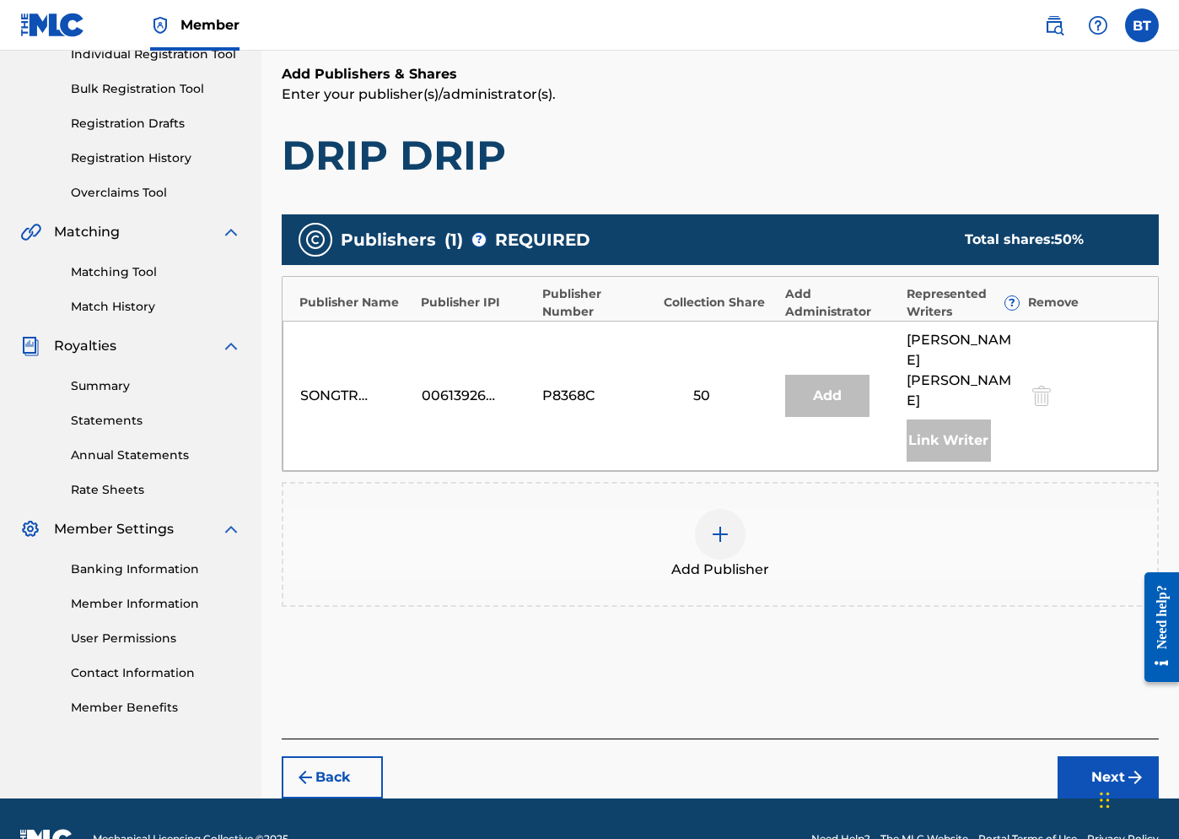
click at [720, 524] on img at bounding box center [720, 534] width 20 height 20
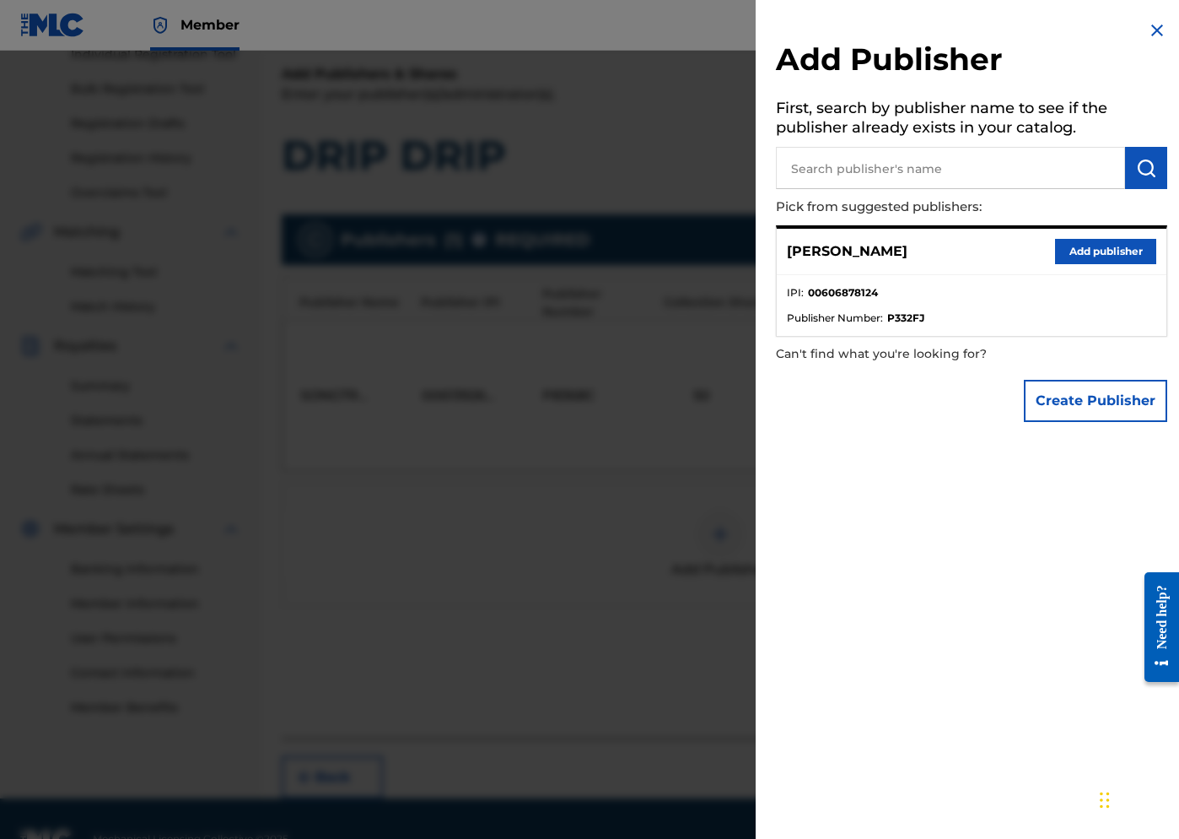
click at [994, 256] on button "Add publisher" at bounding box center [1105, 251] width 101 height 25
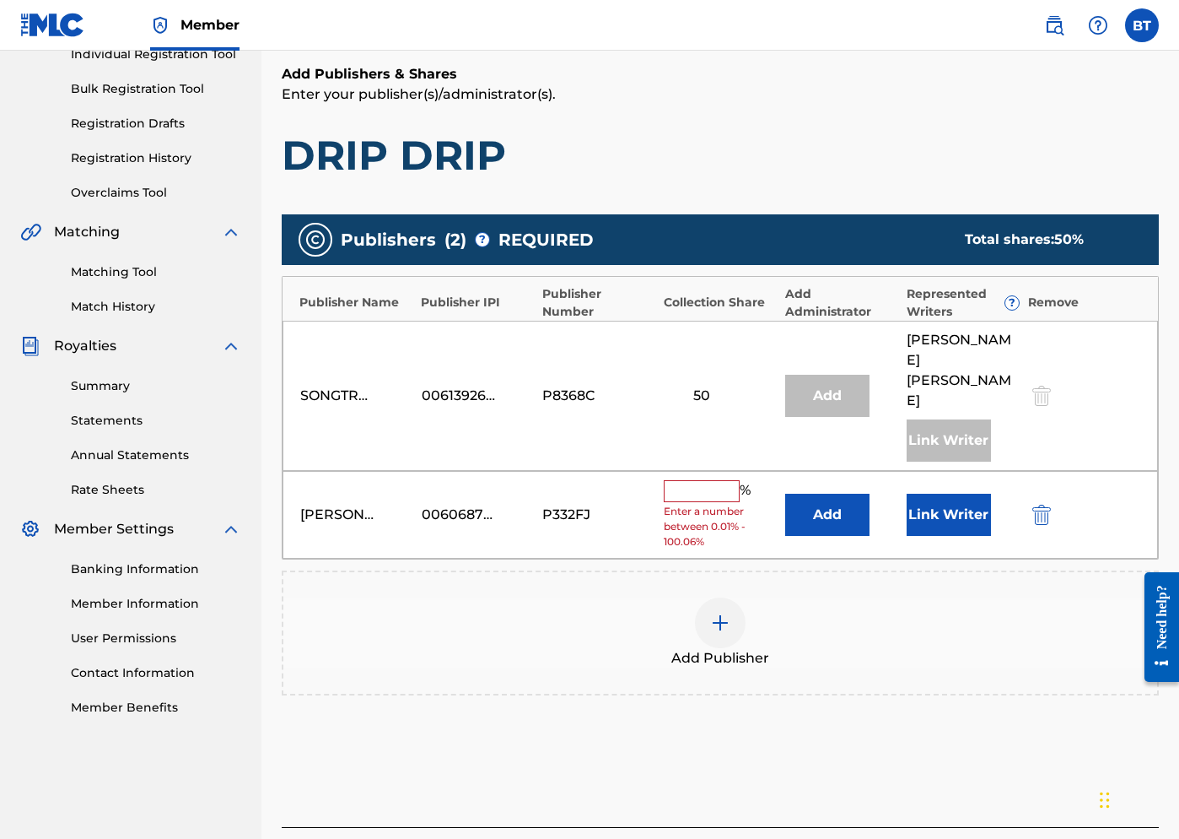
click at [689, 504] on span "Enter a number between 0.01% - 100.06%" at bounding box center [720, 527] width 113 height 46
click at [693, 480] on input "text" at bounding box center [702, 491] width 76 height 22
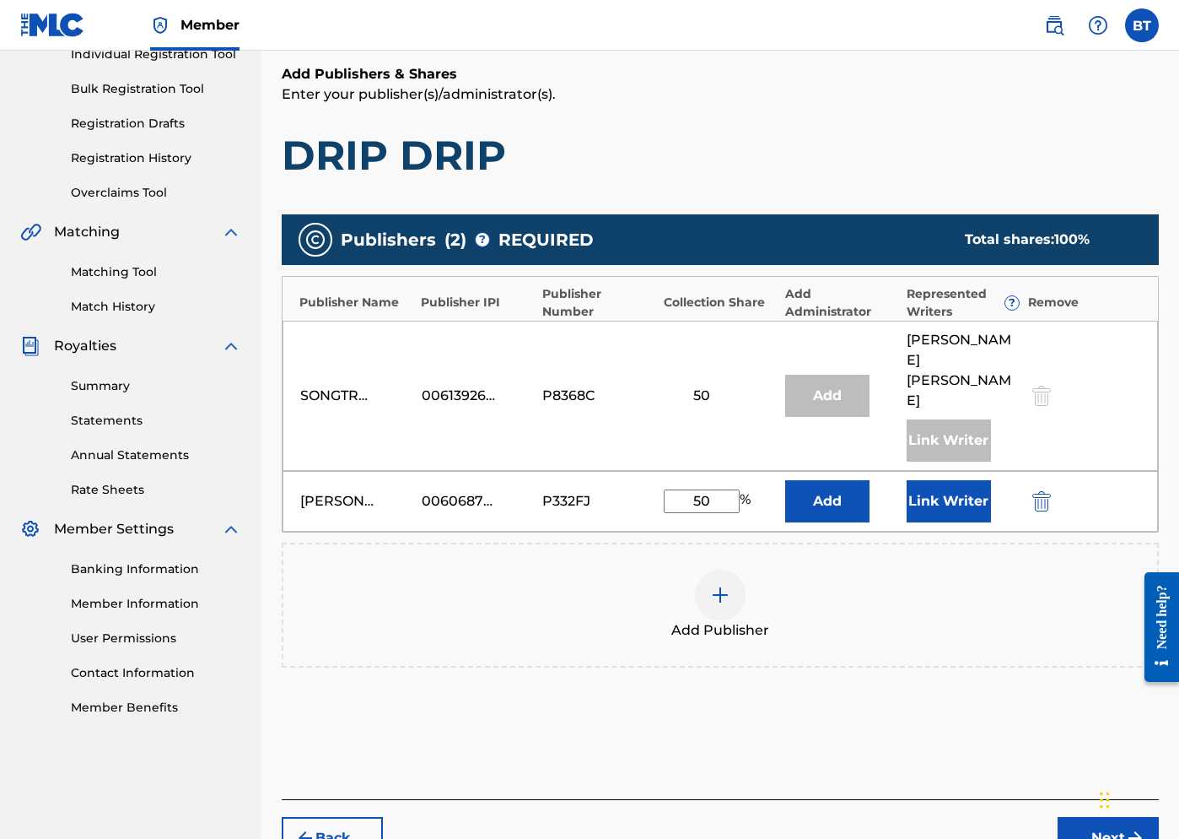
type input "50"
click at [926, 480] on button "Link Writer" at bounding box center [949, 501] width 84 height 42
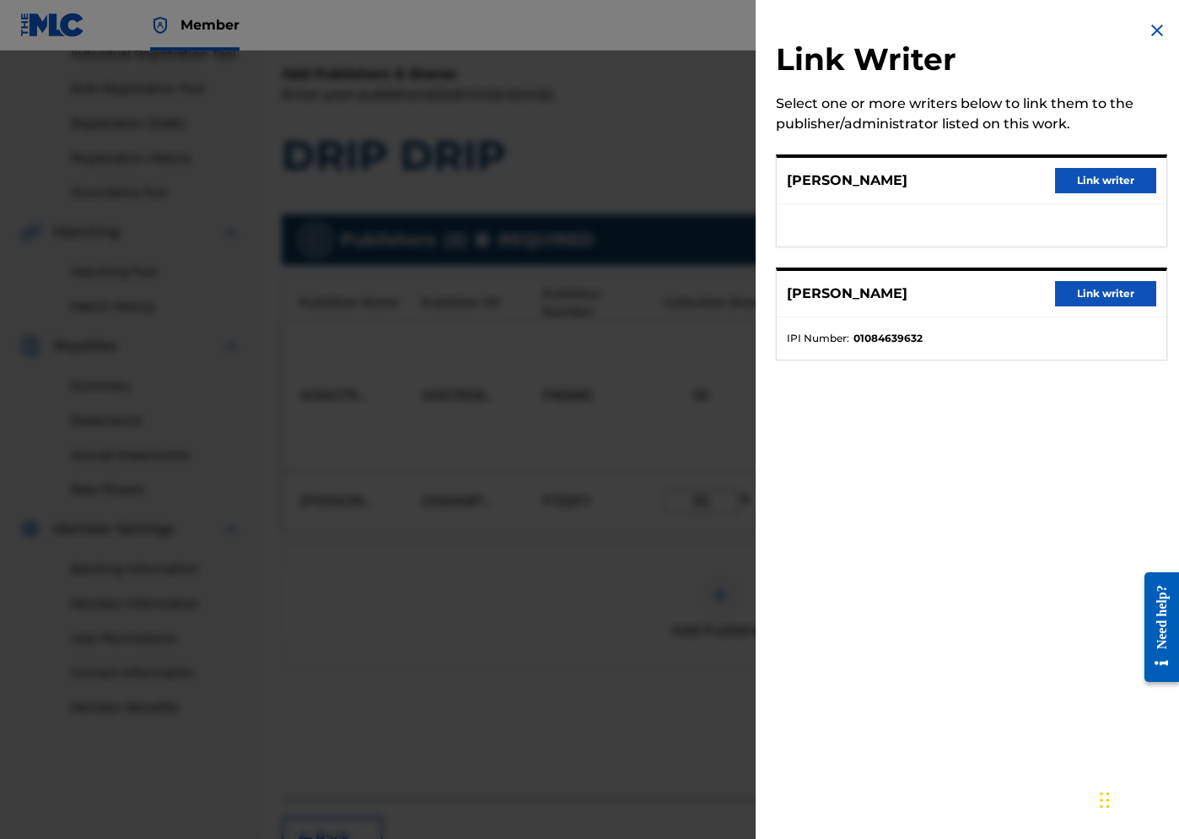
click at [994, 184] on button "Link writer" at bounding box center [1105, 180] width 101 height 25
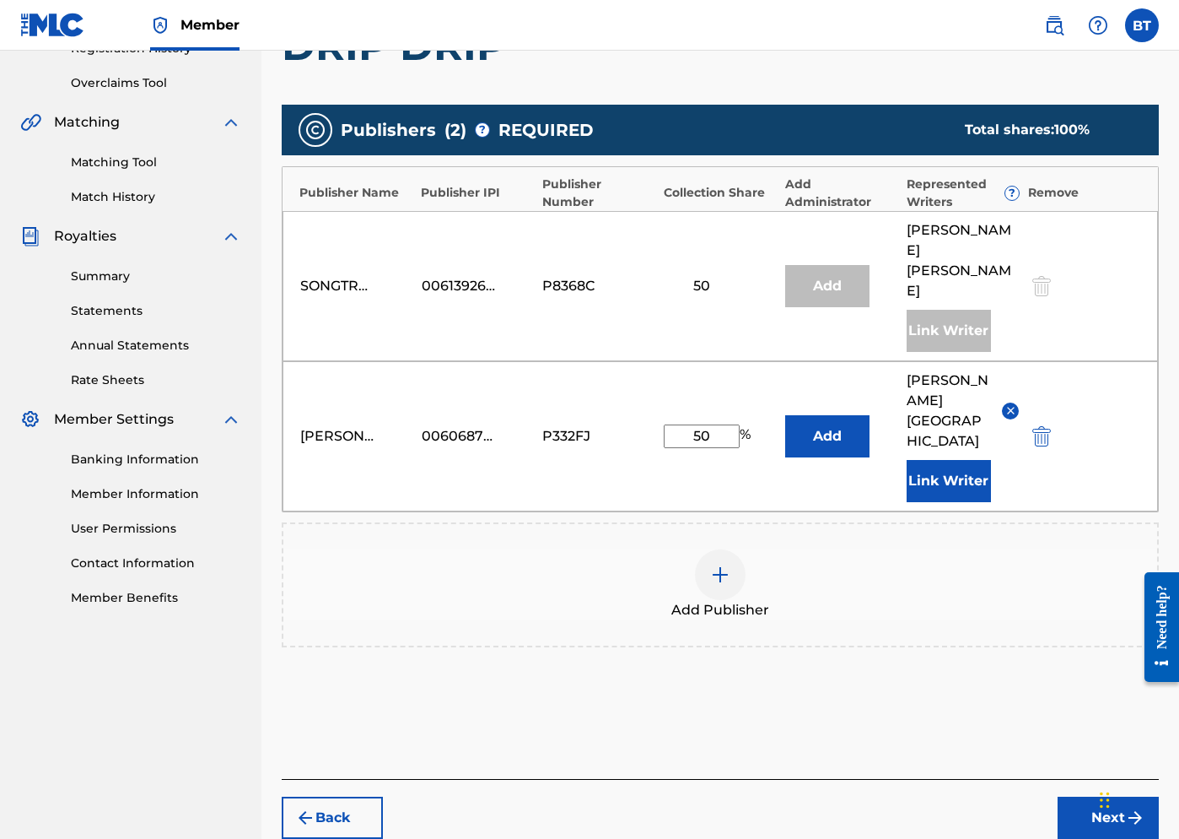
click at [994, 796] on button "Next" at bounding box center [1108, 817] width 101 height 42
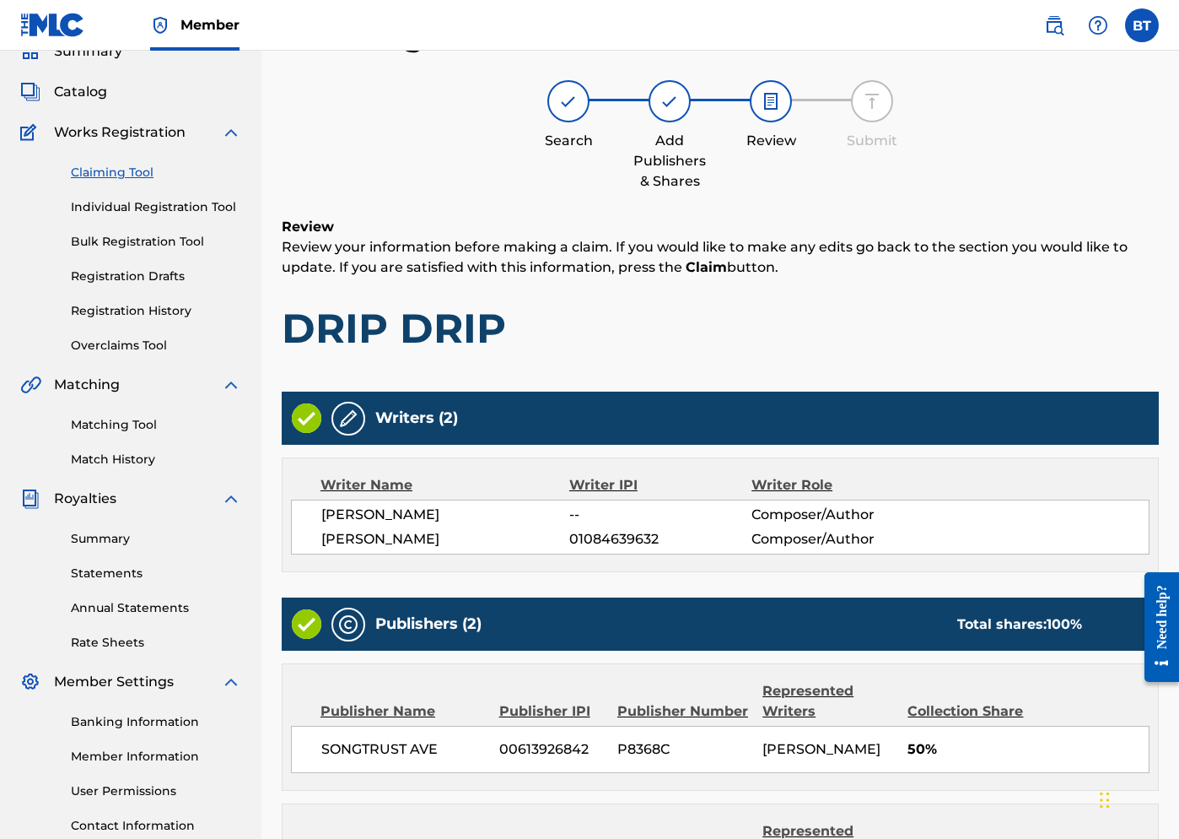
scroll to position [354, 0]
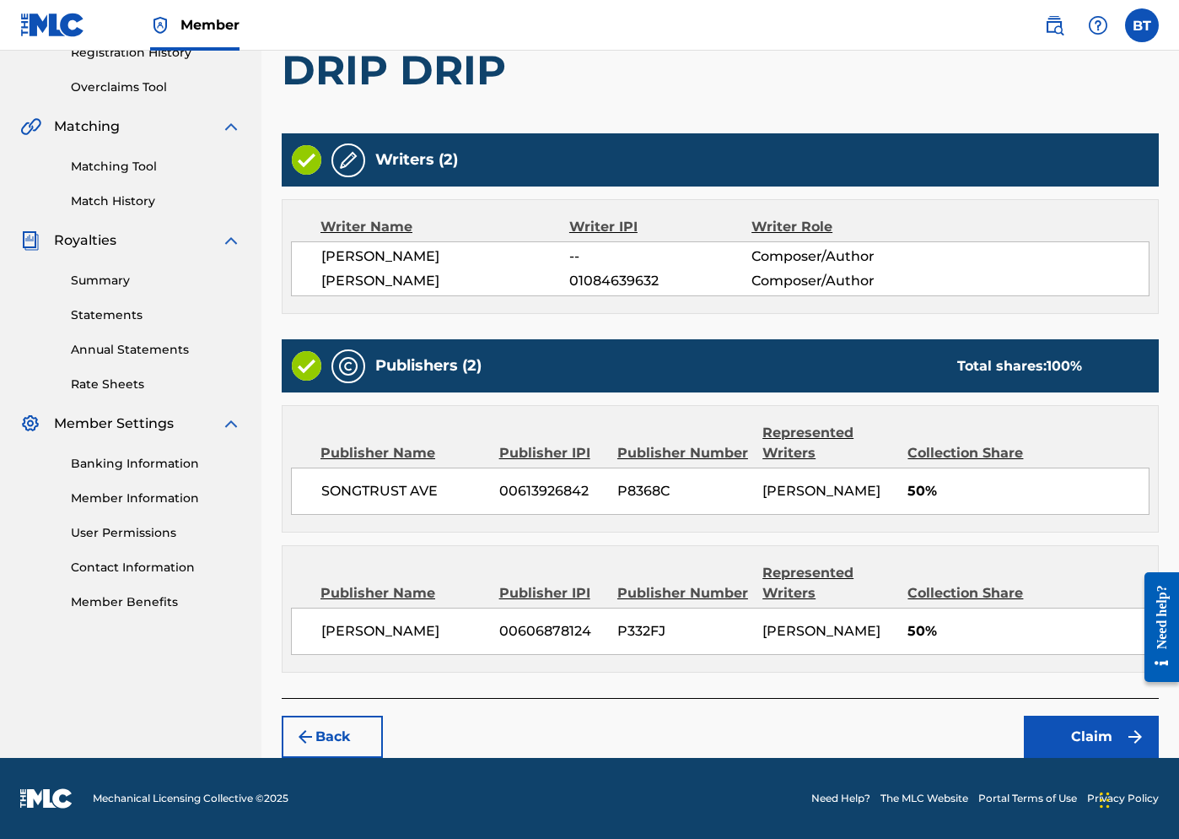
click at [994, 733] on button "Claim" at bounding box center [1091, 736] width 135 height 42
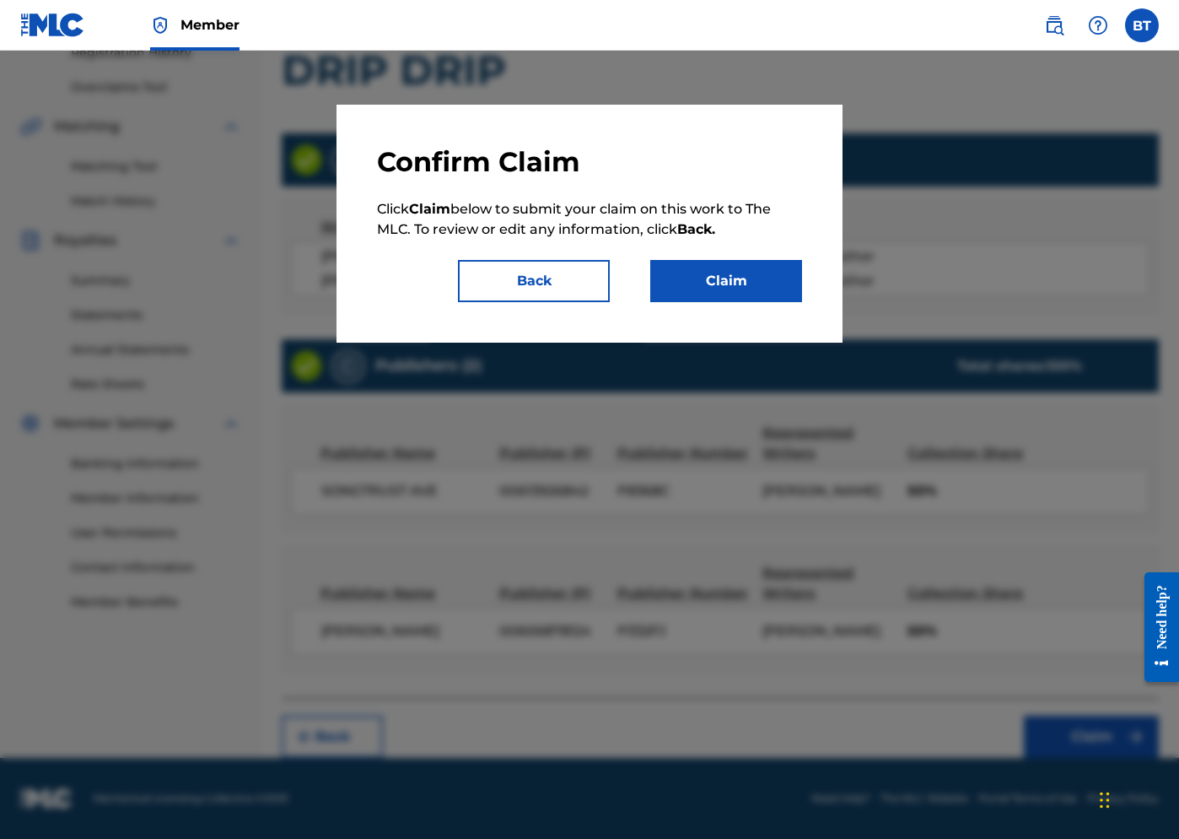
click at [696, 286] on button "Claim" at bounding box center [726, 281] width 152 height 42
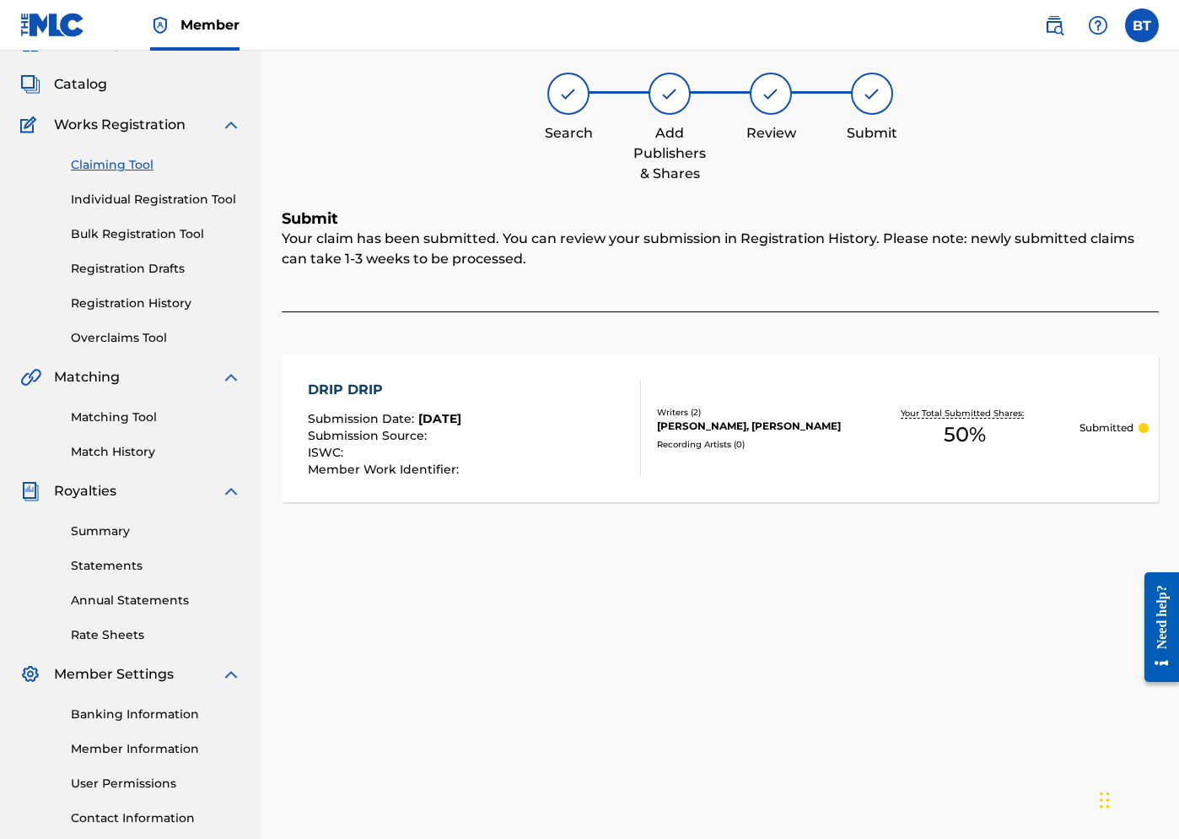
scroll to position [80, 0]
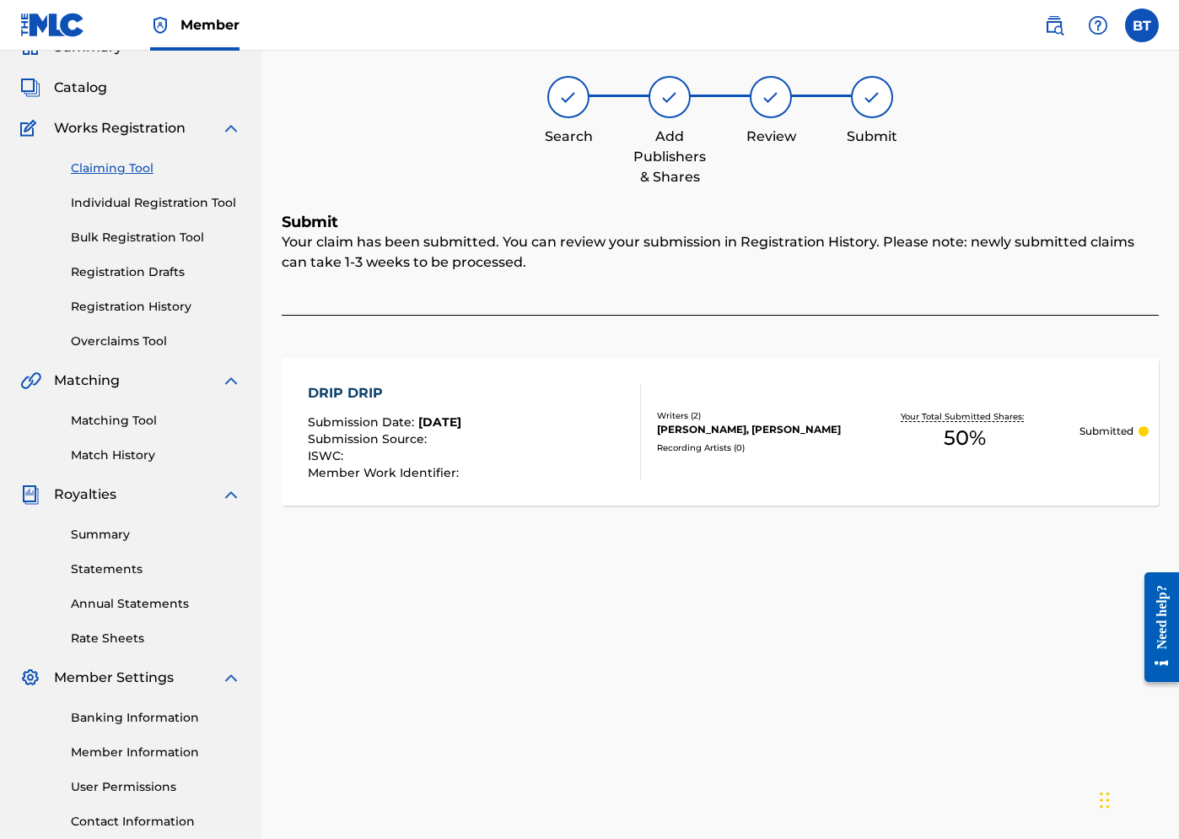
click at [107, 170] on link "Claiming Tool" at bounding box center [156, 168] width 170 height 18
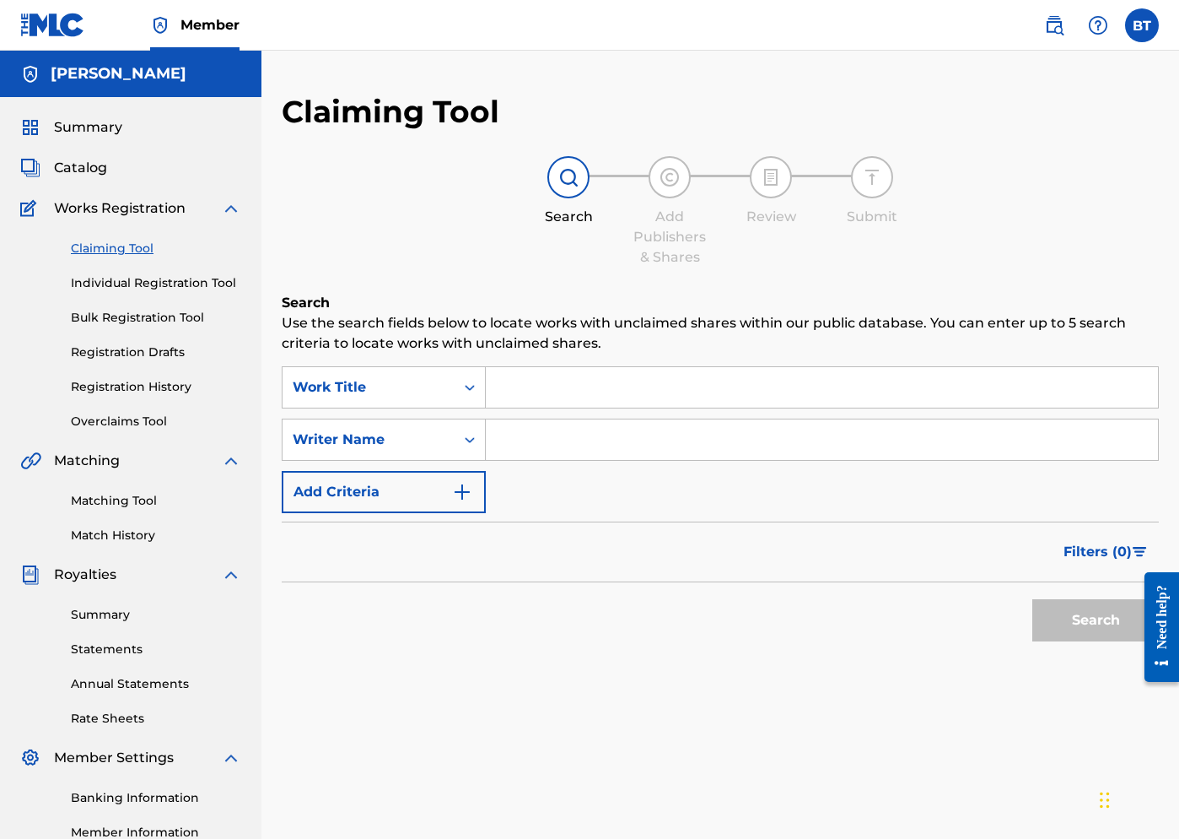
scroll to position [24, 0]
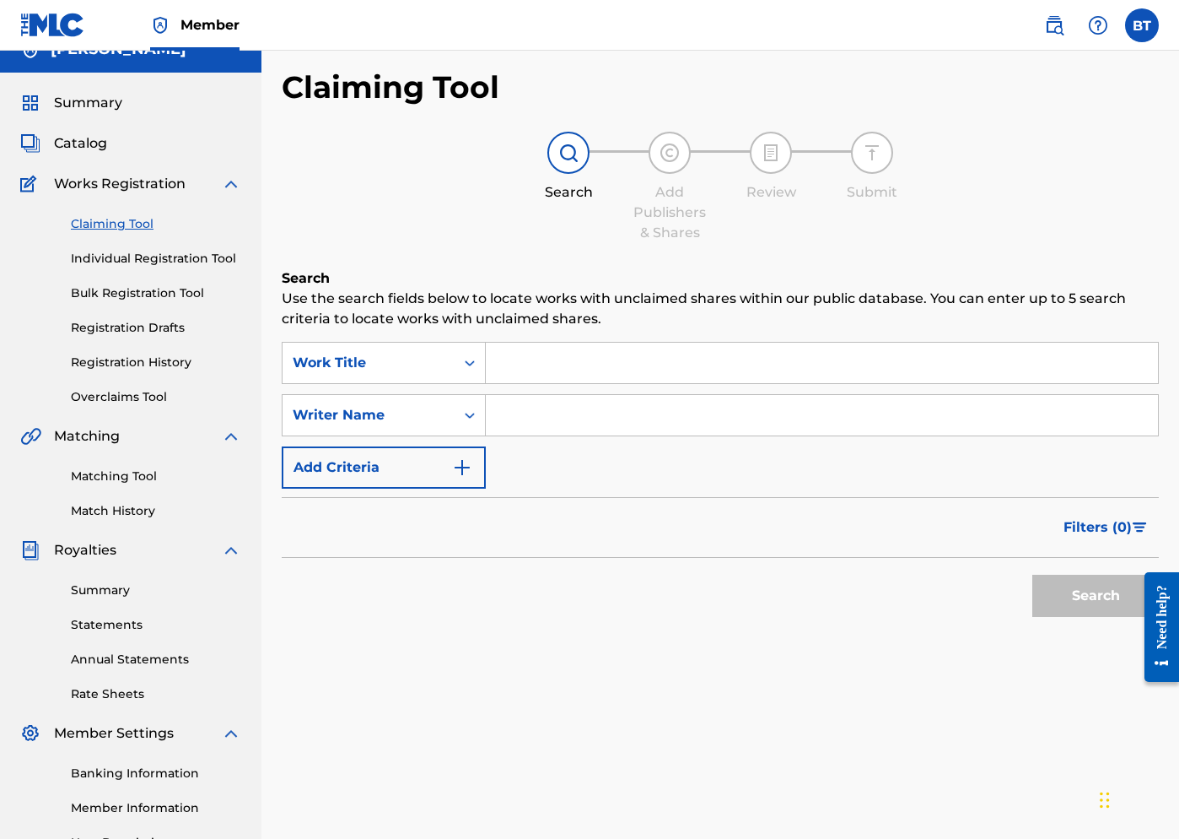
click at [517, 417] on input "Search Form" at bounding box center [822, 415] width 672 height 40
type input "[PERSON_NAME]"
click at [994, 597] on button "Search" at bounding box center [1096, 595] width 127 height 42
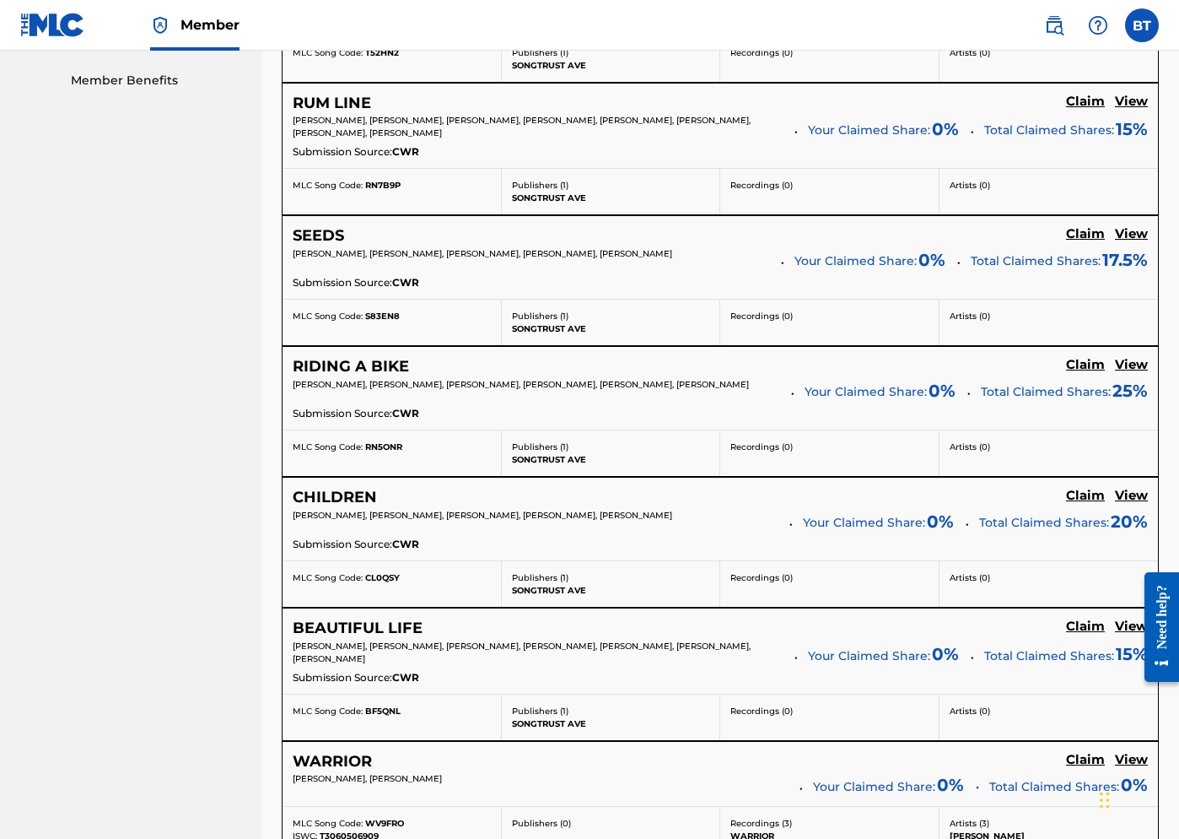
scroll to position [852, 0]
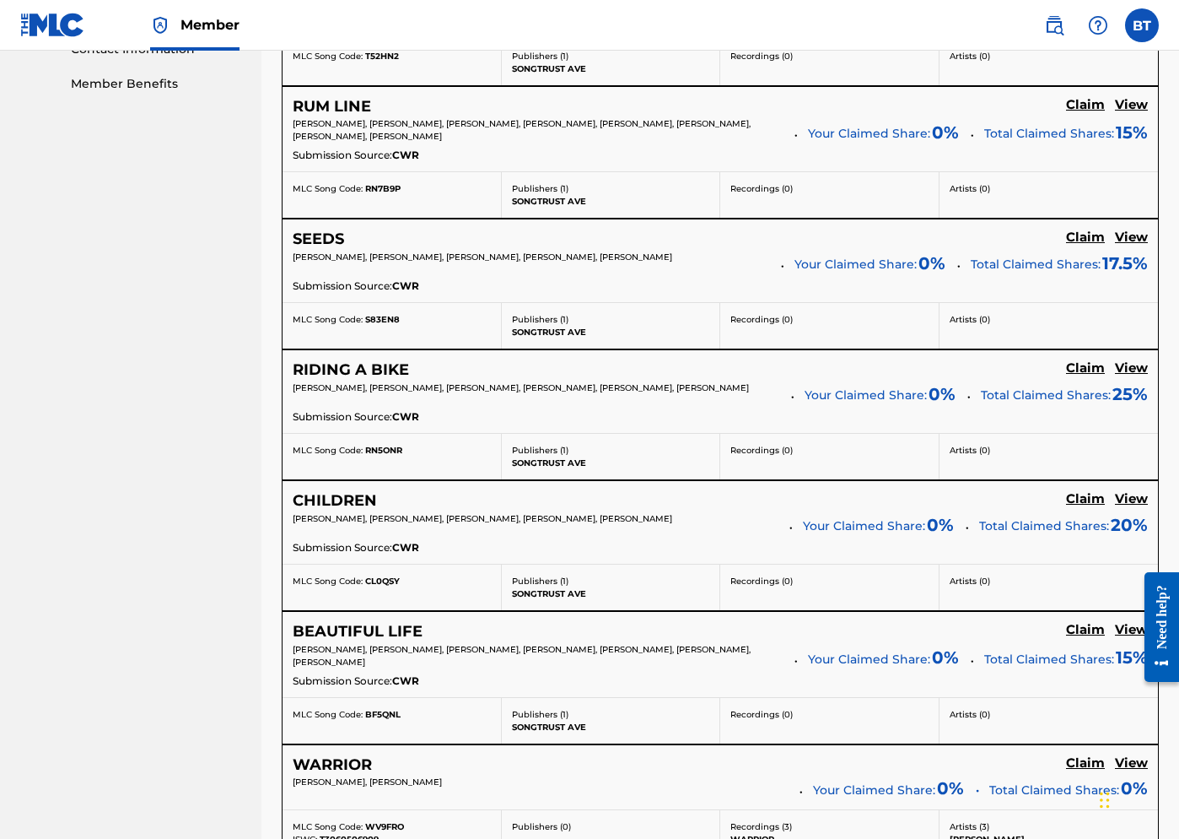
click at [994, 235] on h5 "Claim" at bounding box center [1085, 237] width 39 height 16
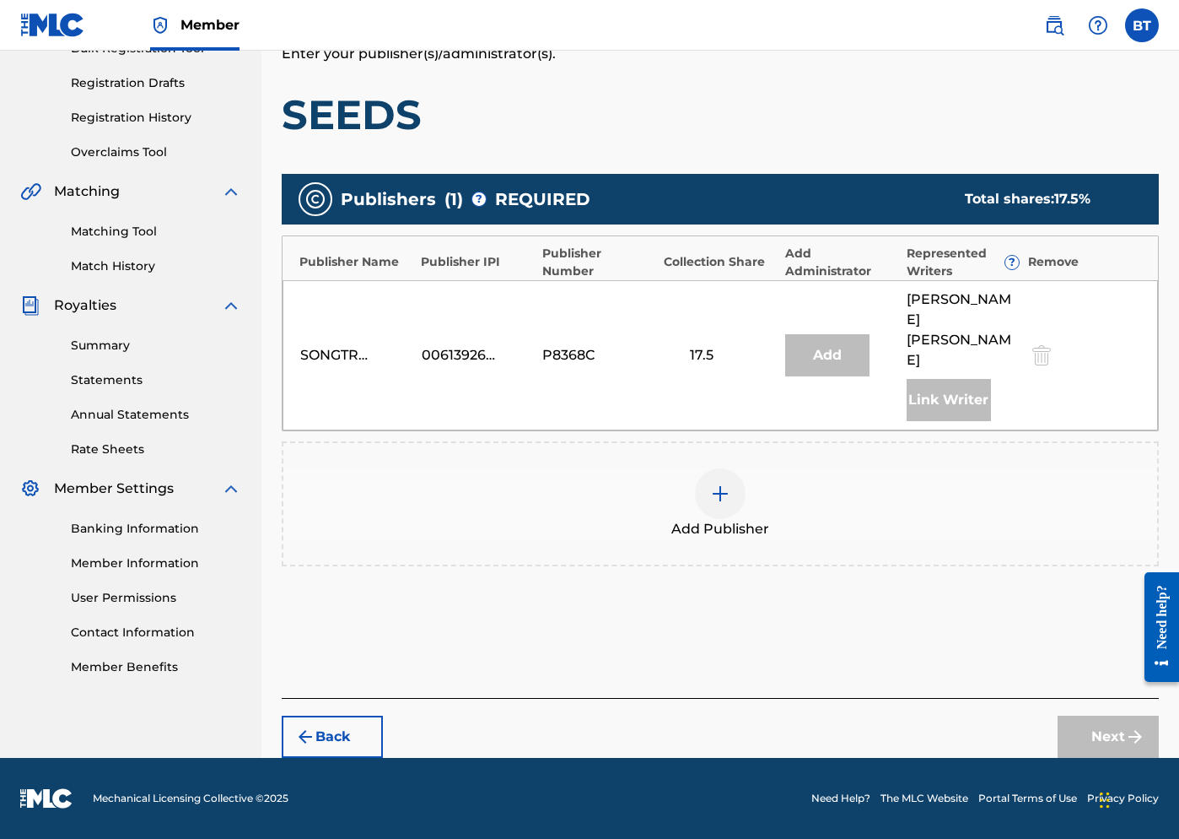
scroll to position [229, 0]
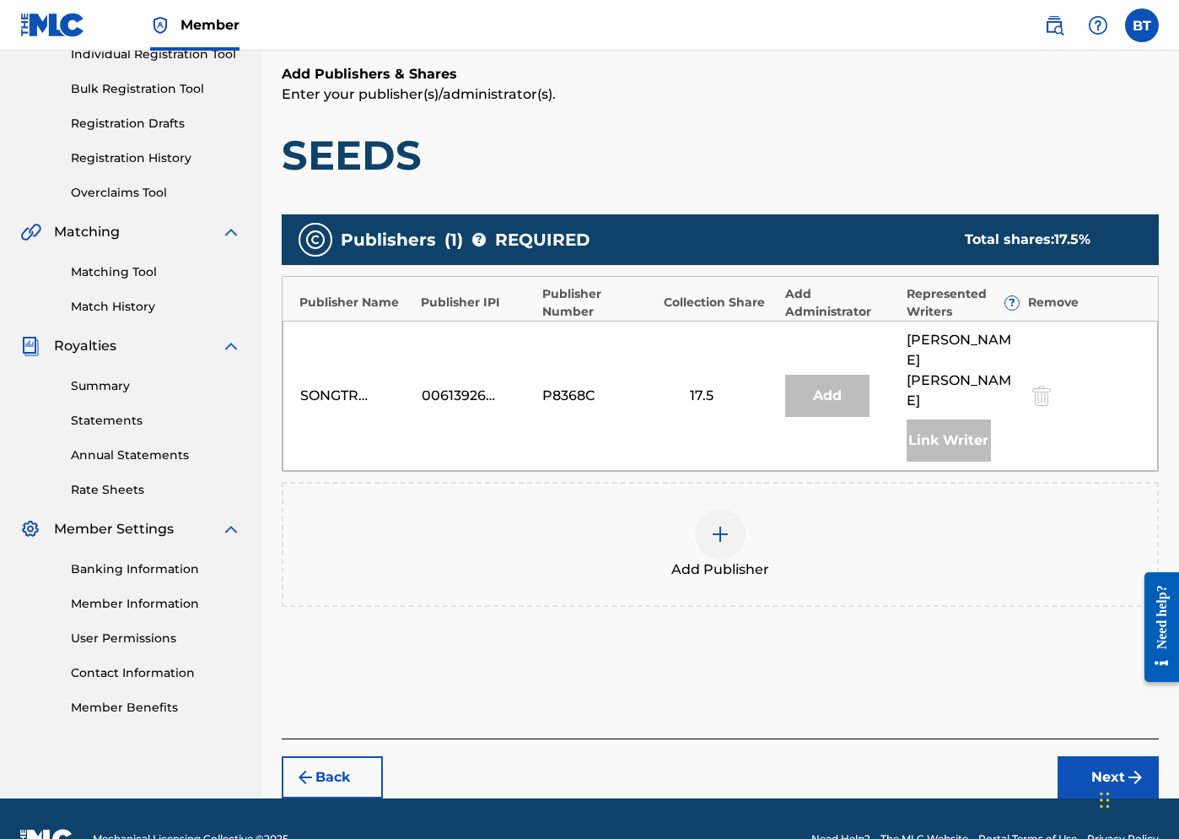
click at [709, 509] on div at bounding box center [720, 534] width 51 height 51
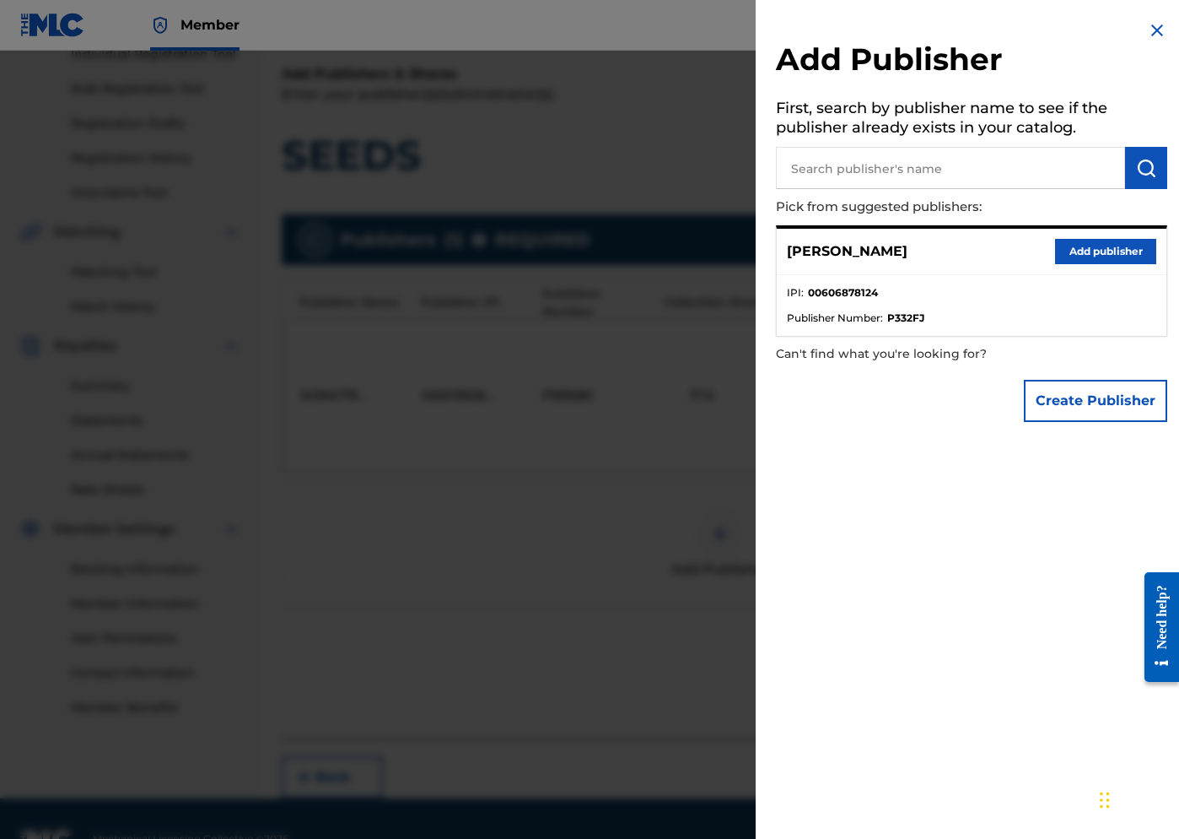
click at [994, 258] on button "Add publisher" at bounding box center [1105, 251] width 101 height 25
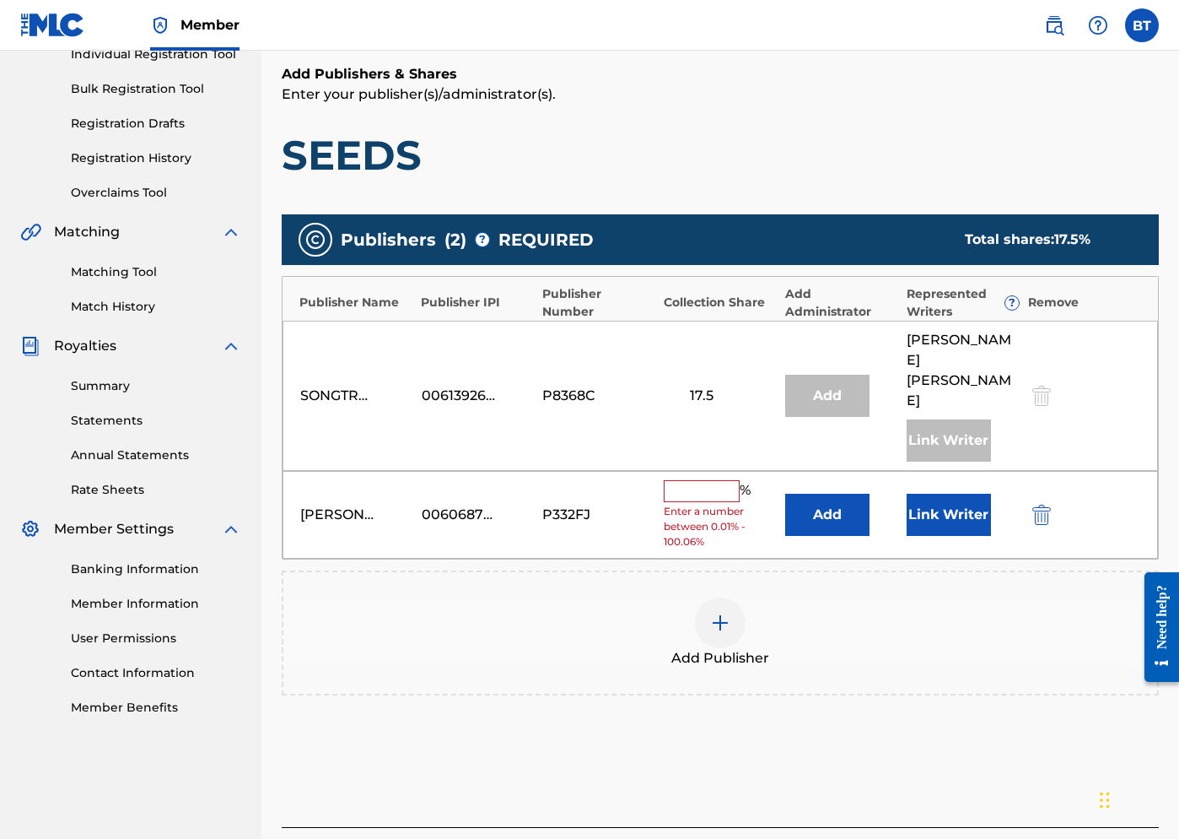
click at [698, 480] on input "text" at bounding box center [702, 491] width 76 height 22
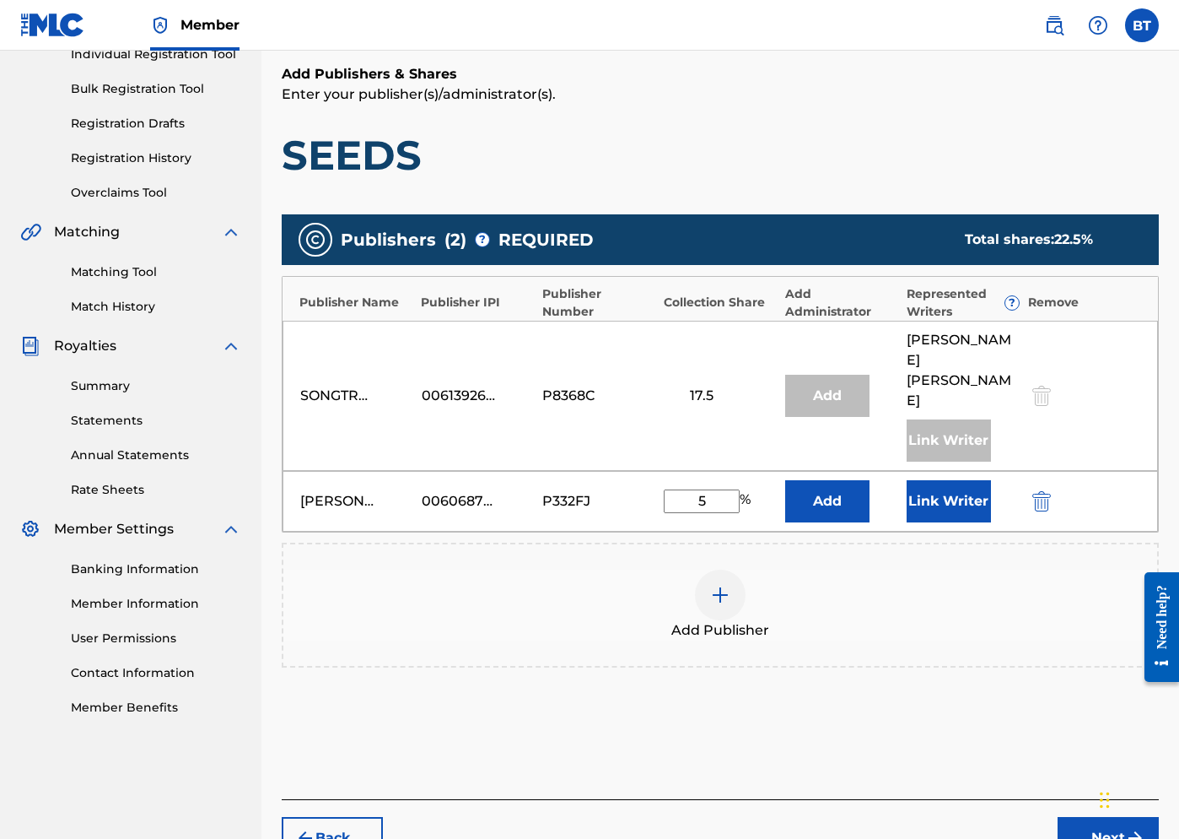
type input "5"
click at [952, 480] on button "Link Writer" at bounding box center [949, 501] width 84 height 42
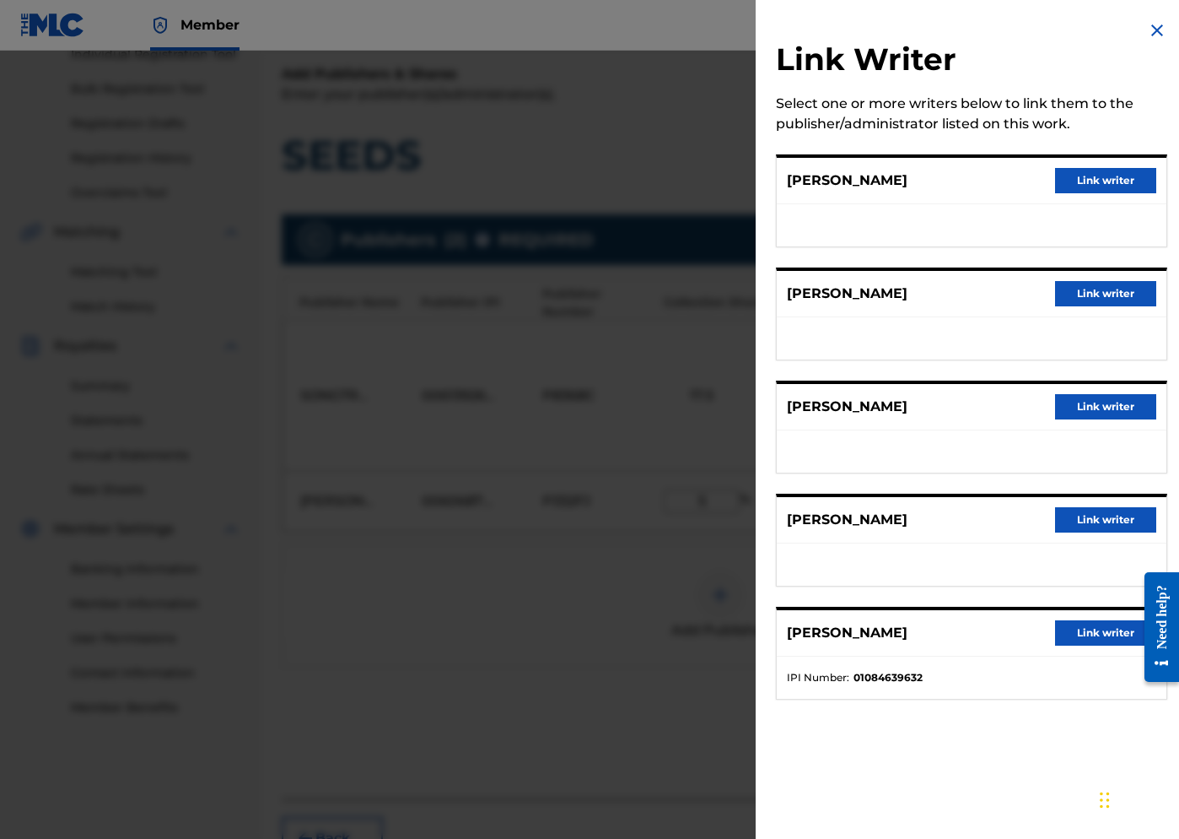
click at [994, 171] on button "Link writer" at bounding box center [1105, 180] width 101 height 25
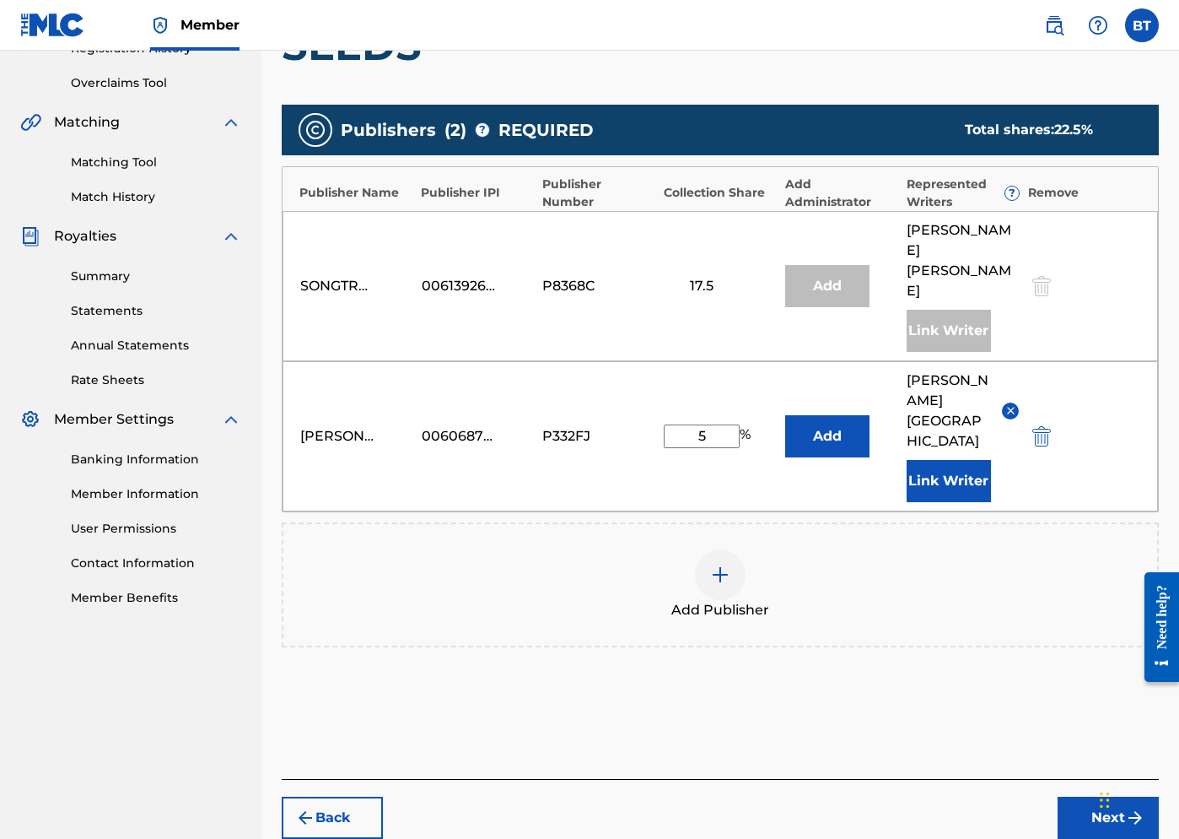
click at [994, 796] on button "Next" at bounding box center [1108, 817] width 101 height 42
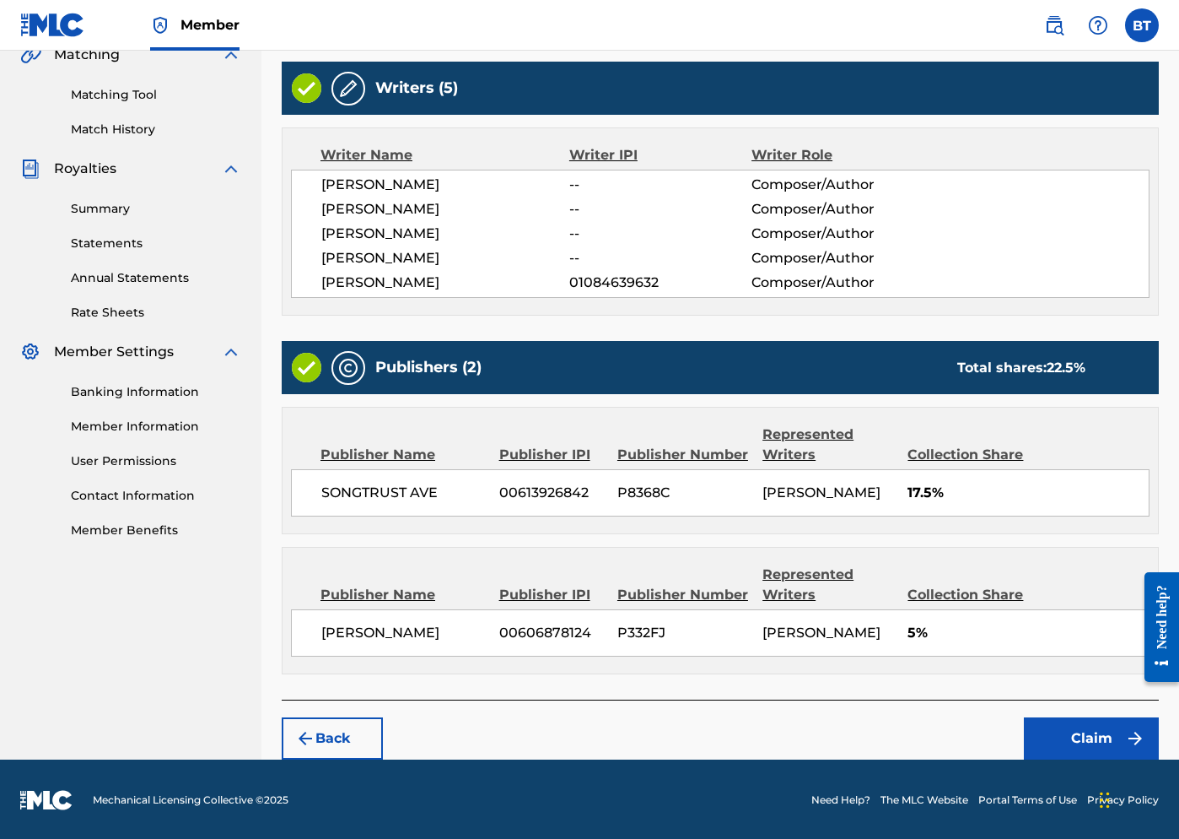
scroll to position [428, 0]
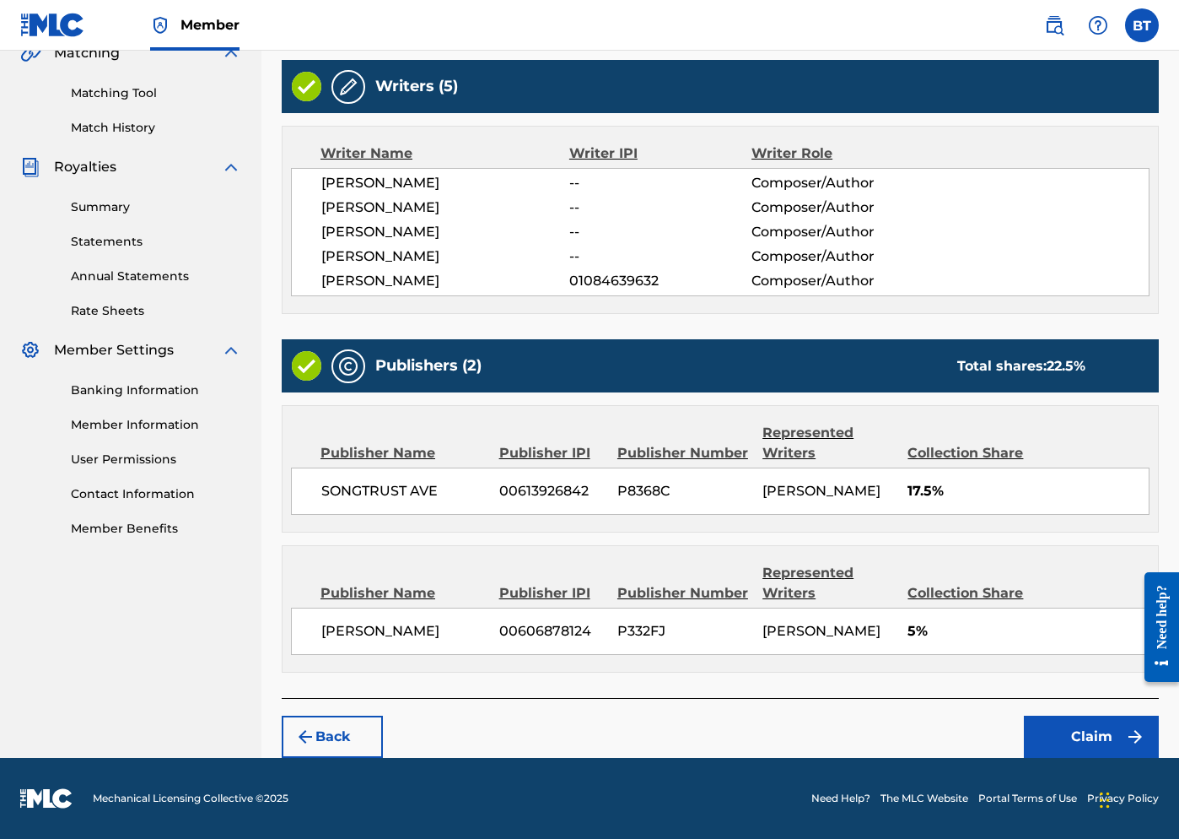
click at [994, 735] on button "Claim" at bounding box center [1091, 736] width 135 height 42
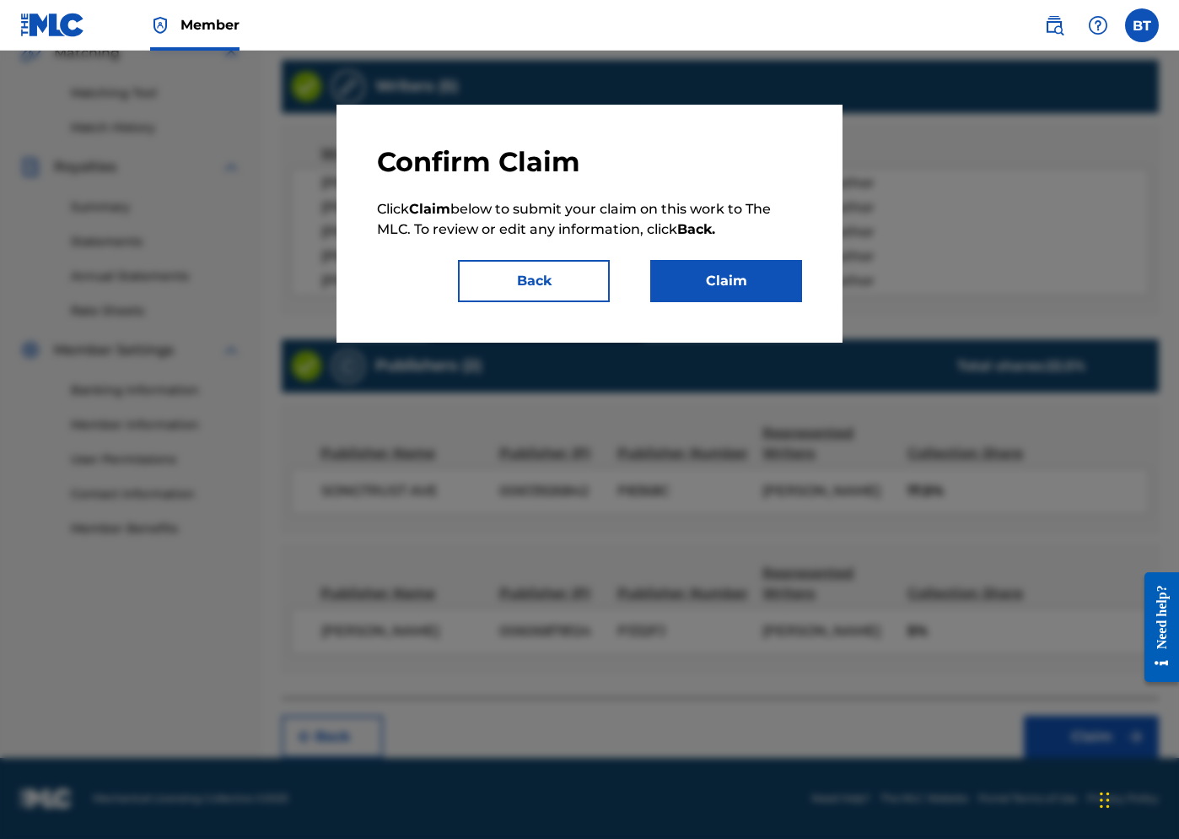
click at [690, 295] on button "Claim" at bounding box center [726, 281] width 152 height 42
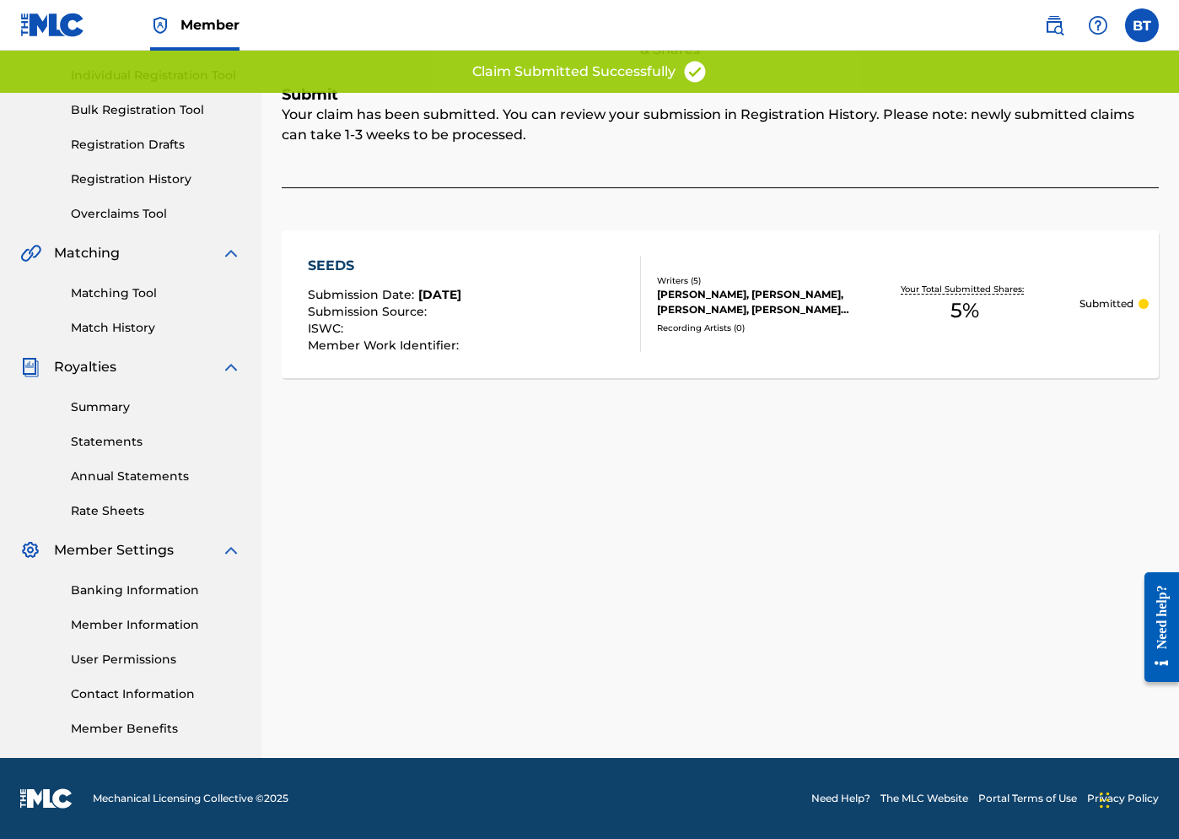
scroll to position [0, 0]
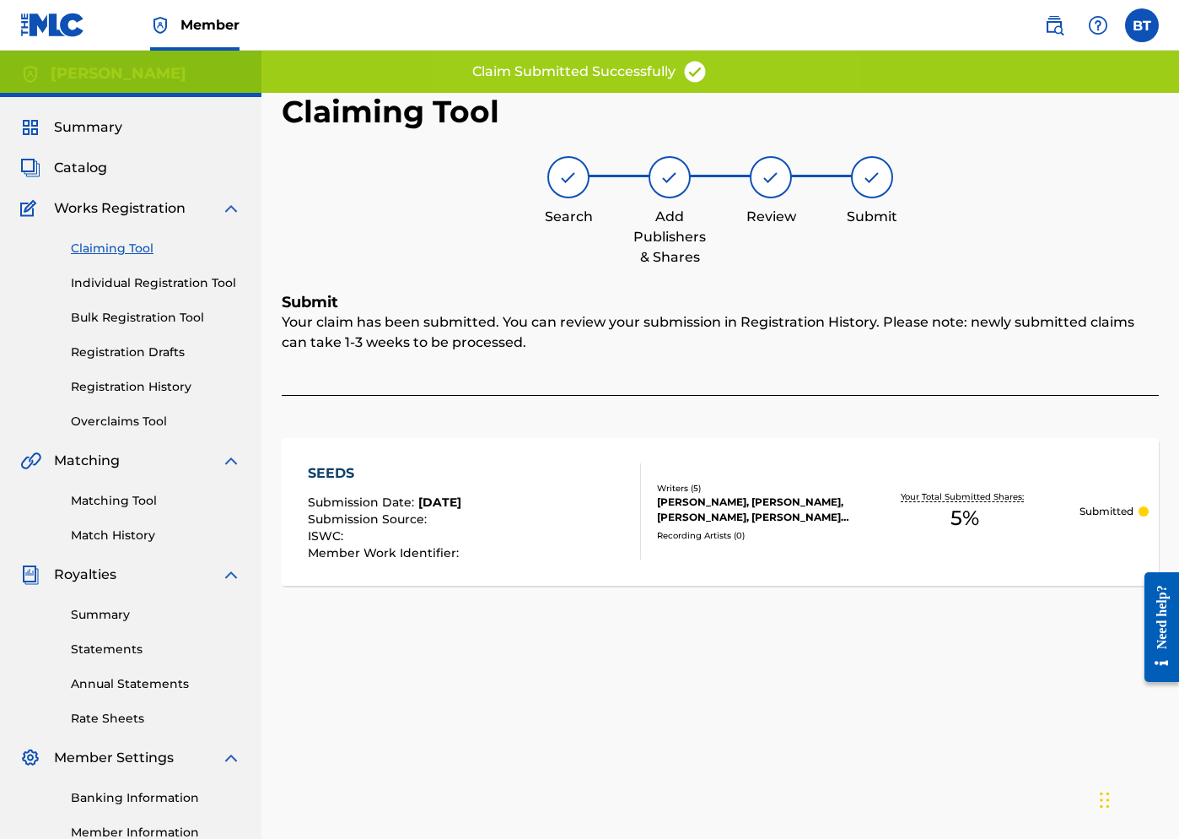
click at [127, 243] on link "Claiming Tool" at bounding box center [156, 249] width 170 height 18
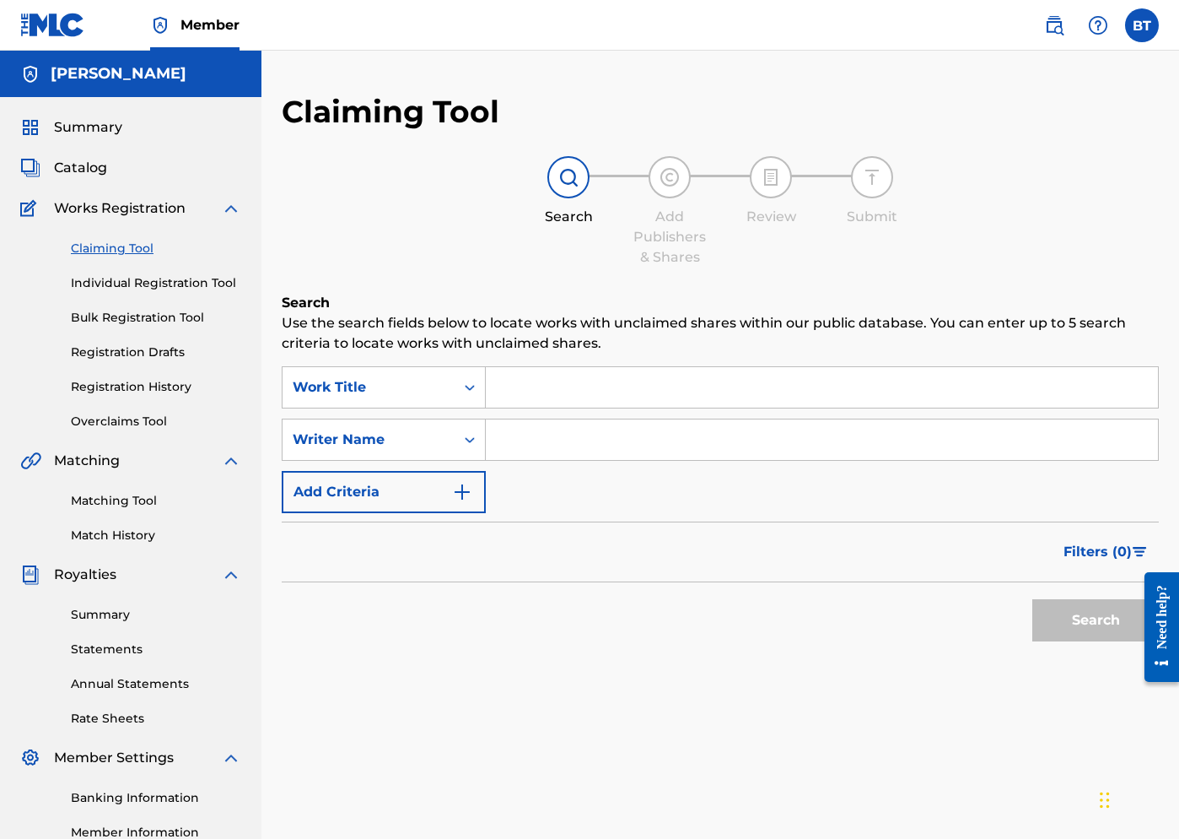
click at [527, 439] on input "Search Form" at bounding box center [822, 439] width 672 height 40
type input "[PERSON_NAME]"
click at [994, 639] on button "Search" at bounding box center [1096, 620] width 127 height 42
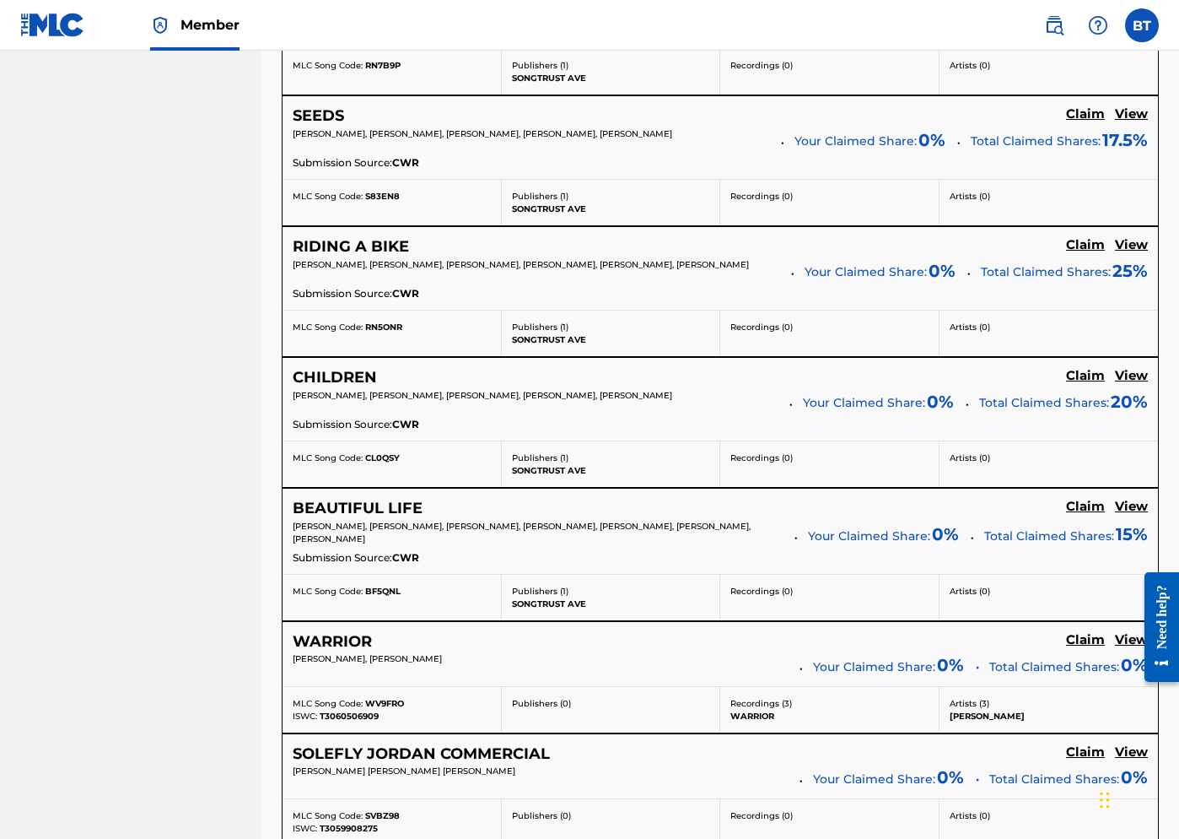
scroll to position [972, 0]
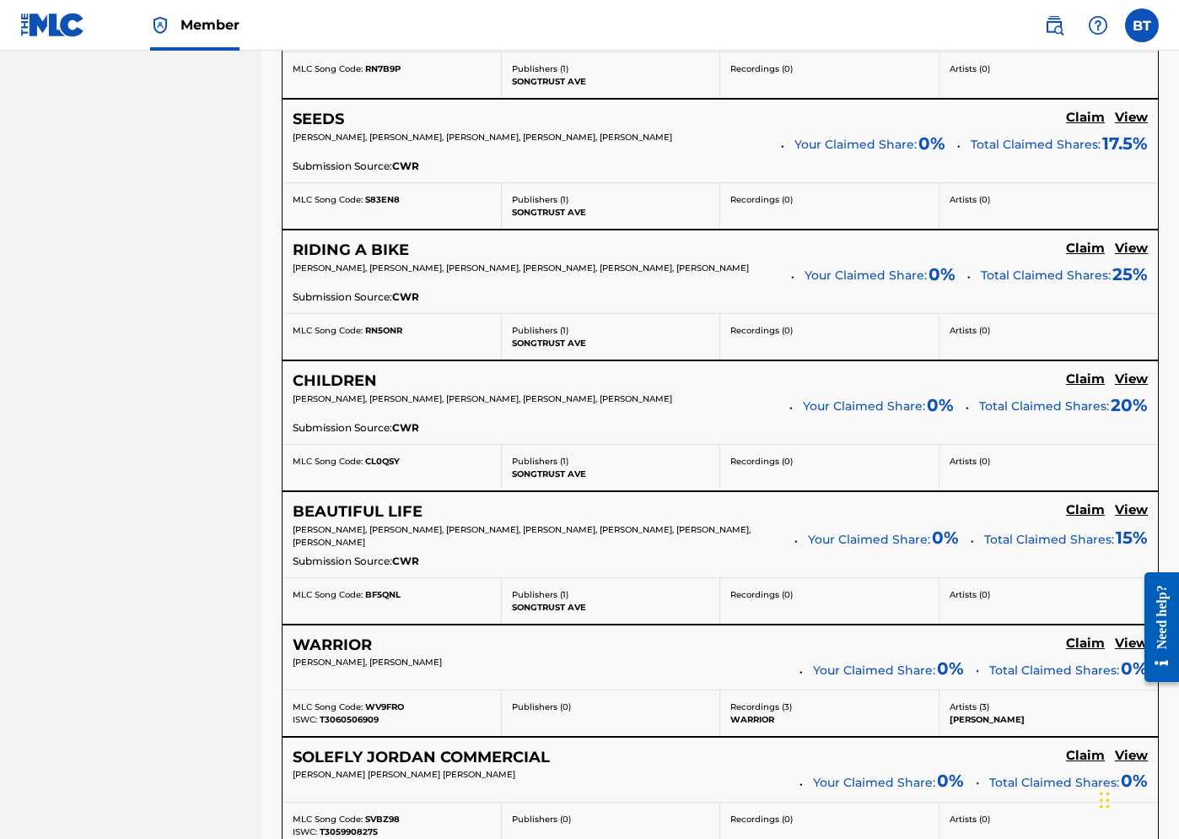
click at [994, 245] on h5 "Claim" at bounding box center [1085, 248] width 39 height 16
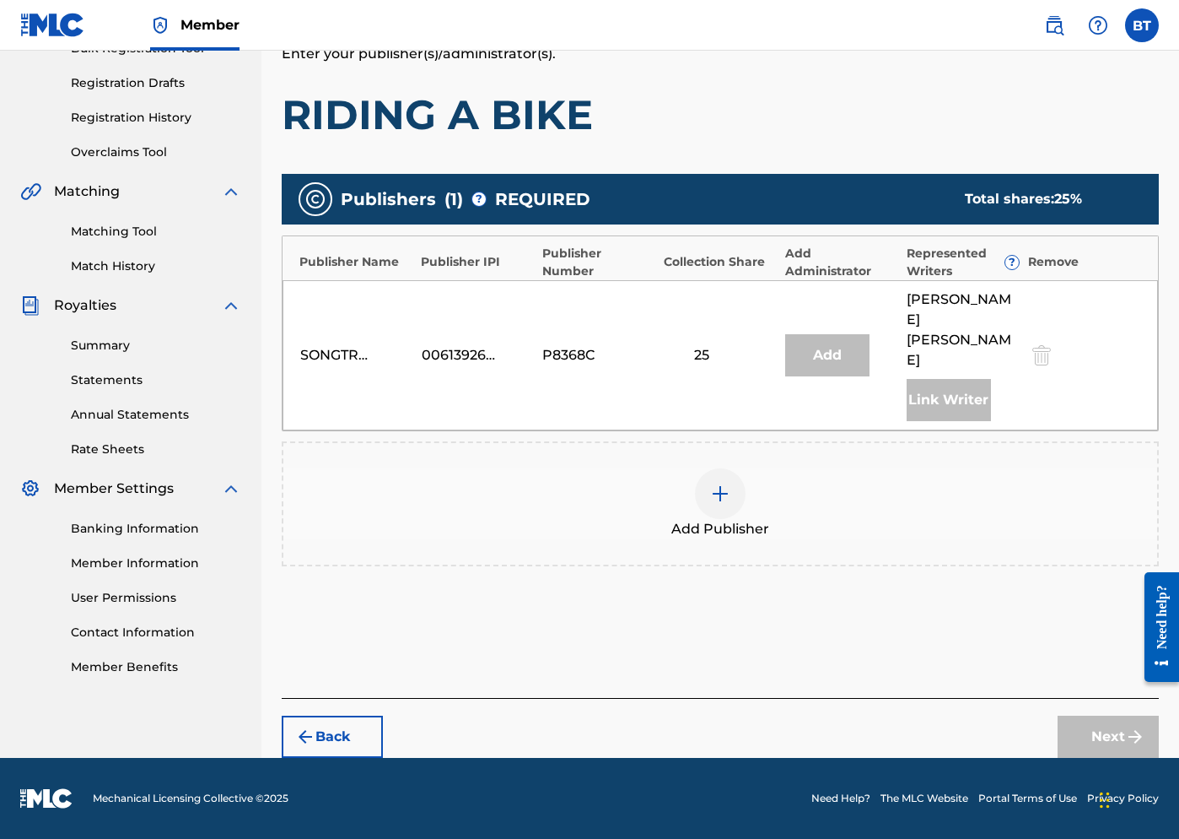
scroll to position [229, 0]
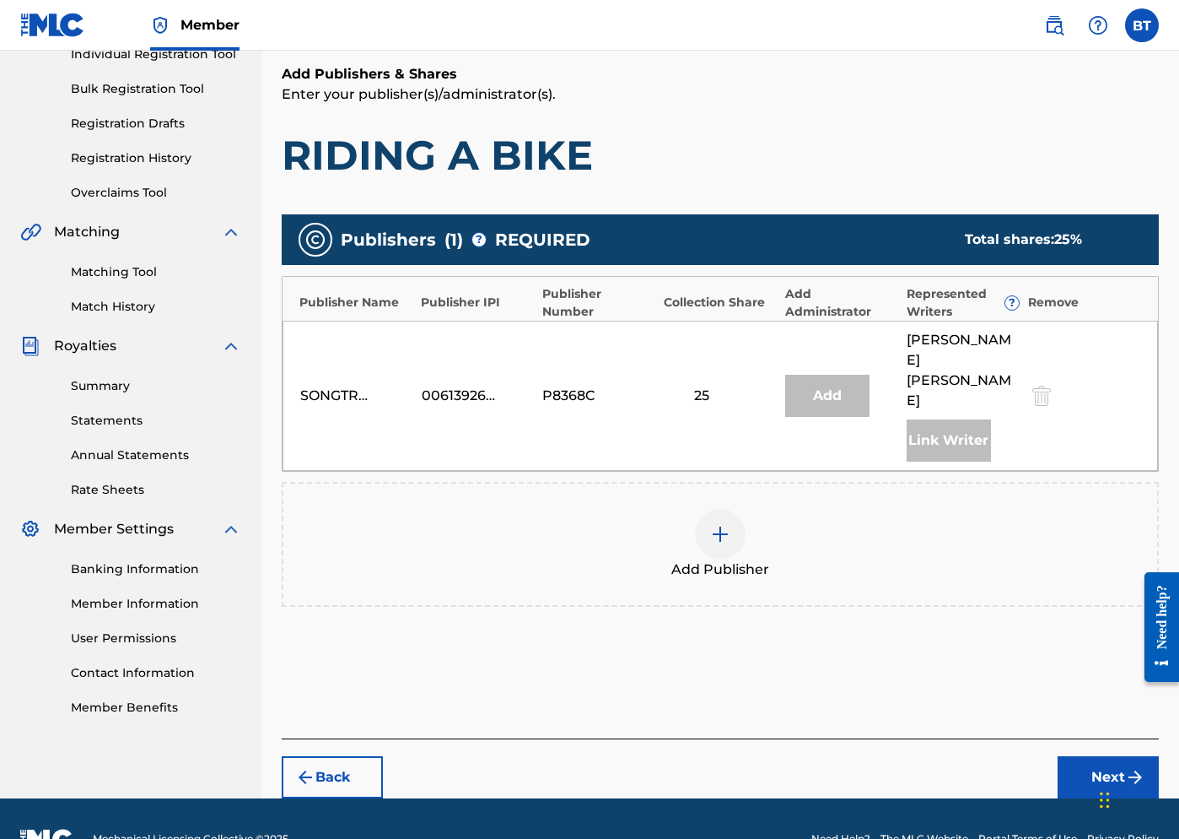
click at [720, 524] on img at bounding box center [720, 534] width 20 height 20
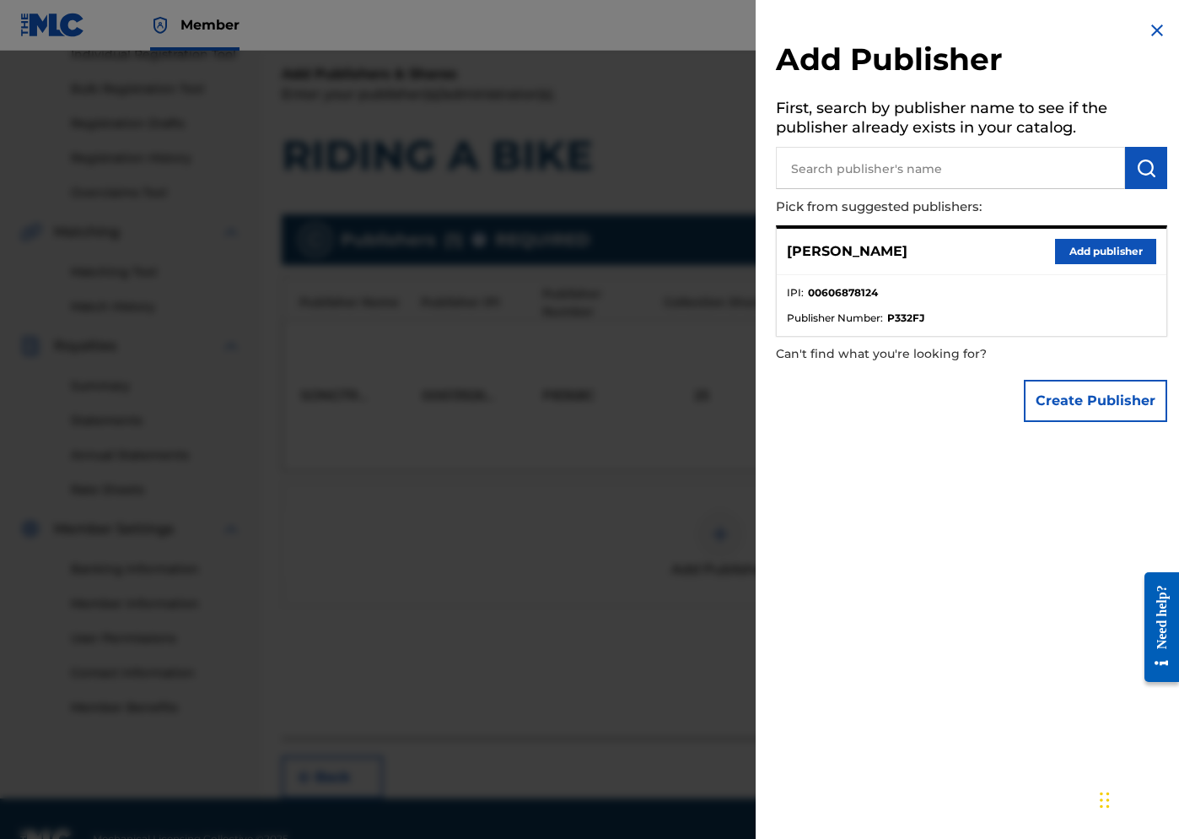
click at [994, 254] on button "Add publisher" at bounding box center [1105, 251] width 101 height 25
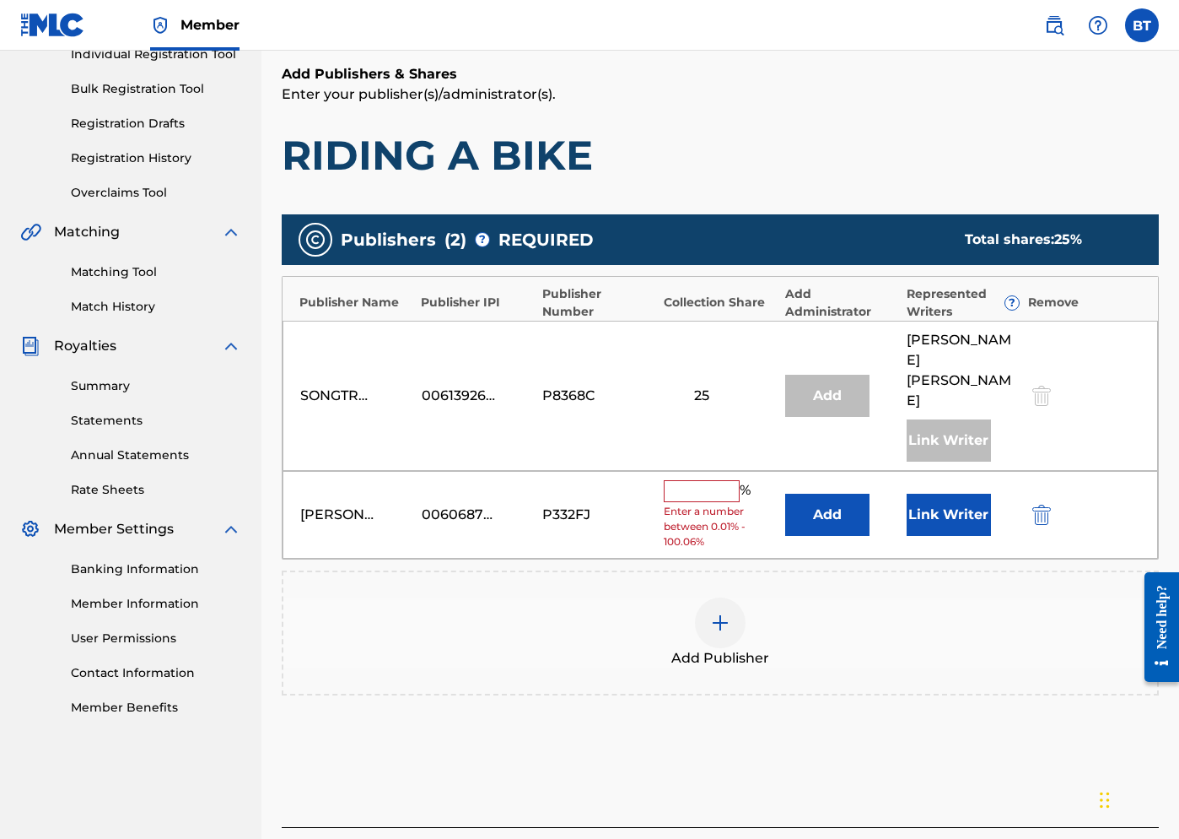
click at [695, 480] on input "text" at bounding box center [702, 491] width 76 height 22
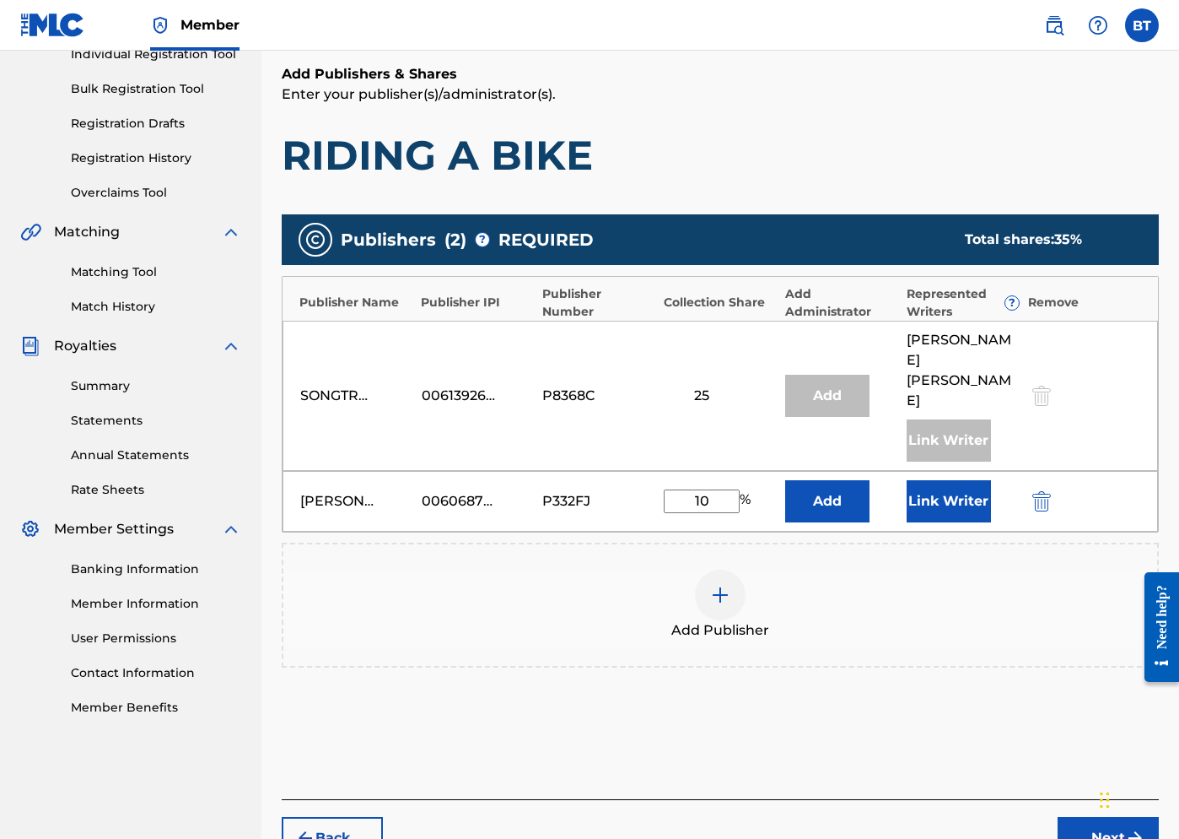
type input "10"
click at [951, 480] on button "Link Writer" at bounding box center [949, 501] width 84 height 42
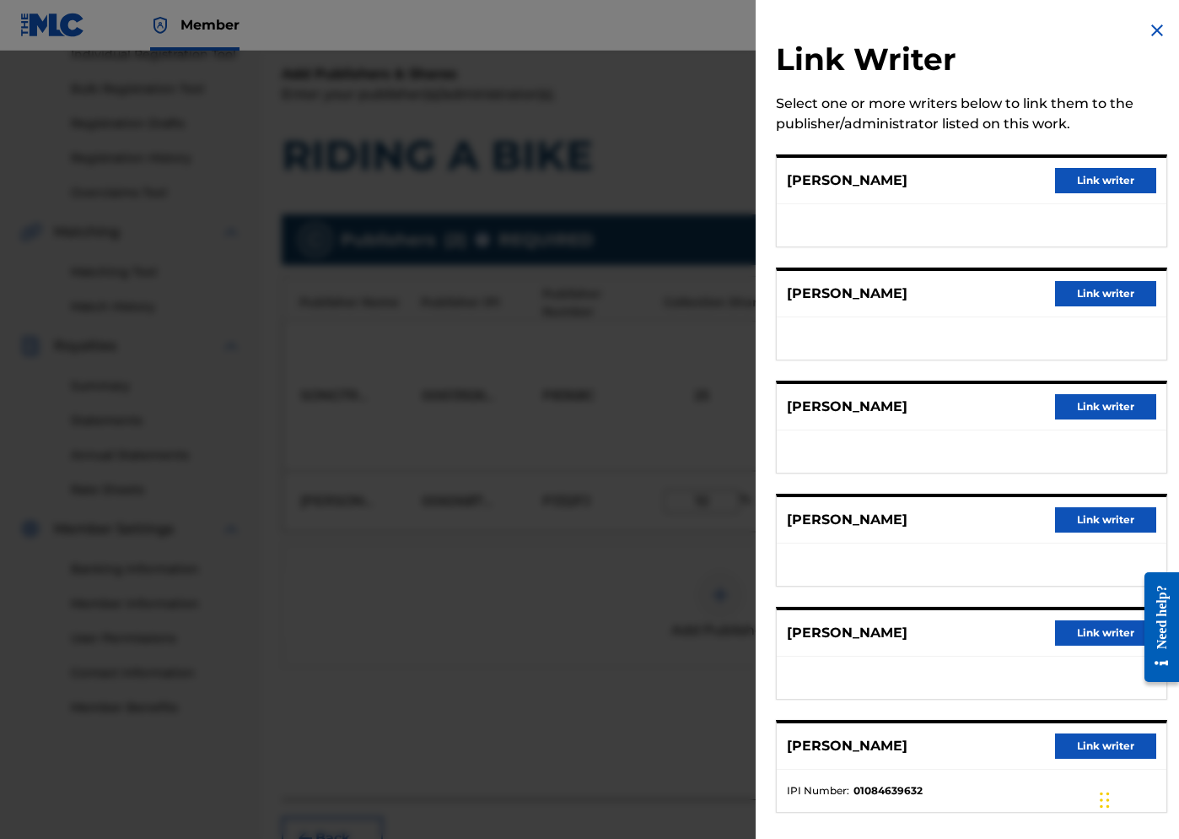
click at [994, 288] on button "Link writer" at bounding box center [1105, 293] width 101 height 25
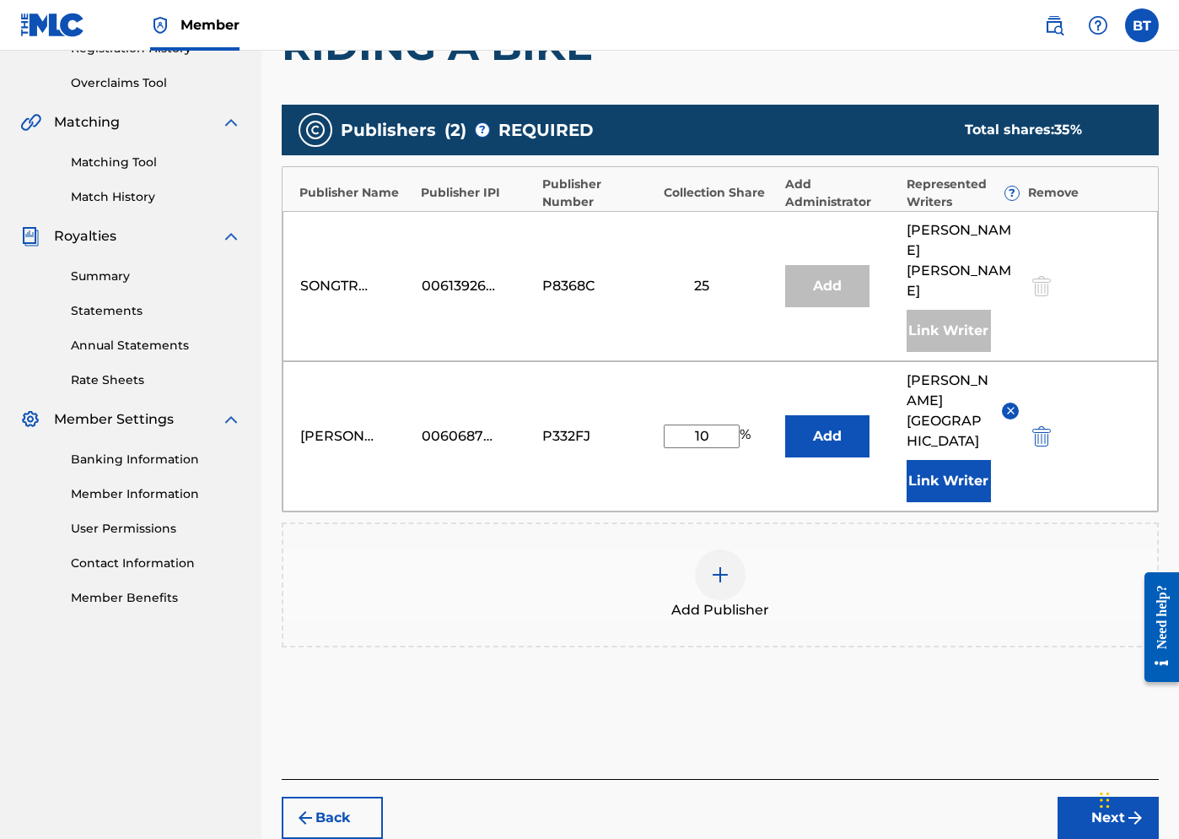
click at [994, 796] on button "Next" at bounding box center [1108, 817] width 101 height 42
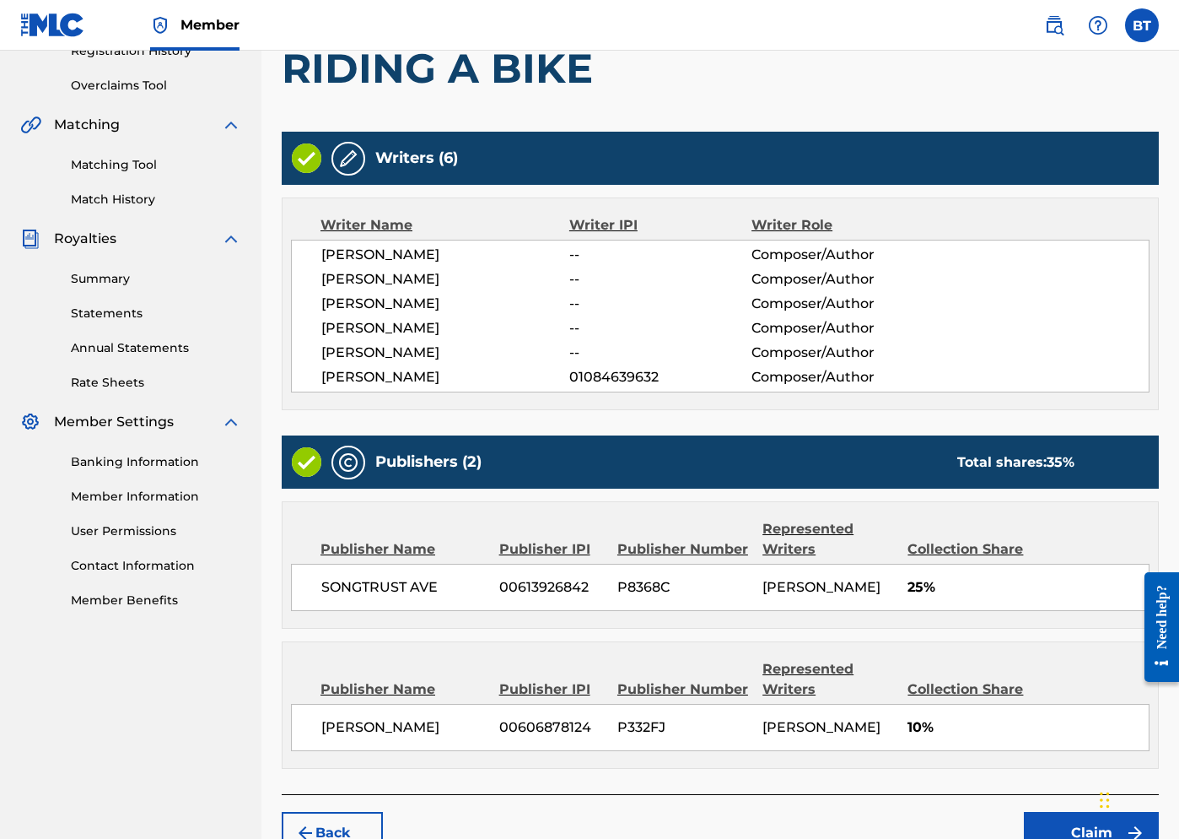
scroll to position [452, 0]
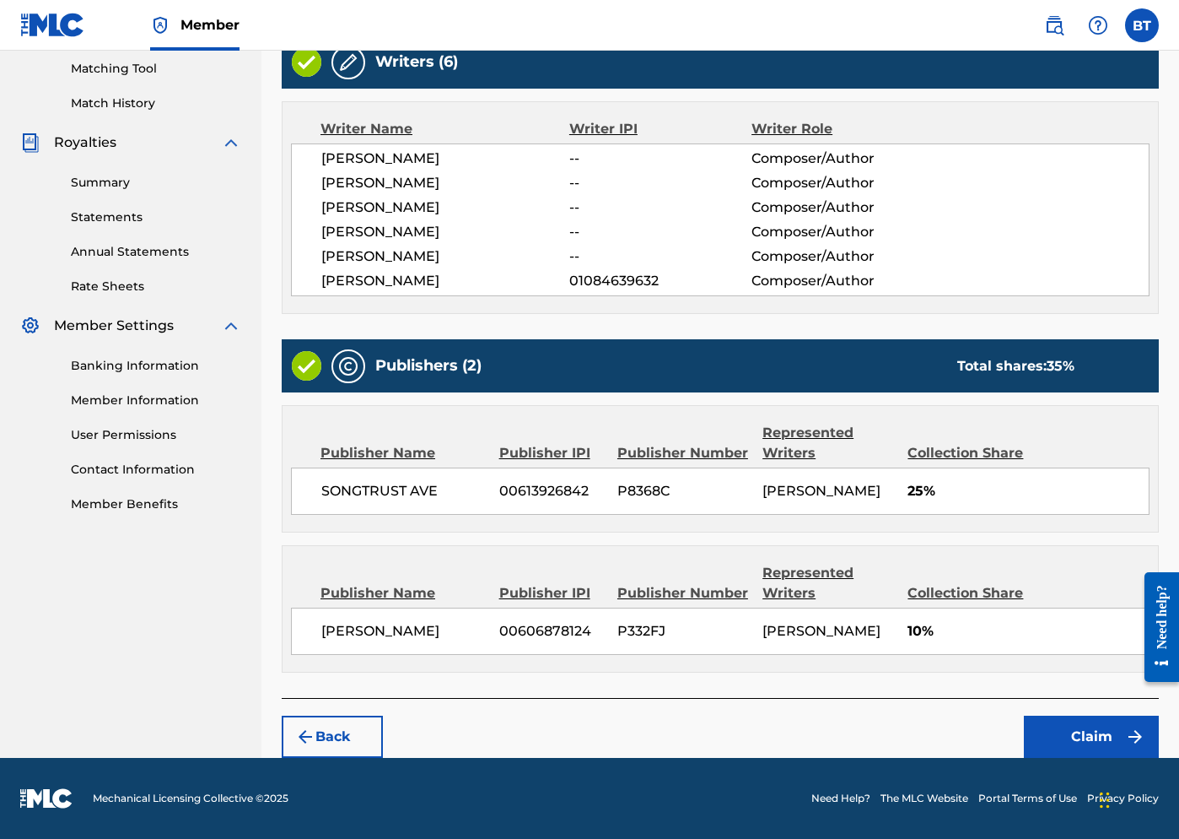
click at [994, 738] on button "Claim" at bounding box center [1091, 736] width 135 height 42
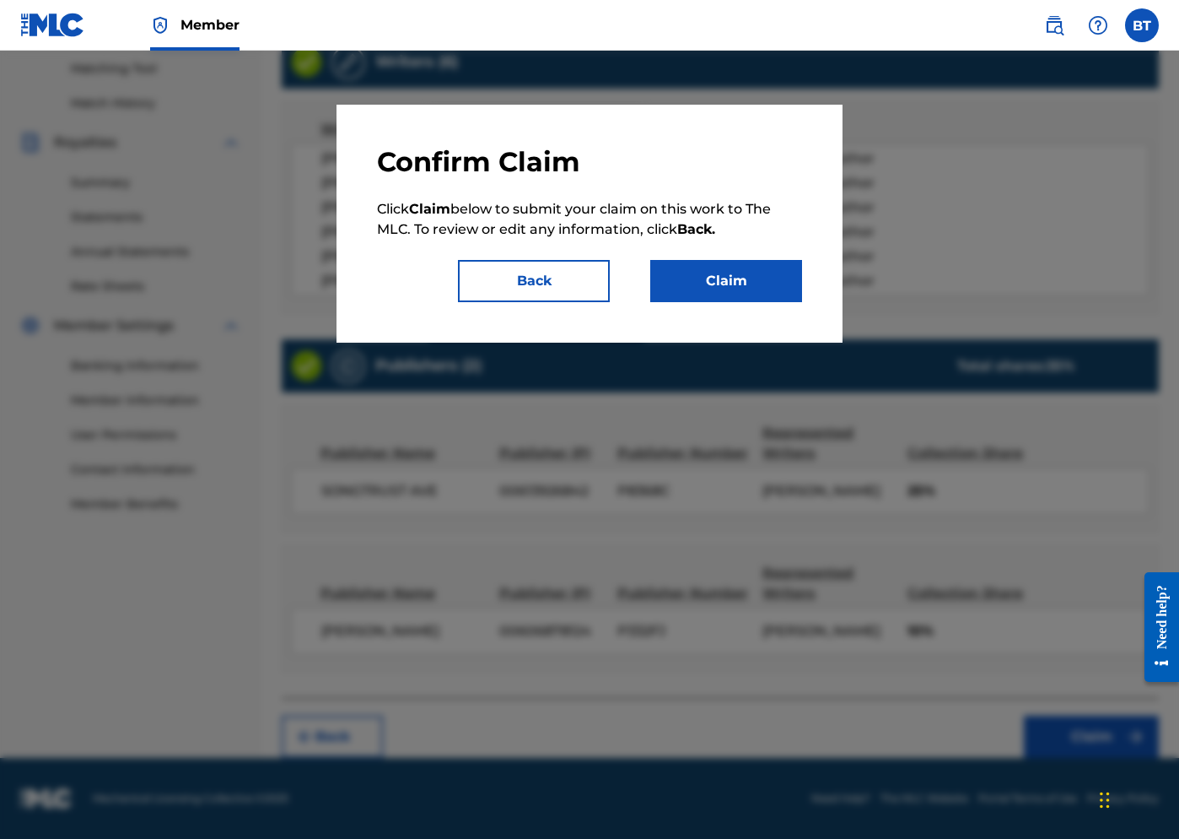
click at [719, 288] on button "Claim" at bounding box center [726, 281] width 152 height 42
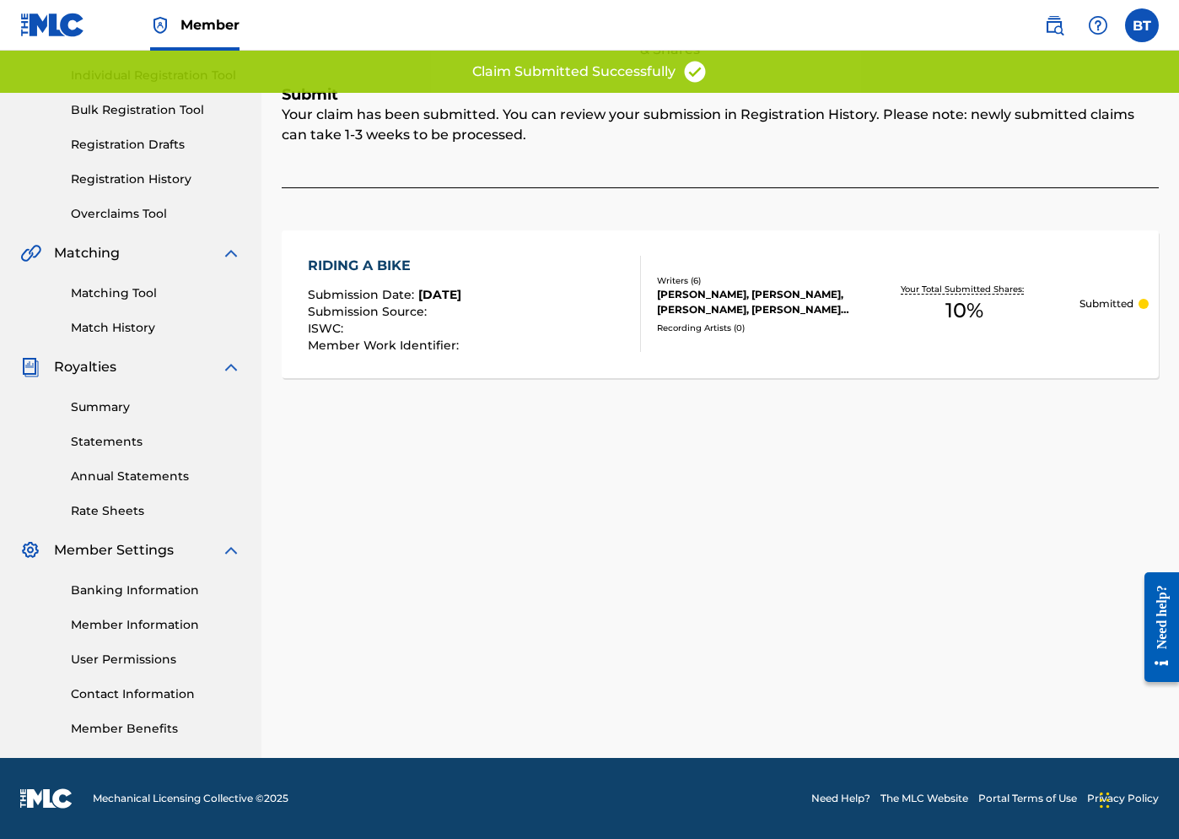
scroll to position [0, 0]
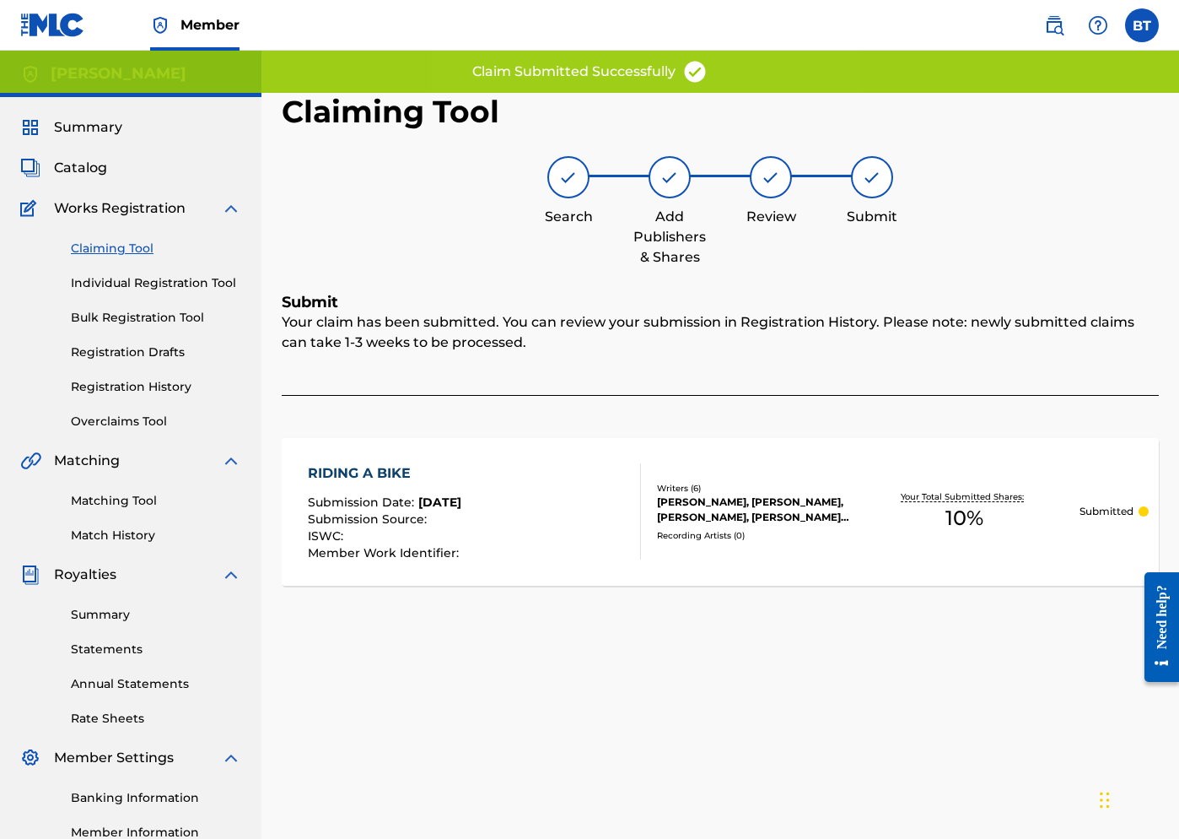
click at [125, 249] on link "Claiming Tool" at bounding box center [156, 249] width 170 height 18
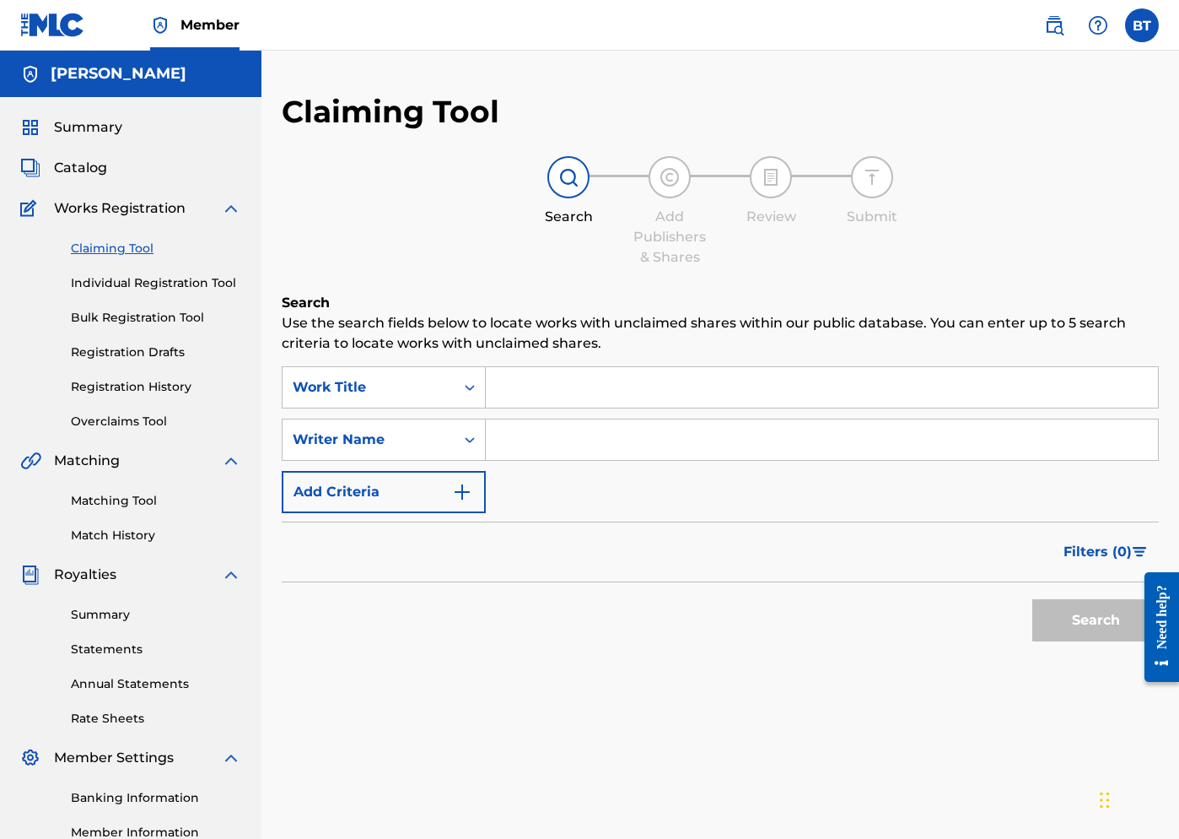
click at [553, 440] on input "Search Form" at bounding box center [822, 439] width 672 height 40
type input "[PERSON_NAME]"
click at [994, 612] on button "Search" at bounding box center [1096, 620] width 127 height 42
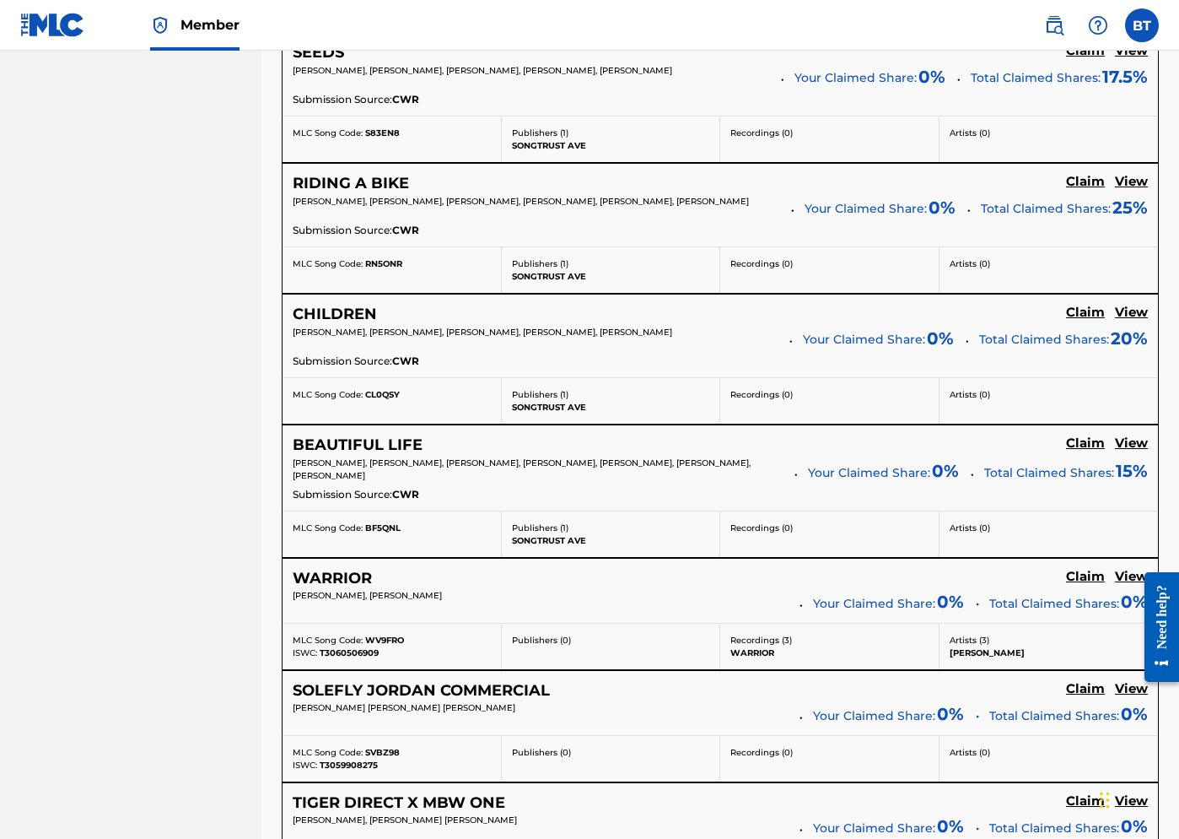
scroll to position [1065, 0]
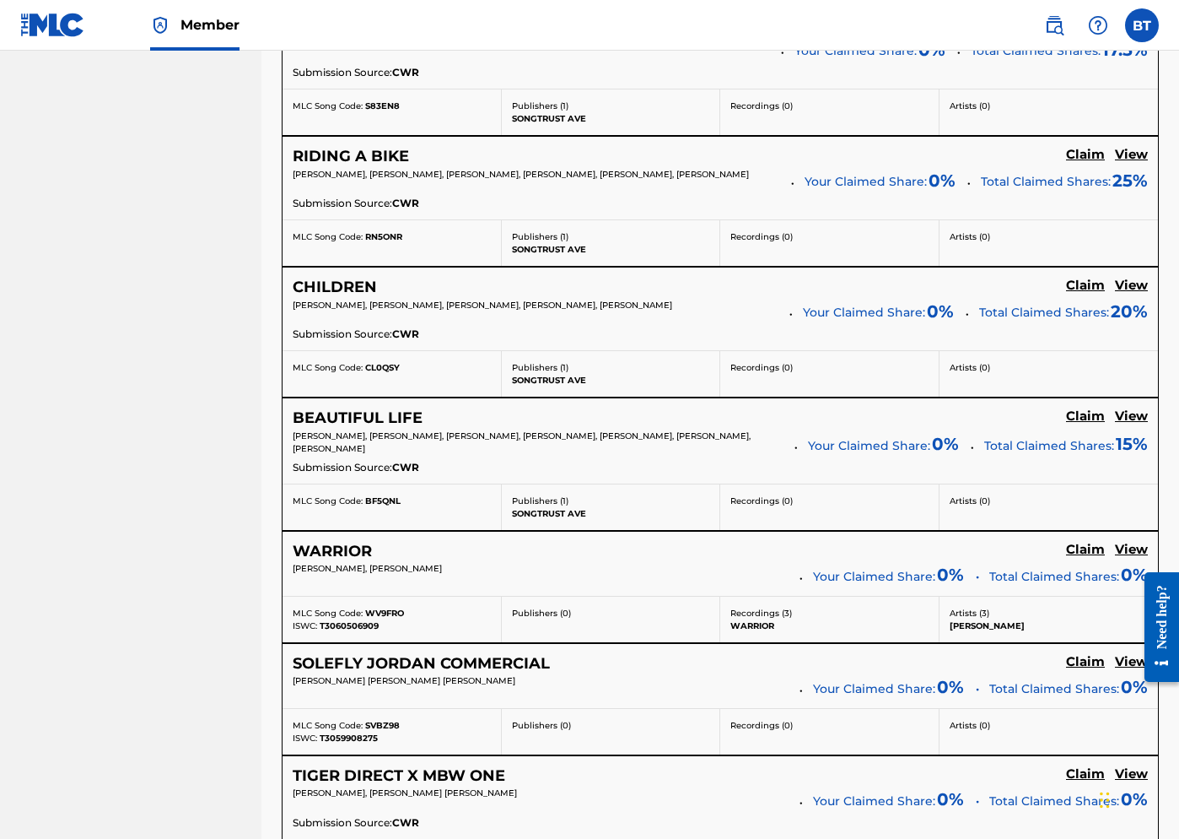
click at [994, 278] on h5 "Claim" at bounding box center [1085, 286] width 39 height 16
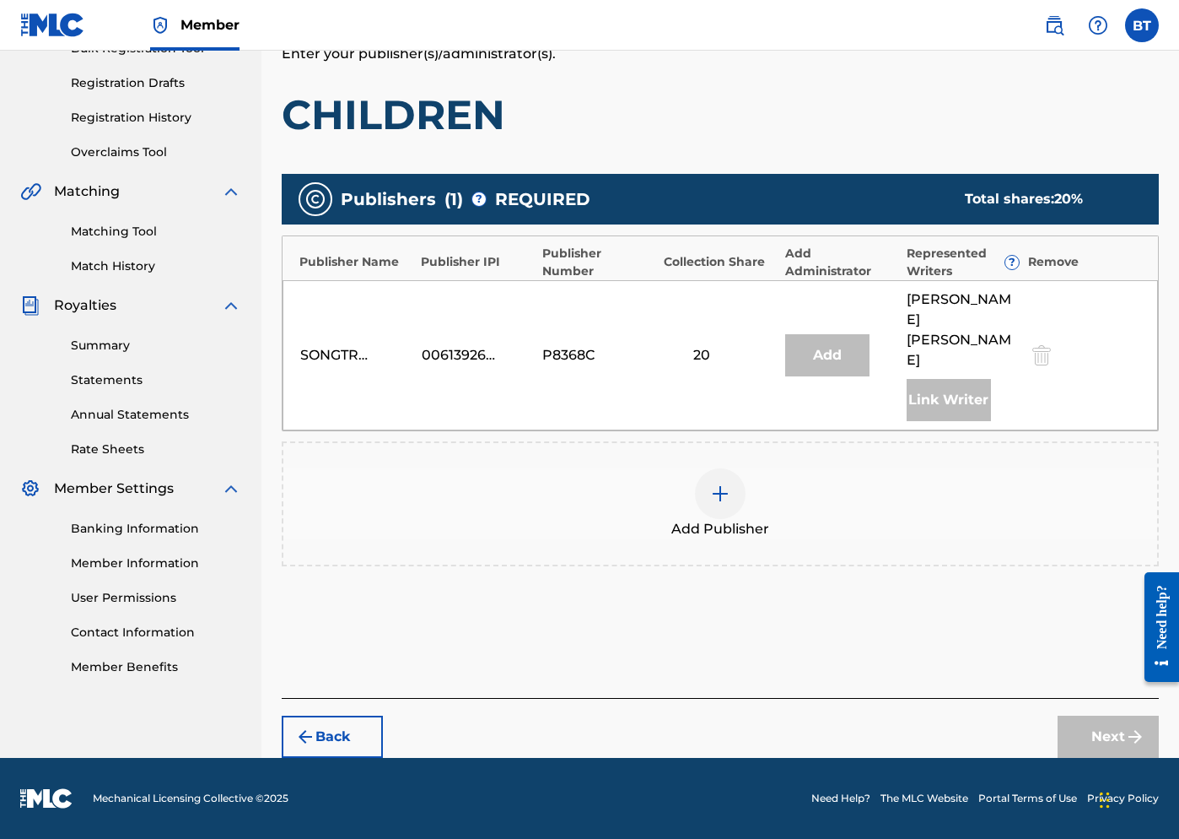
scroll to position [229, 0]
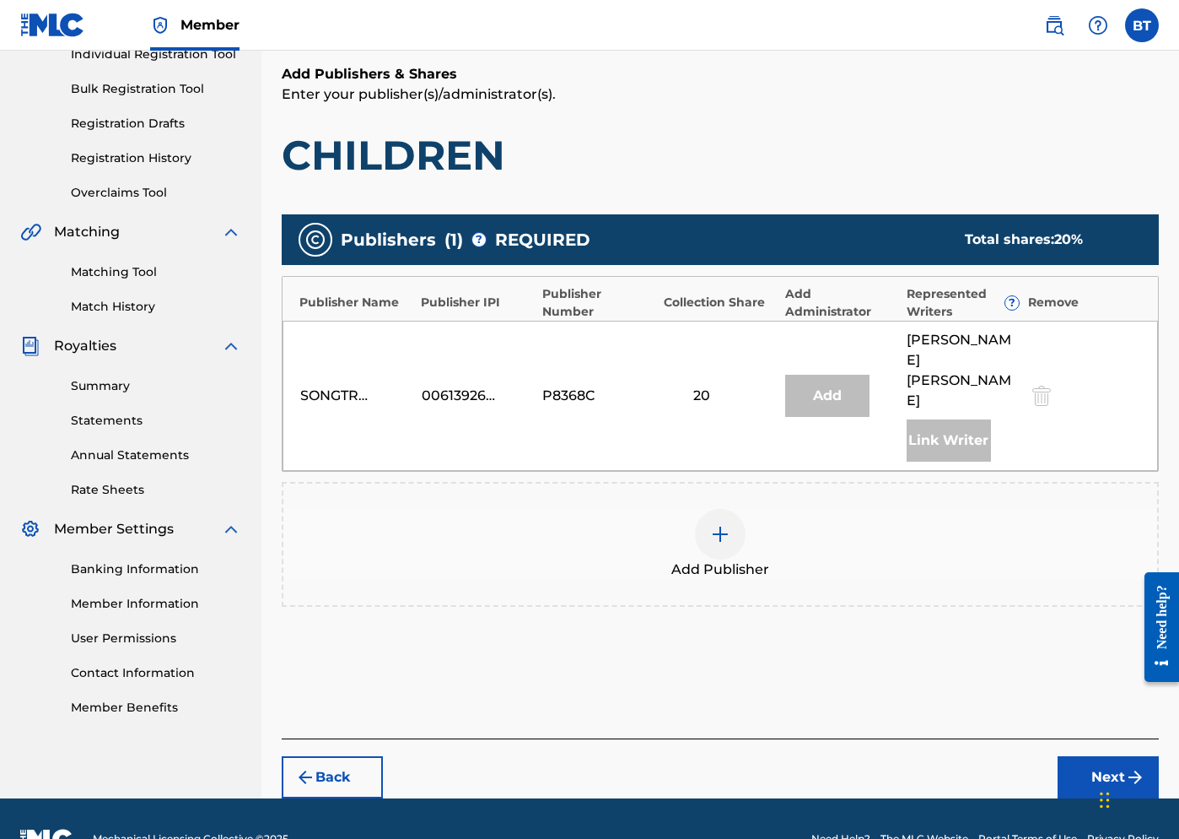
click at [724, 524] on img at bounding box center [720, 534] width 20 height 20
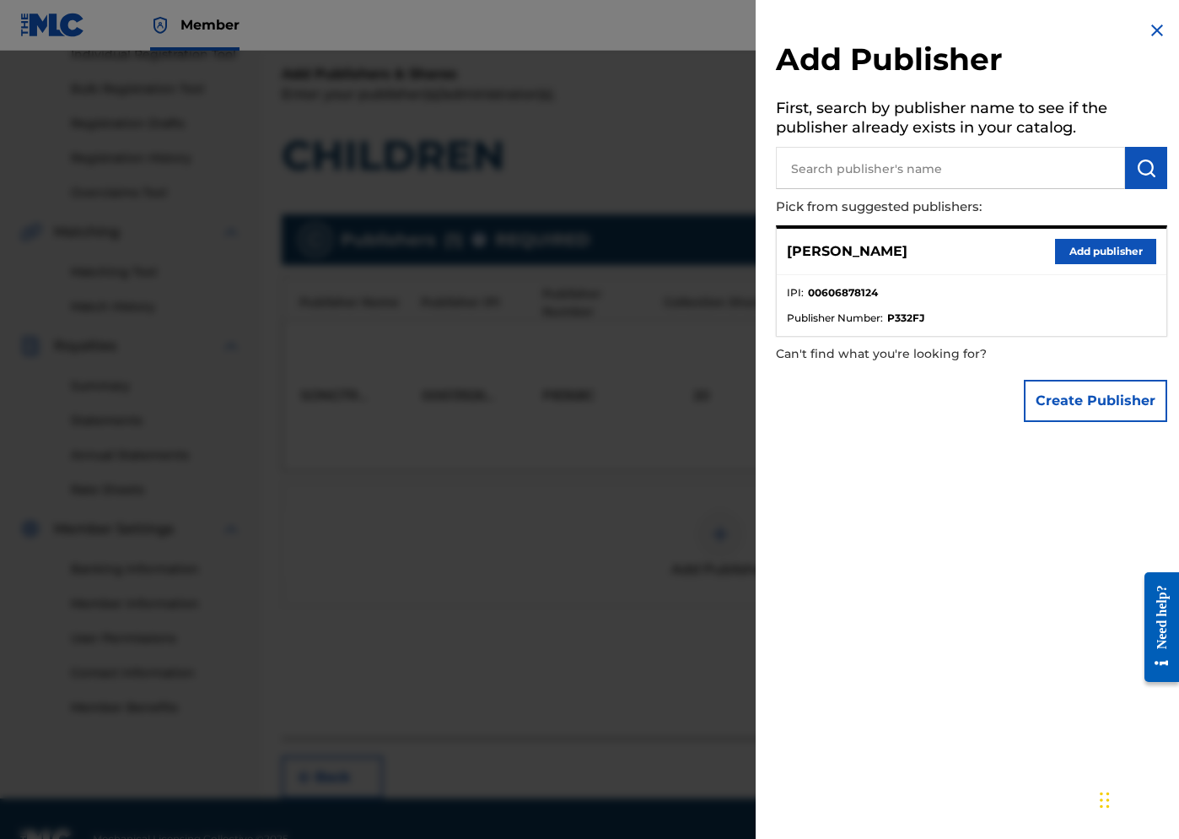
drag, startPoint x: 1082, startPoint y: 253, endPoint x: 995, endPoint y: 283, distance: 92.8
click at [994, 253] on button "Add publisher" at bounding box center [1105, 251] width 101 height 25
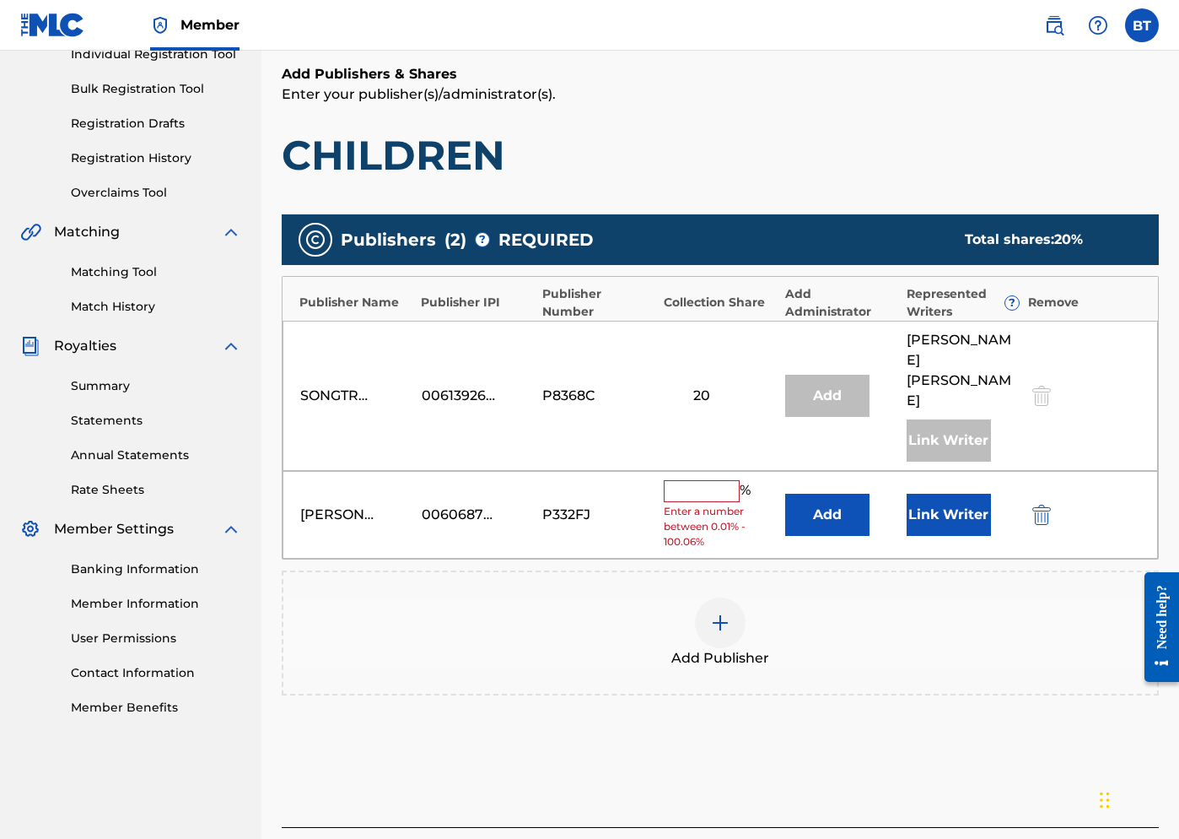
click at [698, 480] on input "text" at bounding box center [702, 491] width 76 height 22
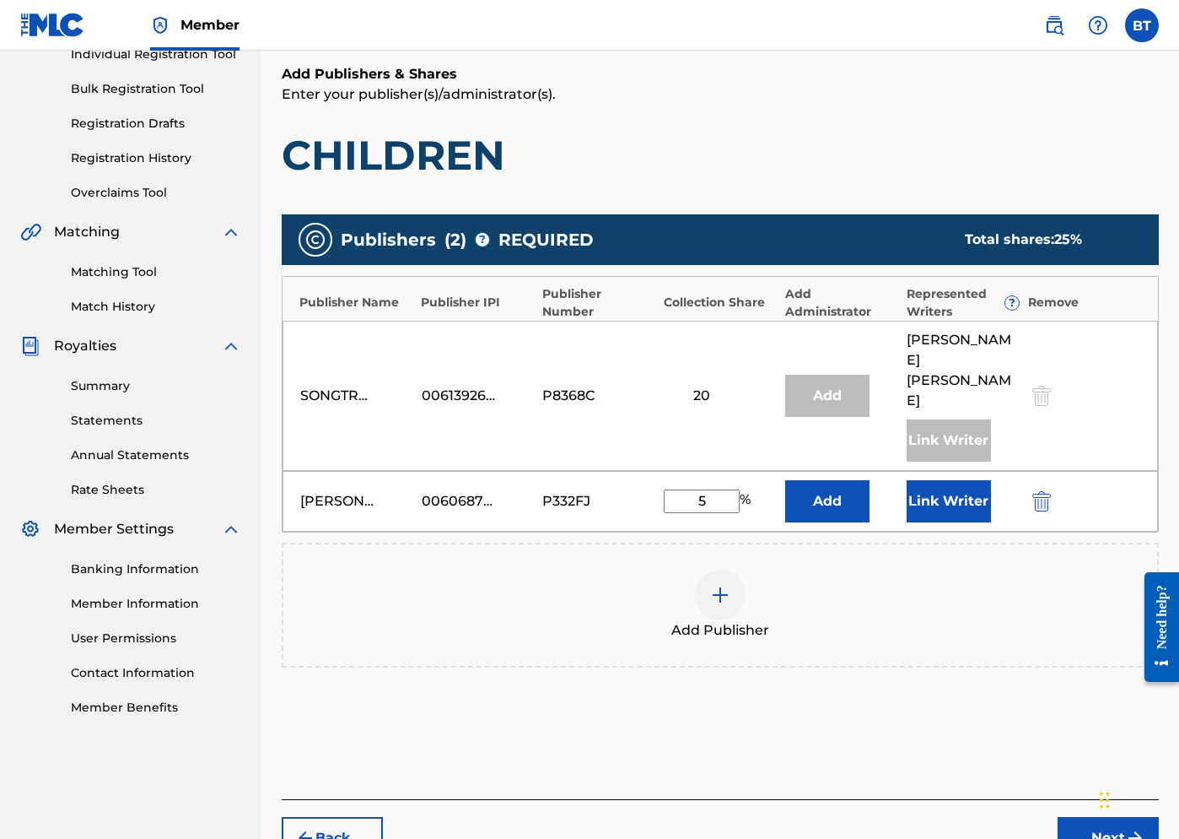
type input "5"
click at [952, 480] on button "Link Writer" at bounding box center [949, 501] width 84 height 42
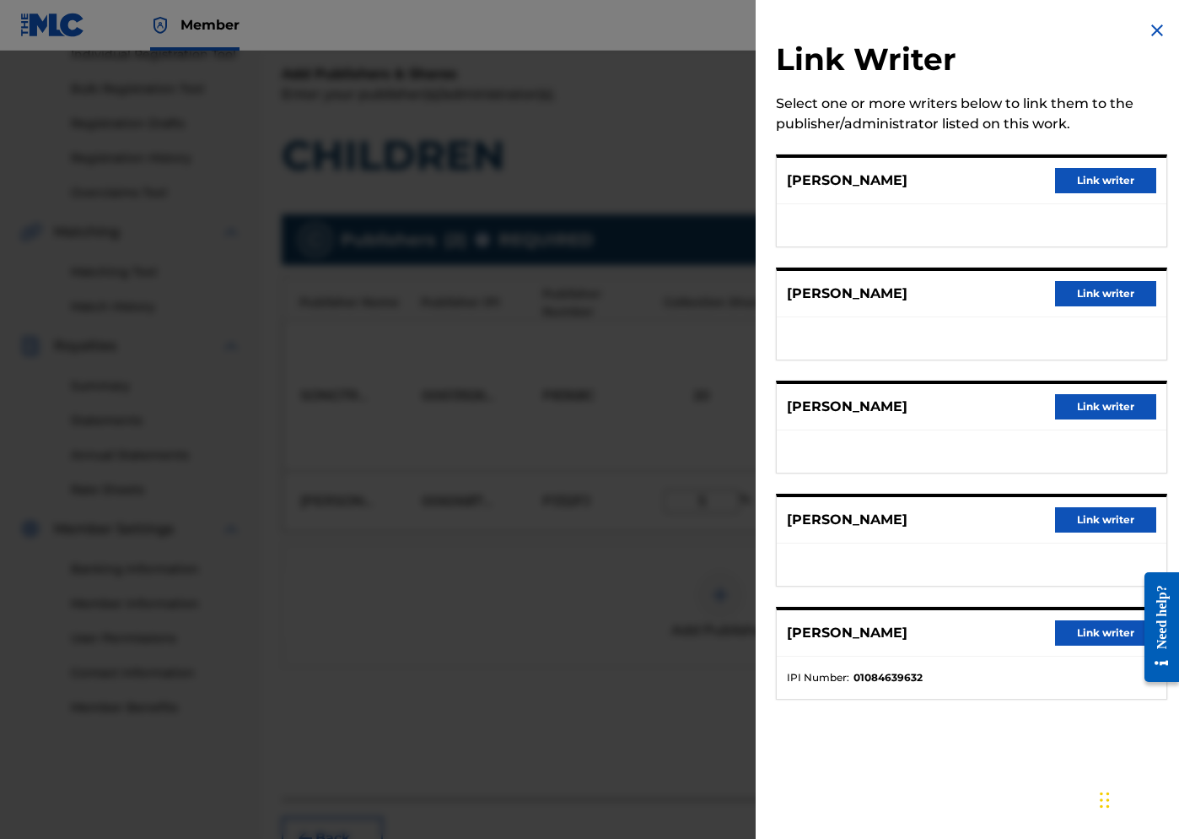
click at [994, 179] on button "Link writer" at bounding box center [1105, 180] width 101 height 25
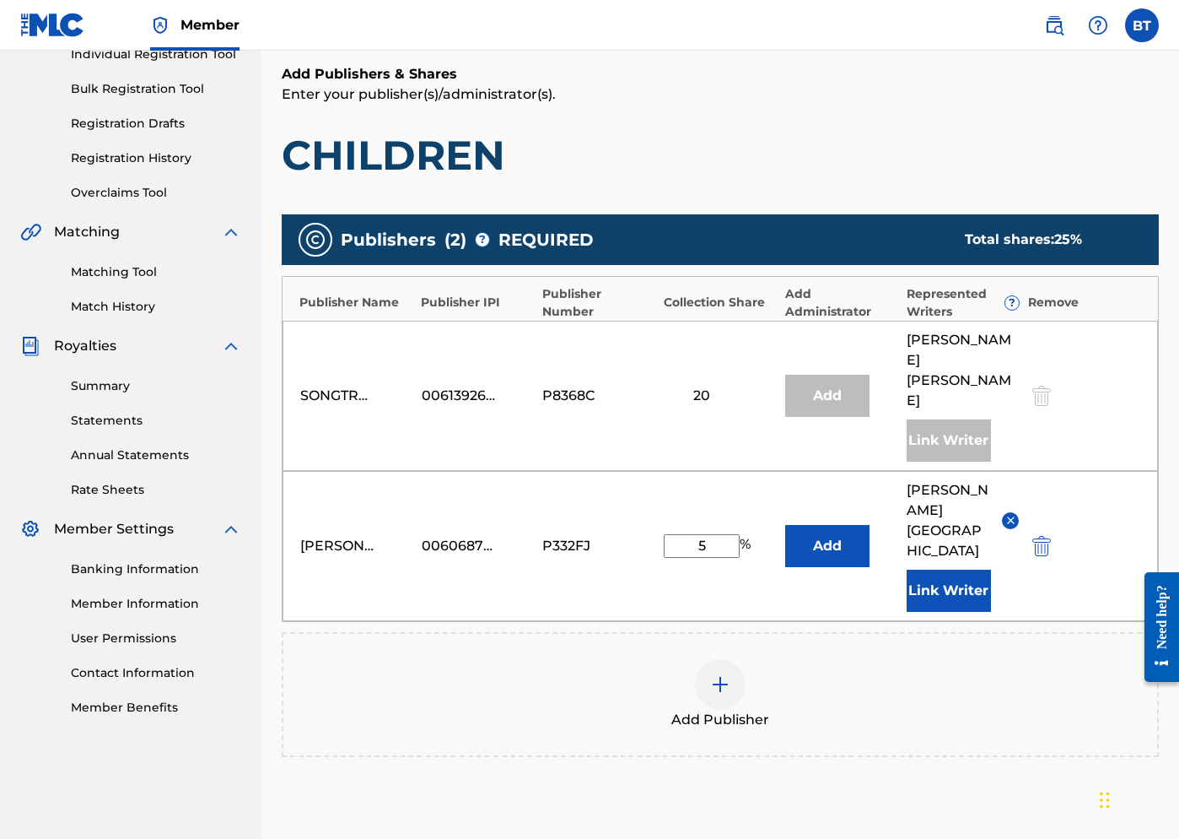
scroll to position [338, 0]
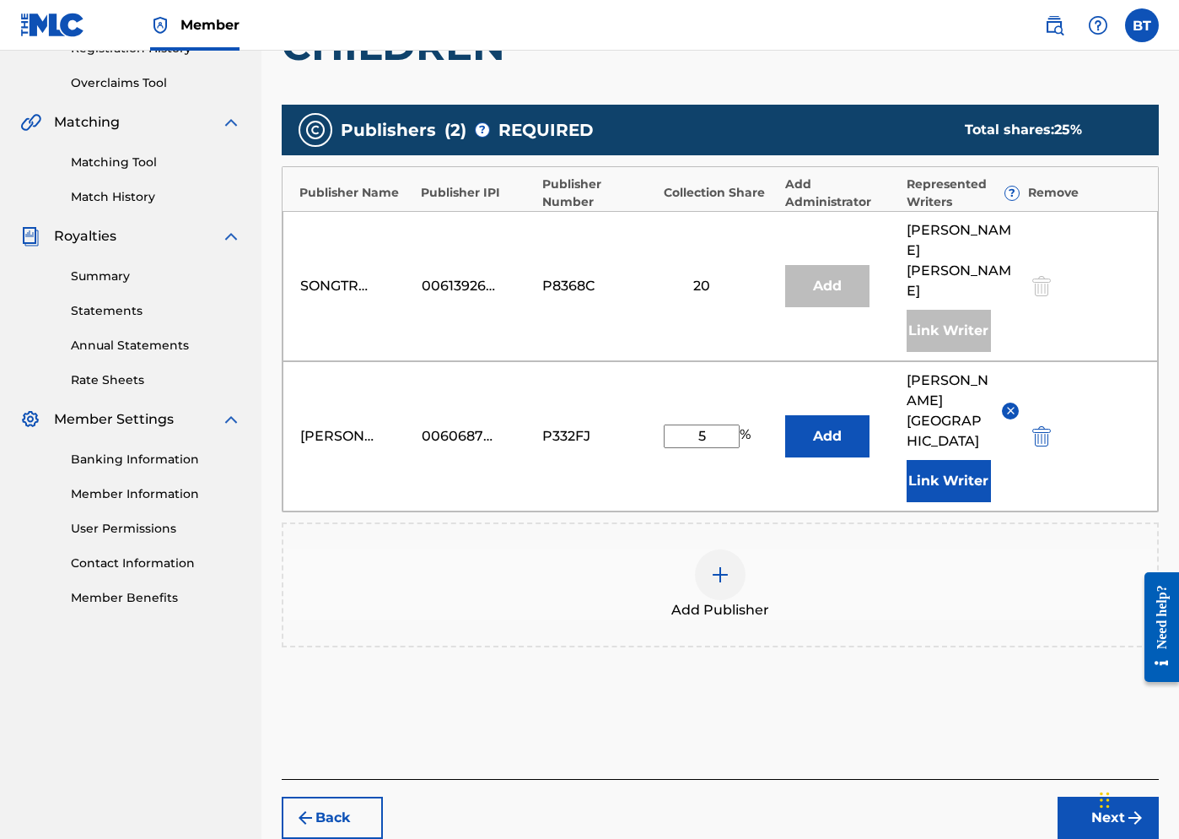
click at [994, 796] on button "Next" at bounding box center [1108, 817] width 101 height 42
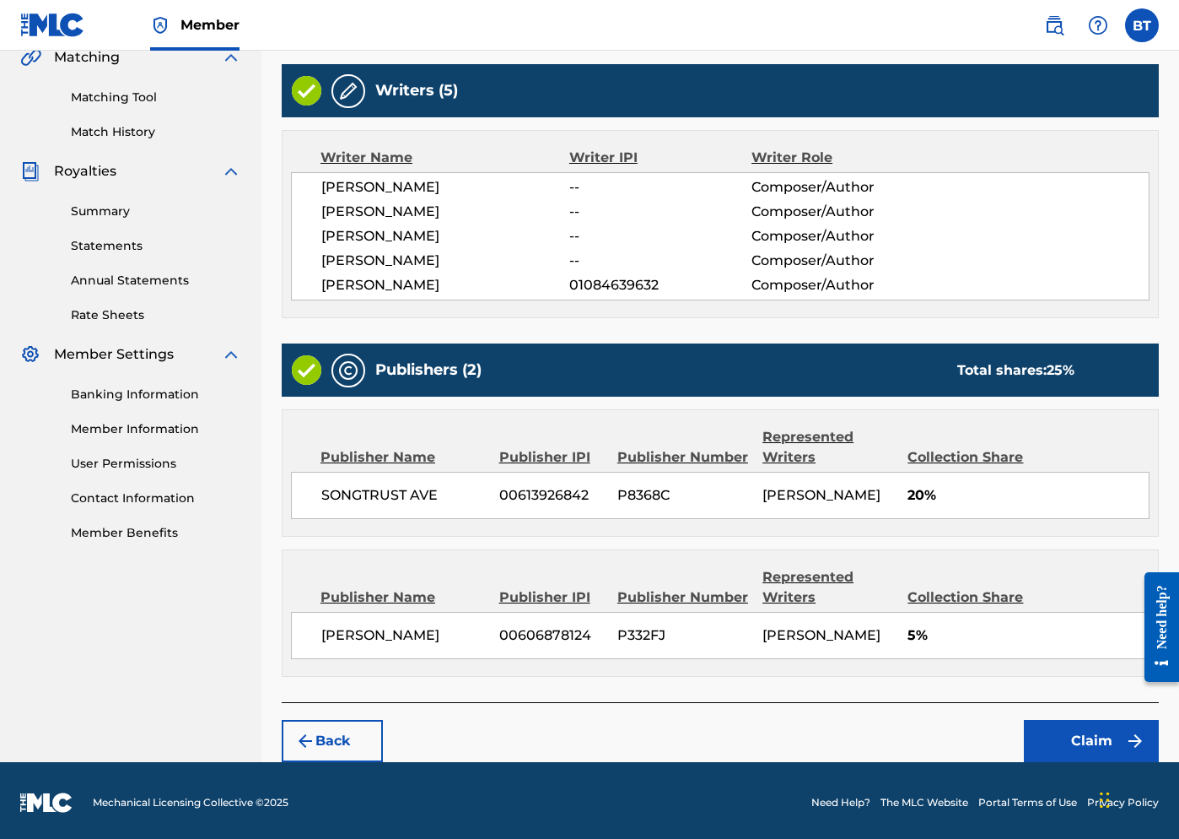
scroll to position [428, 0]
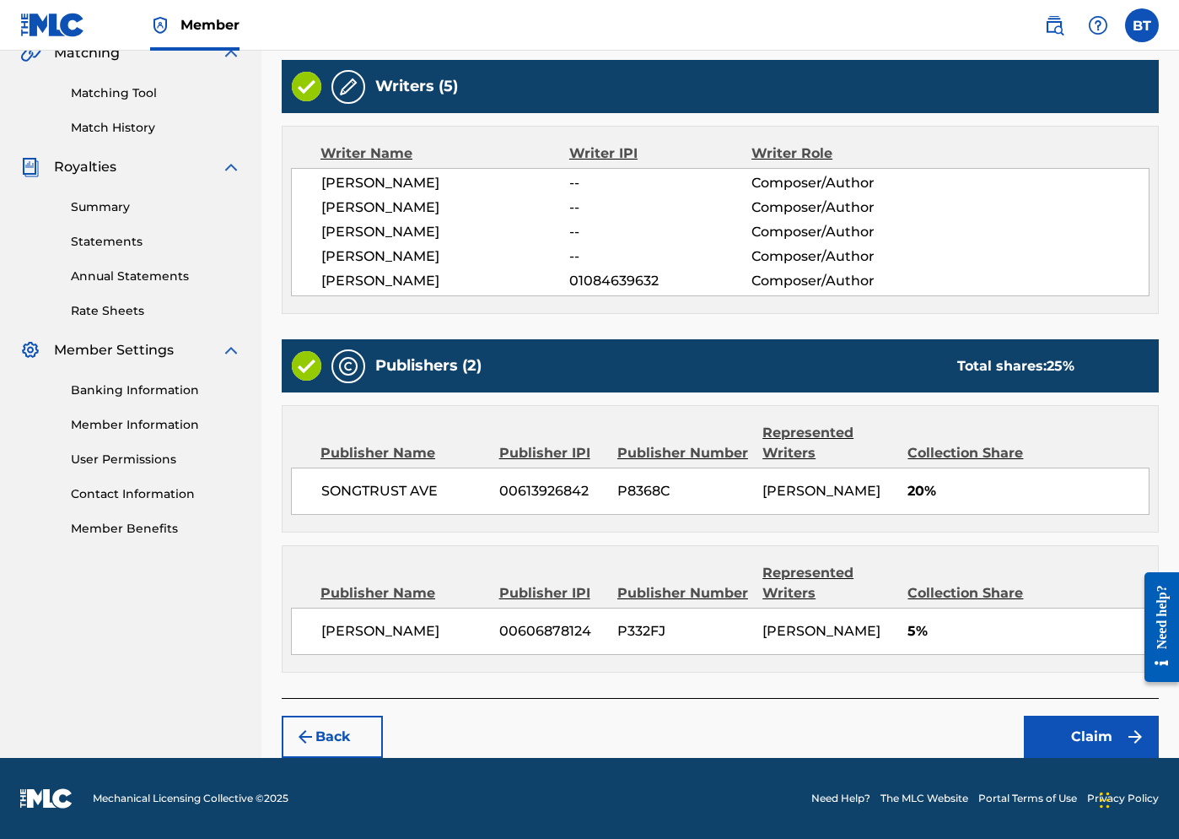
click at [994, 737] on button "Claim" at bounding box center [1091, 736] width 135 height 42
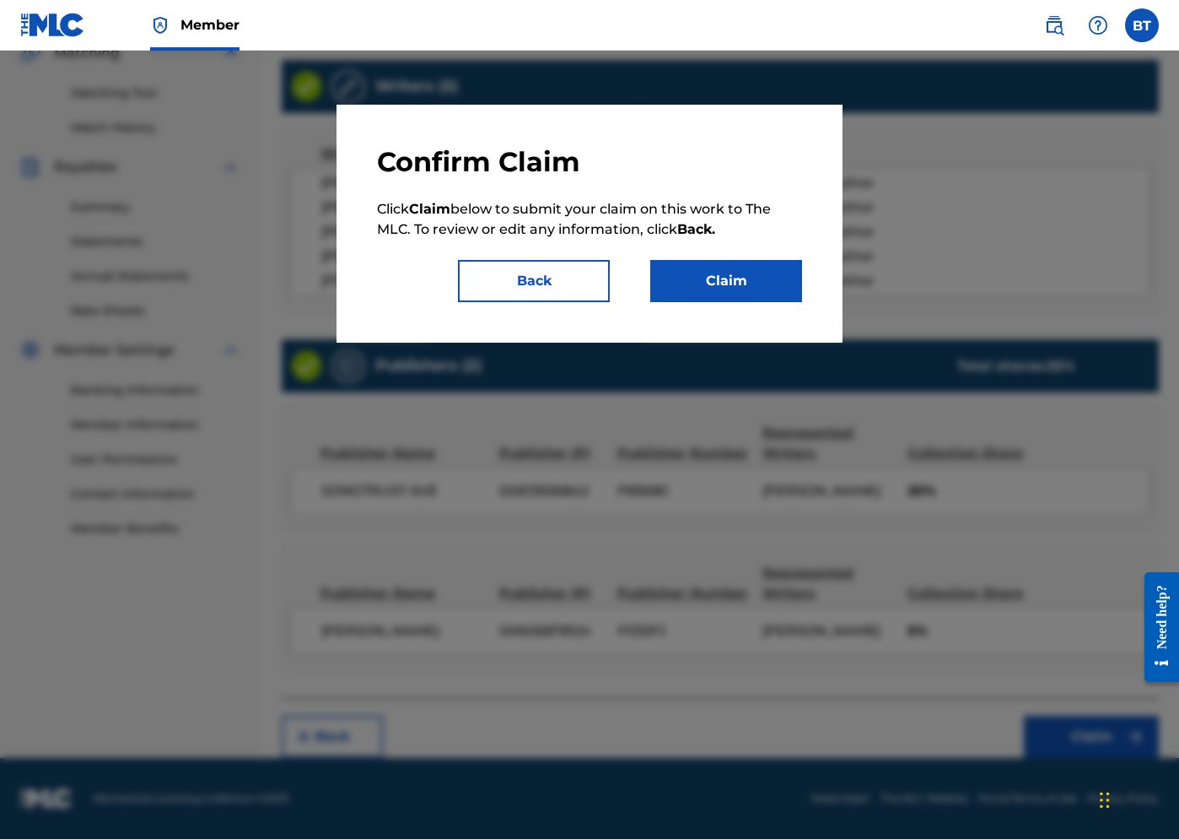
click at [708, 283] on button "Claim" at bounding box center [726, 281] width 152 height 42
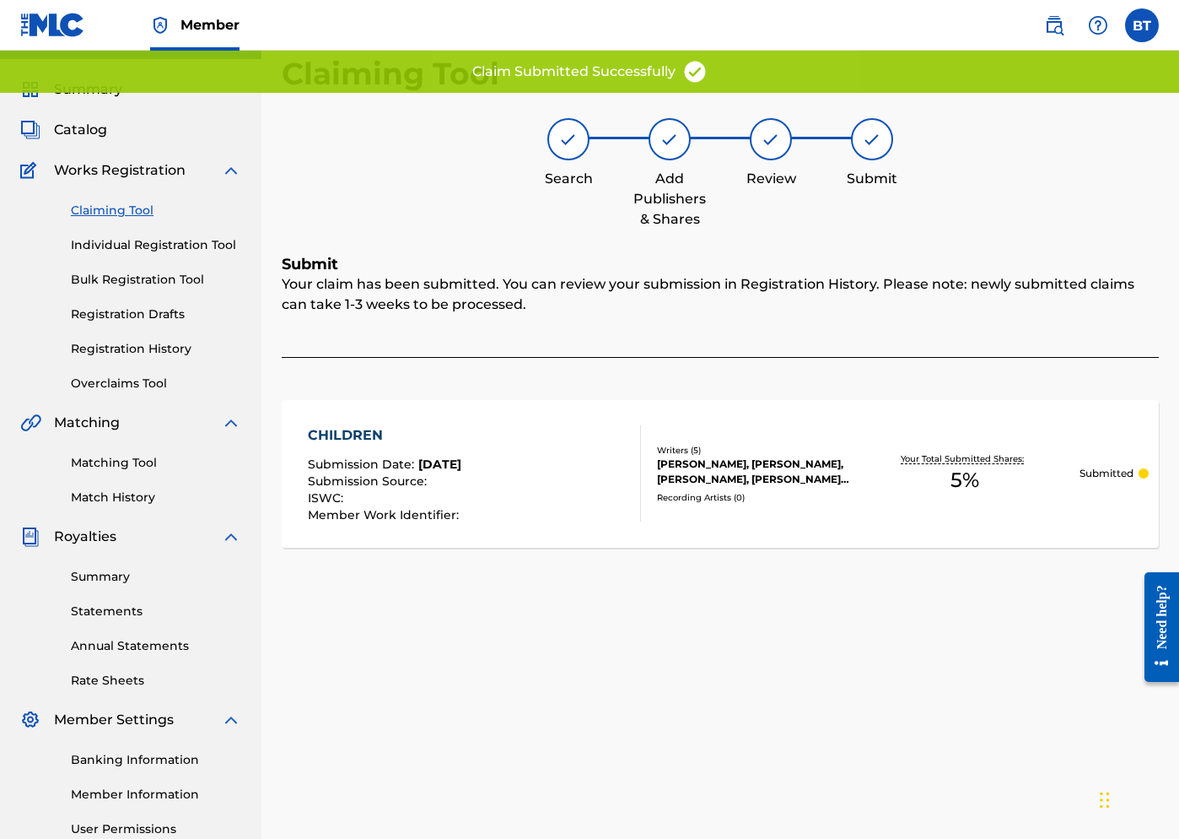
scroll to position [0, 0]
